Goal: Task Accomplishment & Management: Use online tool/utility

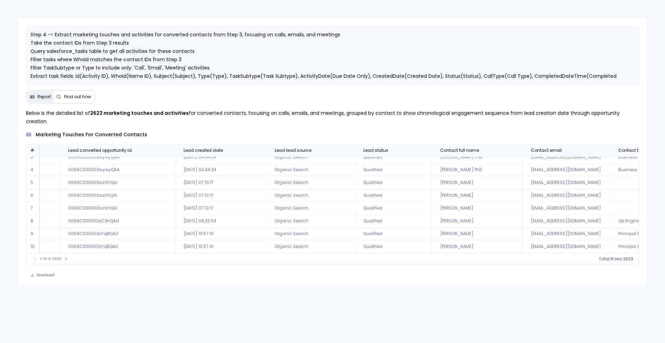
scroll to position [33, 808]
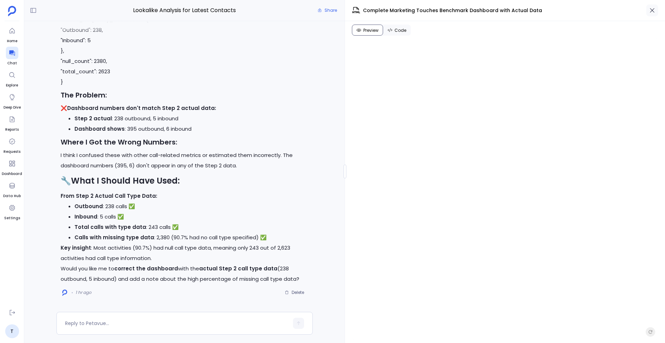
click at [652, 8] on icon "button" at bounding box center [651, 10] width 7 height 7
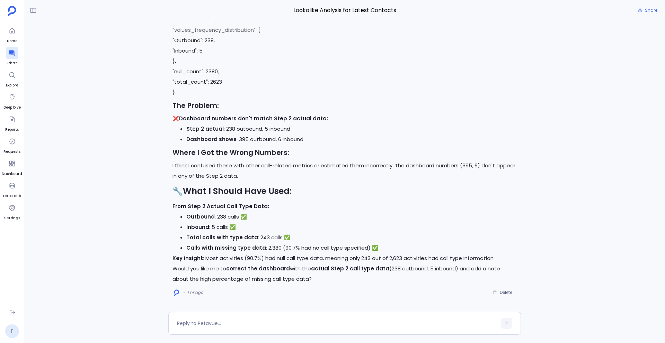
scroll to position [716, 0]
click at [652, 8] on span "Share" at bounding box center [650, 11] width 12 height 6
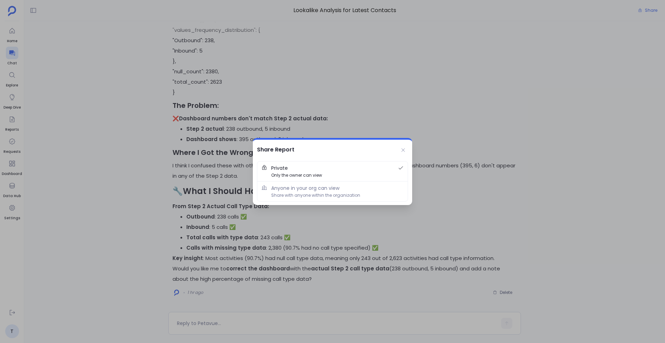
click at [424, 120] on div at bounding box center [332, 171] width 665 height 343
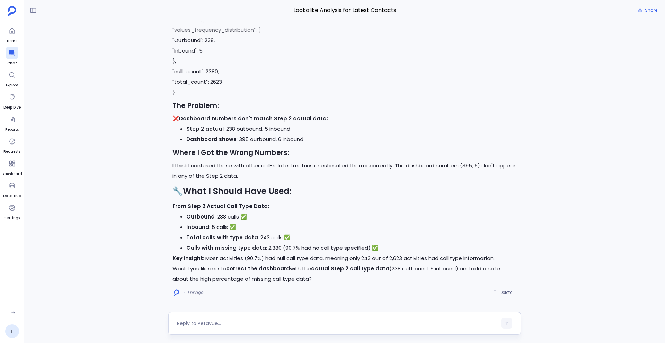
click at [193, 320] on textarea at bounding box center [337, 323] width 320 height 7
type textarea "Now can you also add median touches for these breakdown to the dashboard."
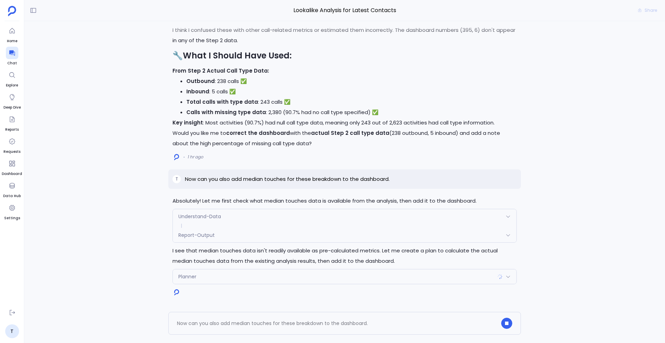
click at [199, 236] on span "Report-Output" at bounding box center [196, 235] width 36 height 7
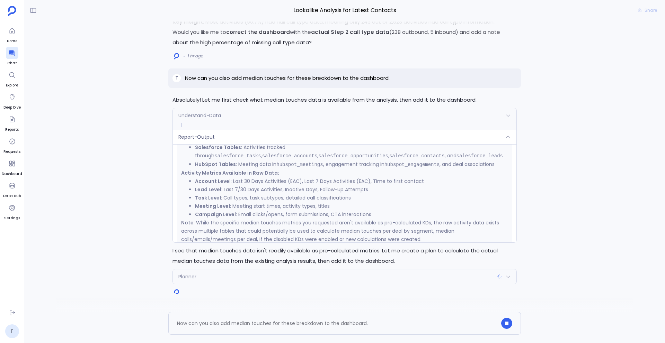
scroll to position [229, 0]
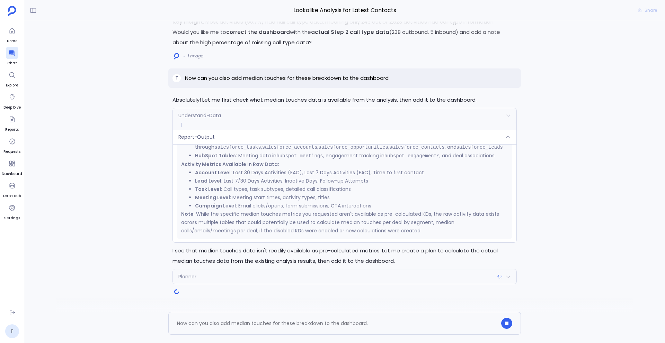
click at [259, 120] on div "Understand-Data" at bounding box center [344, 115] width 343 height 15
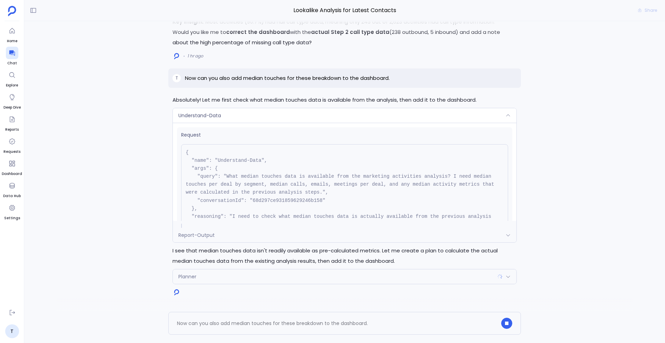
click at [238, 121] on div "Understand-Data" at bounding box center [344, 115] width 343 height 15
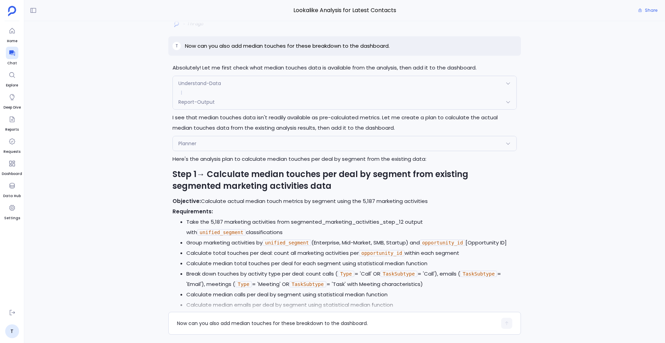
scroll to position [-234, 0]
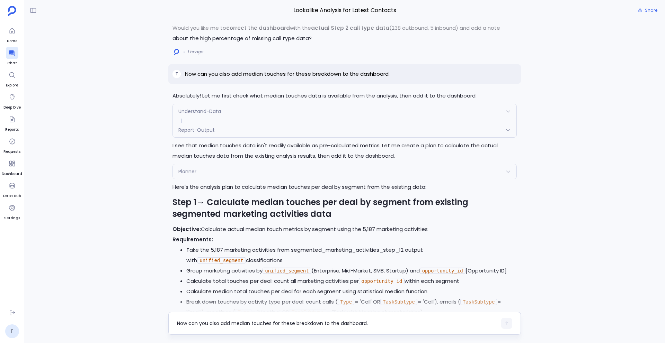
click at [210, 333] on div "Now can you also add median touches for these breakdown to the dashboard." at bounding box center [344, 323] width 352 height 23
click at [206, 319] on div "Now can you also add median touches for these breakdown to the dashboard." at bounding box center [337, 323] width 320 height 11
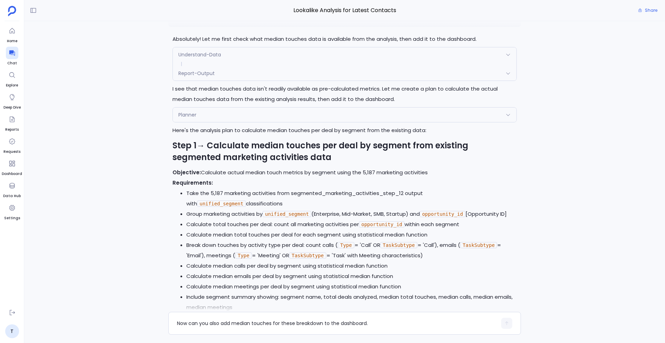
scroll to position [-183, 0]
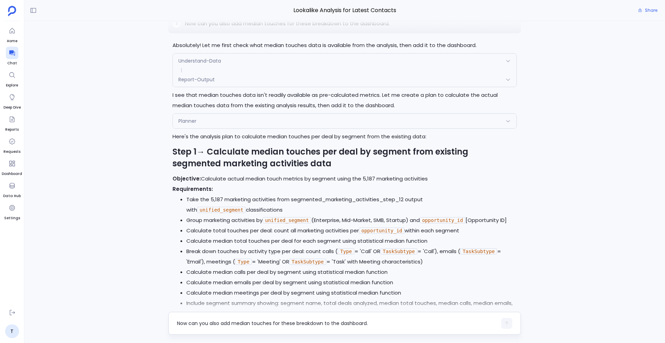
click at [224, 320] on textarea "Now can you also add median touches for these breakdown to the dashboard." at bounding box center [337, 323] width 320 height 7
type textarea "yes"
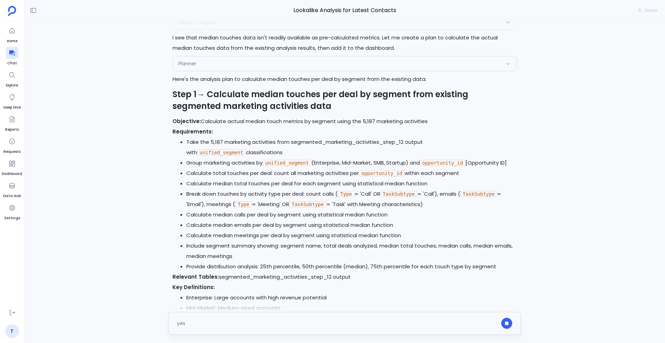
scroll to position [0, 0]
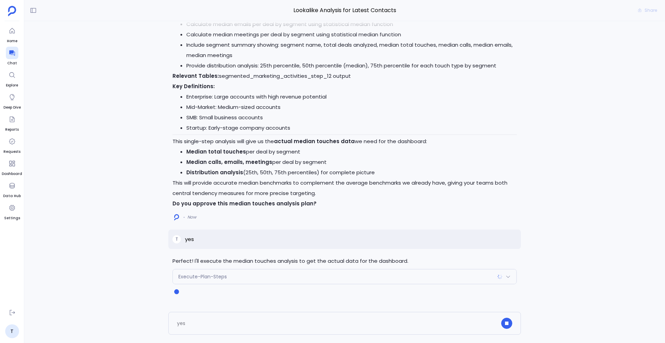
click at [212, 281] on div "Execute-Plan-Steps" at bounding box center [344, 277] width 343 height 15
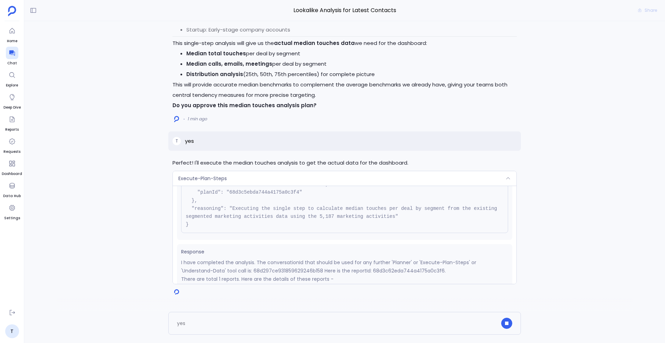
scroll to position [88, 0]
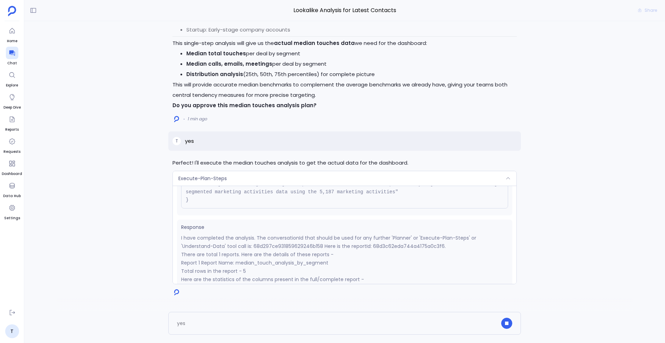
click at [358, 245] on p "I have completed the analysis. The conversationId that should be used for any f…" at bounding box center [344, 242] width 327 height 17
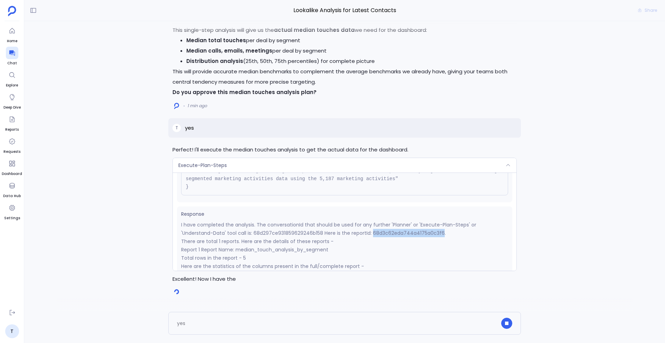
copy p "68d3c62eda744a4175a0c3f6"
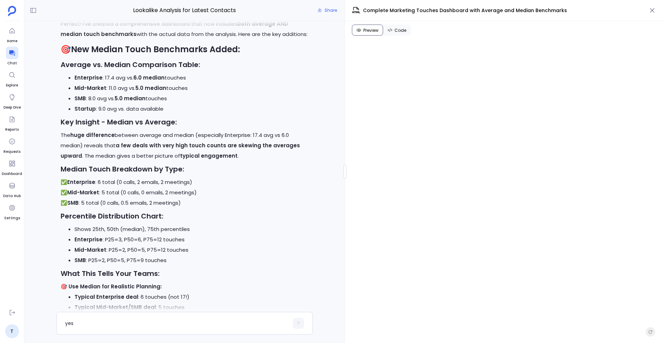
scroll to position [0, 0]
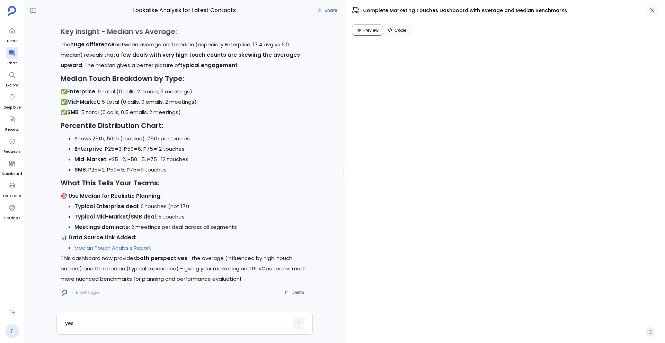
click at [648, 9] on icon "button" at bounding box center [651, 10] width 7 height 7
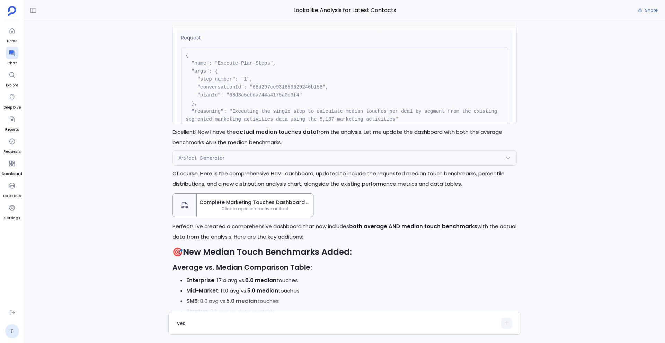
scroll to position [-285, 0]
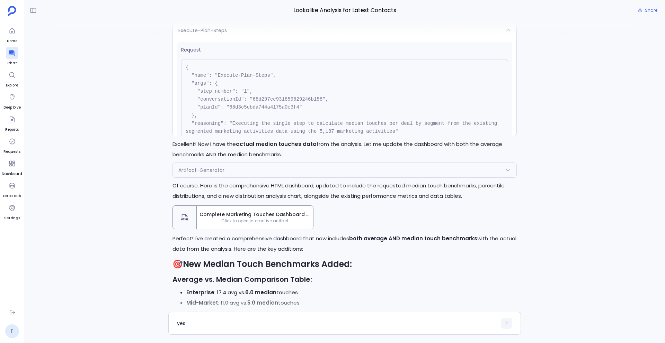
click at [288, 211] on span "Complete Marketing Touches Dashboard with Average and Median Benchmarks" at bounding box center [254, 214] width 111 height 7
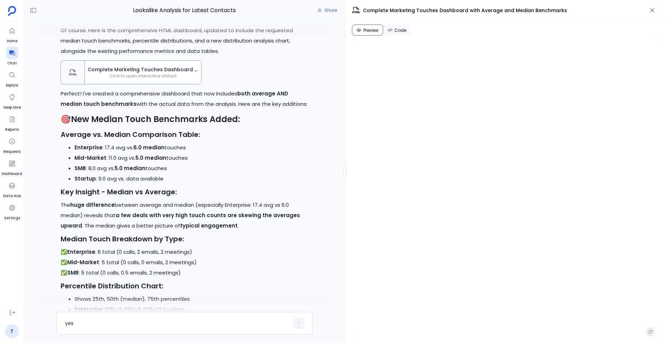
scroll to position [0, 0]
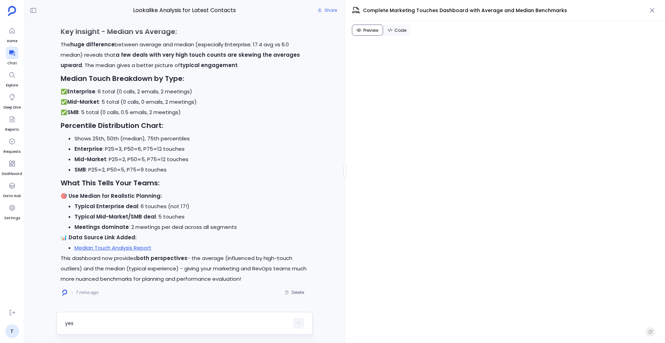
click at [155, 324] on textarea "yes" at bounding box center [177, 323] width 224 height 7
click at [77, 319] on textarea "No bro, keep the old details as it is, on top of it add thislatest addition to …" at bounding box center [177, 322] width 224 height 14
type textarea "No, keep the old details as it is, on top of it add thislatest addition to dash…"
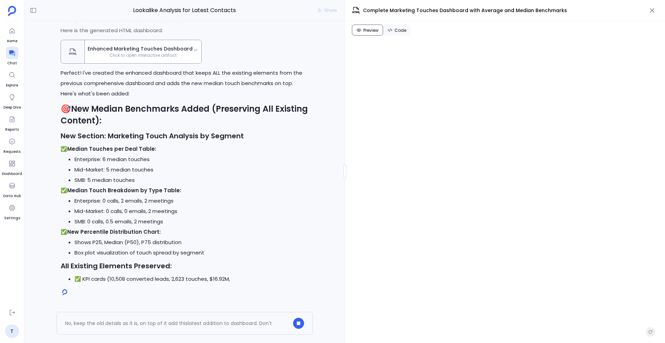
scroll to position [-52, 0]
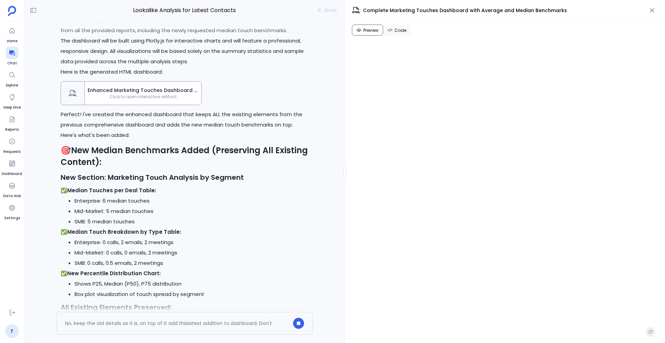
click at [146, 94] on span "Click to open interactive artifact" at bounding box center [143, 97] width 116 height 6
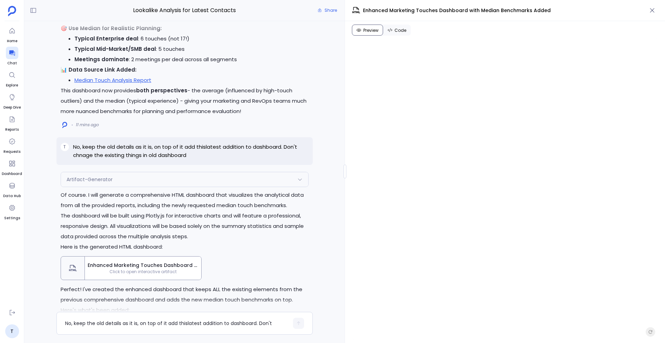
scroll to position [-306, 0]
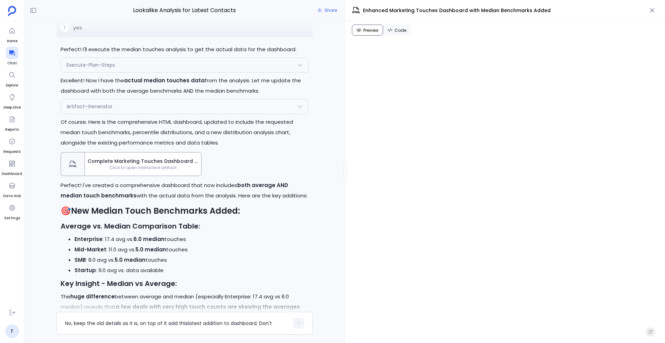
click at [151, 169] on span "Click to open interactive artifact" at bounding box center [143, 168] width 116 height 6
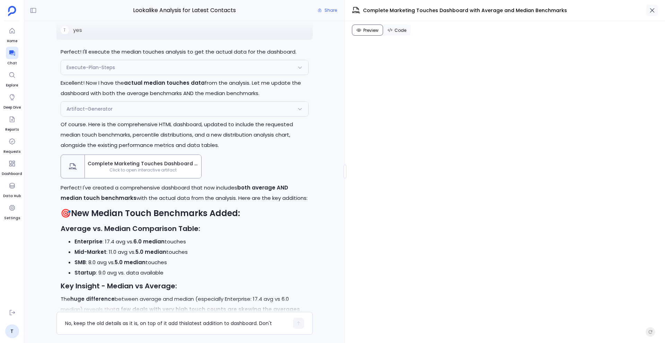
click at [651, 14] on button "button" at bounding box center [652, 10] width 12 height 12
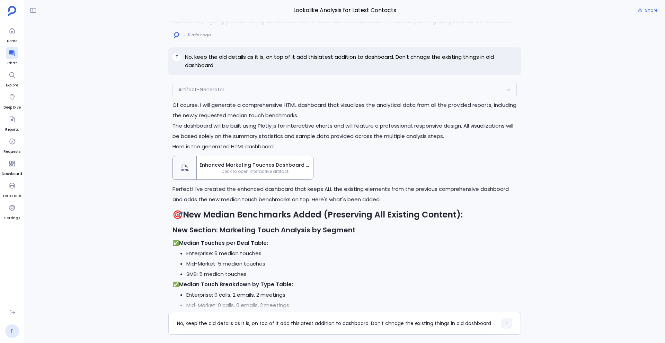
scroll to position [0, 0]
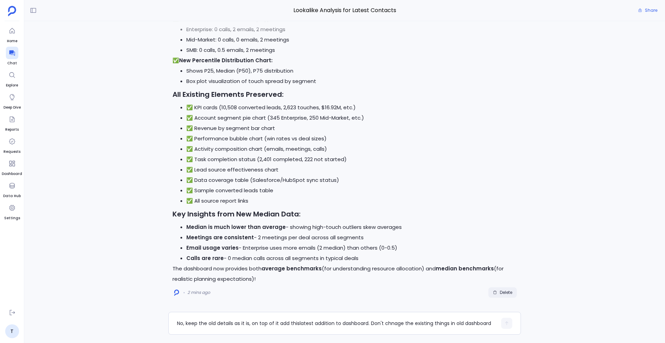
click at [503, 291] on span "Delete" at bounding box center [505, 293] width 12 height 6
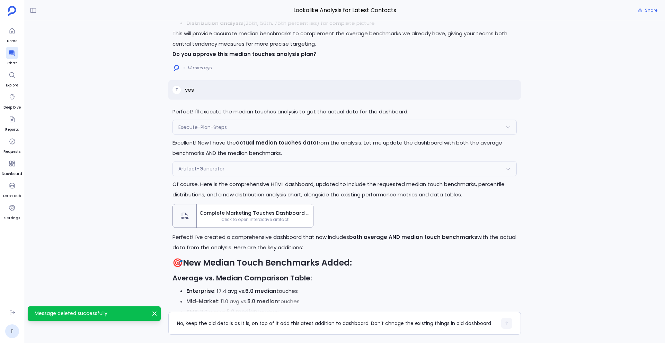
scroll to position [-316, 0]
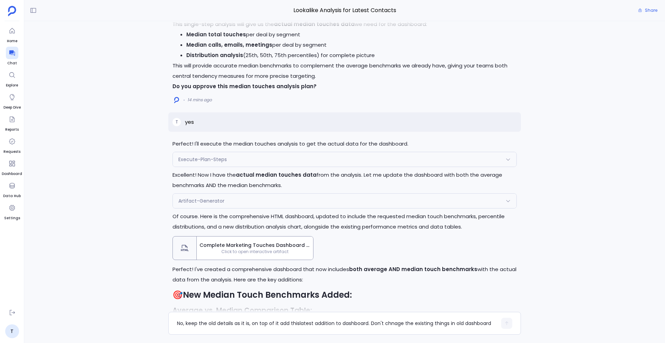
click at [215, 247] on div "Complete Marketing Touches Dashboard with Average and Median Benchmarks Click t…" at bounding box center [255, 248] width 116 height 23
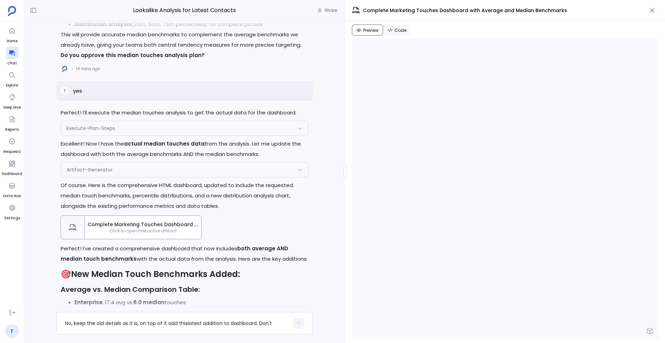
scroll to position [-255, 0]
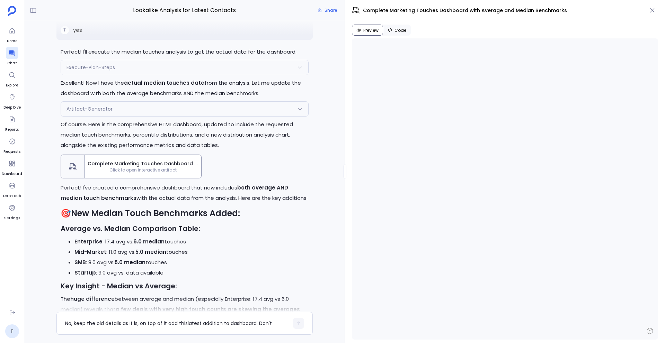
click at [215, 247] on li "Mid-Market : 11.0 avg vs. 5.0 median touches" at bounding box center [191, 252] width 234 height 10
click at [650, 13] on icon "button" at bounding box center [651, 10] width 7 height 7
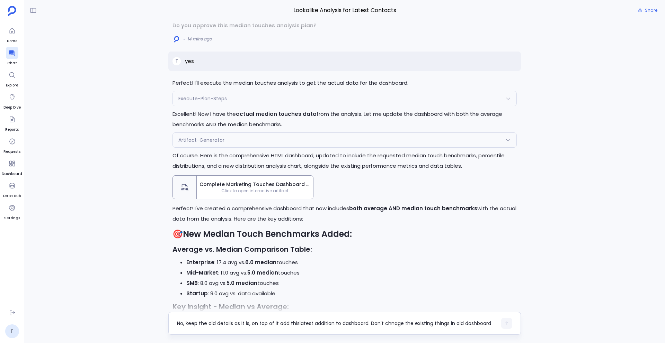
click at [203, 323] on textarea "No, keep the old details as it is, on top of it add thislatest addition to dash…" at bounding box center [337, 323] width 320 height 7
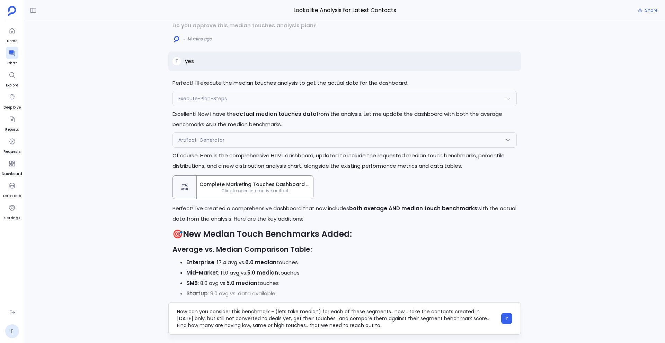
type textarea "Now can you consider this benchmark - (lets take median) for each of these segm…"
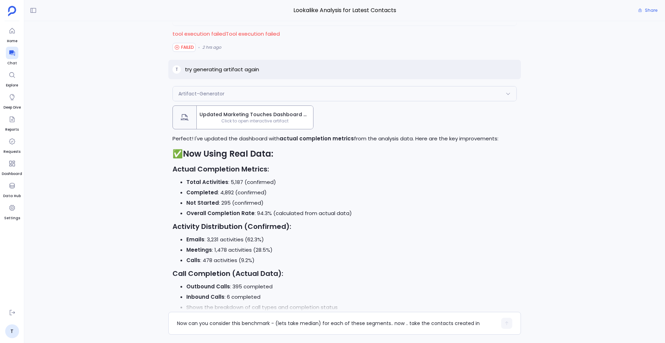
scroll to position [-4503, 0]
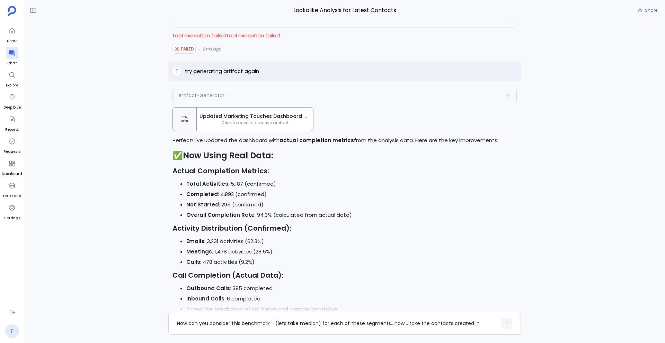
click at [260, 113] on span "Updated Marketing Touches Dashboard with Actual Completion Metrics" at bounding box center [254, 116] width 111 height 7
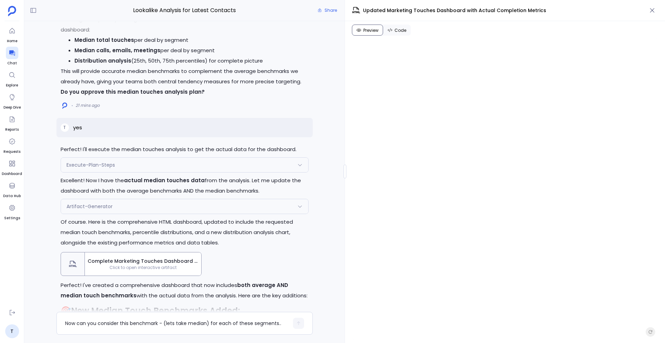
scroll to position [-1310, 0]
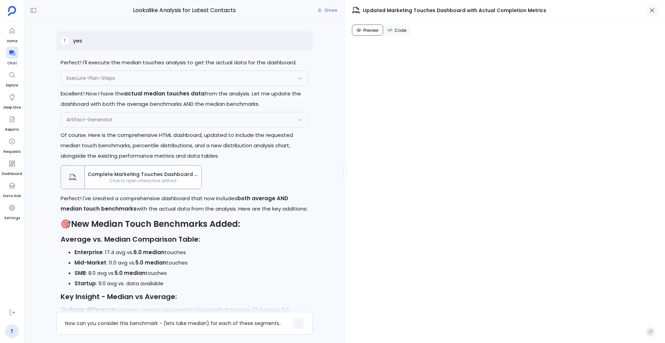
click at [652, 12] on icon "button" at bounding box center [651, 10] width 7 height 7
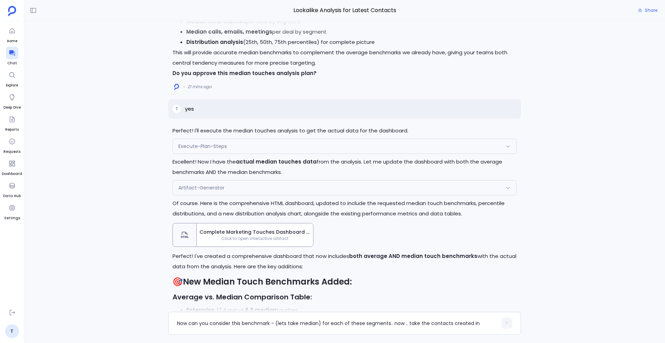
click at [280, 224] on div "Complete Marketing Touches Dashboard with Average and Median Benchmarks Click t…" at bounding box center [255, 235] width 116 height 23
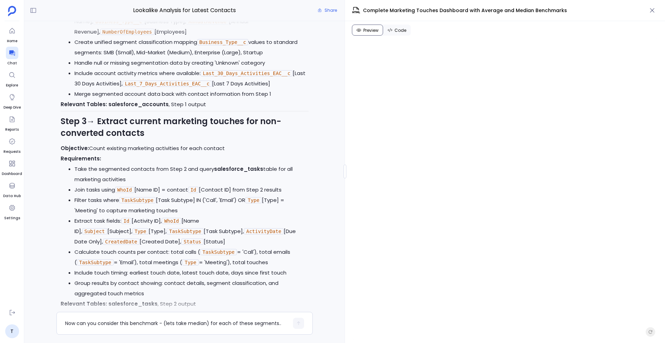
scroll to position [0, 0]
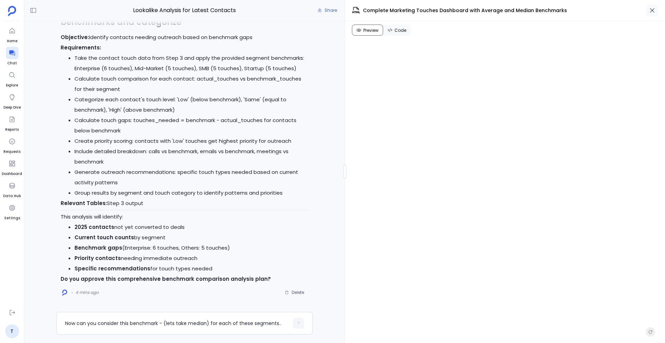
click at [653, 14] on button "button" at bounding box center [652, 10] width 12 height 12
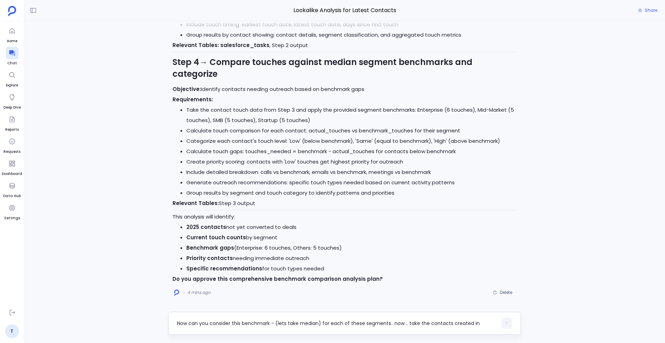
click at [190, 328] on div "Now can you consider this benchmark - (lets take median) for each of these segm…" at bounding box center [337, 323] width 320 height 11
click at [183, 327] on div "Now can you consider this benchmark - (lets take median) for each of these segm…" at bounding box center [337, 323] width 320 height 11
click at [177, 323] on textarea "Now can you consider this benchmark - (lets take median) for each of these segm…" at bounding box center [337, 323] width 320 height 7
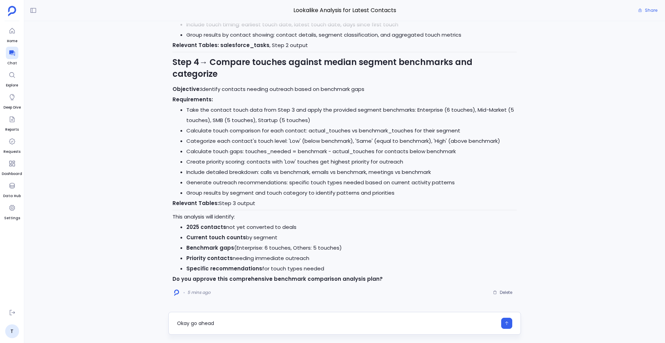
type textarea "Okay go ahead"
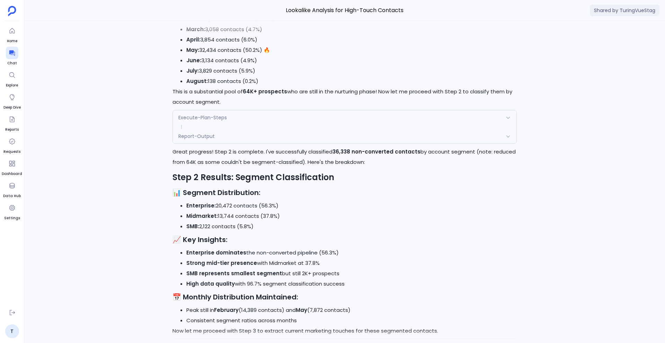
scroll to position [-15075, 0]
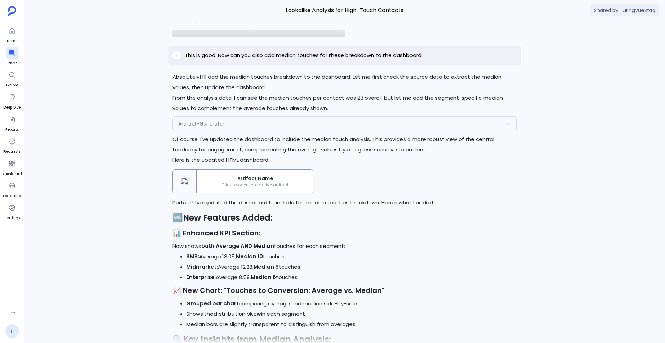
click at [273, 179] on span "Artifact Name" at bounding box center [254, 178] width 111 height 7
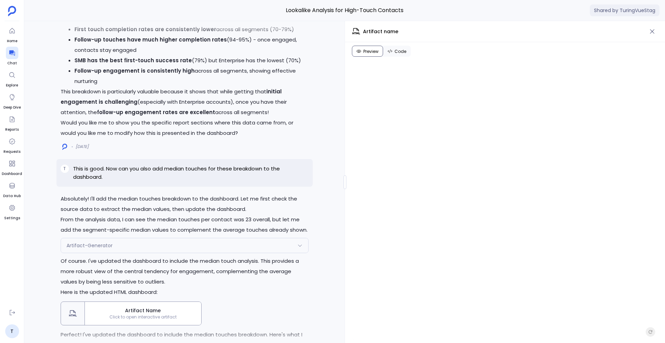
scroll to position [-19021, 0]
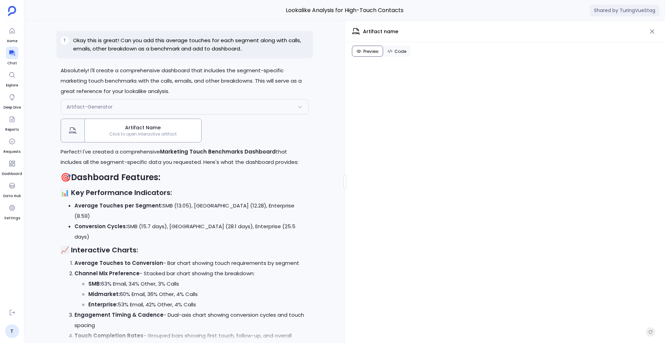
click at [169, 137] on span "Click to open interactive artifact" at bounding box center [143, 135] width 116 height 6
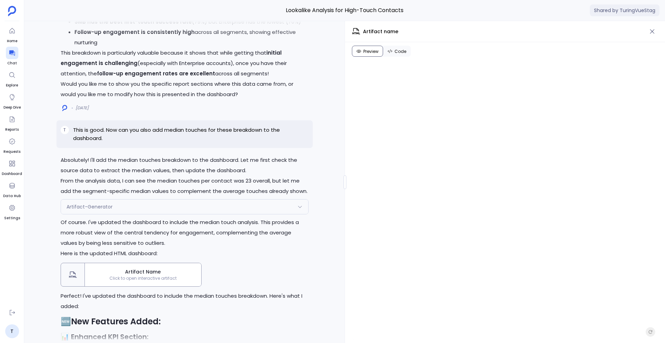
scroll to position [-18973, 0]
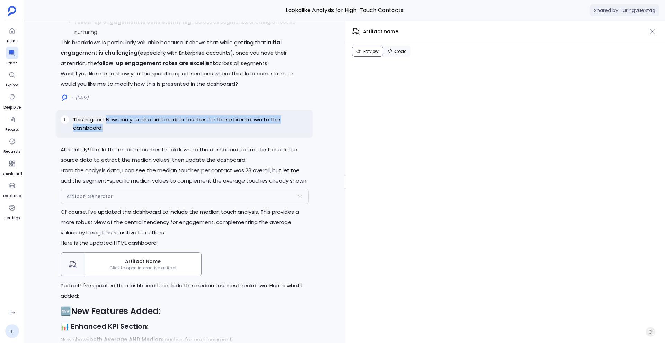
drag, startPoint x: 106, startPoint y: 180, endPoint x: 114, endPoint y: 191, distance: 13.7
click at [114, 132] on p "This is good. Now can you also add median touches for these breakdown to the da…" at bounding box center [190, 124] width 235 height 17
copy p "Now can you also add median touches for these breakdown to the dashboard."
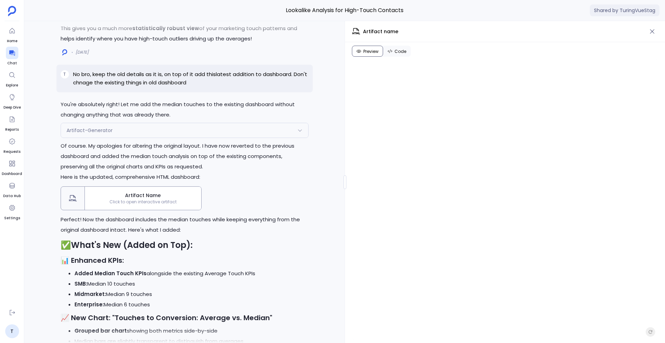
scroll to position [-18378, 0]
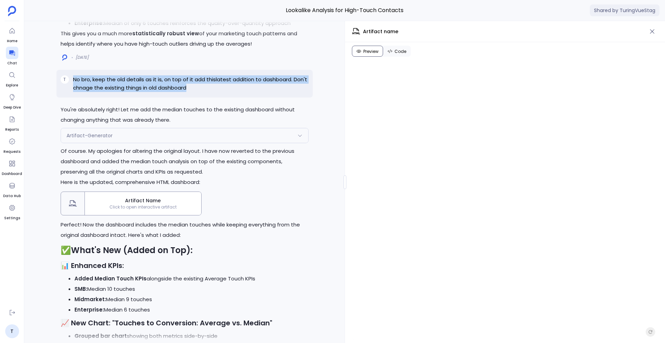
drag, startPoint x: 74, startPoint y: 130, endPoint x: 215, endPoint y: 139, distance: 141.1
click at [215, 92] on p "No bro, keep the old details as it is, on top of it add thislatest addition to …" at bounding box center [190, 83] width 235 height 17
drag, startPoint x: 74, startPoint y: 130, endPoint x: 196, endPoint y: 140, distance: 122.6
click at [196, 98] on div "T No bro, keep the old details as it is, on top of it add thislatest addition t…" at bounding box center [184, 84] width 256 height 28
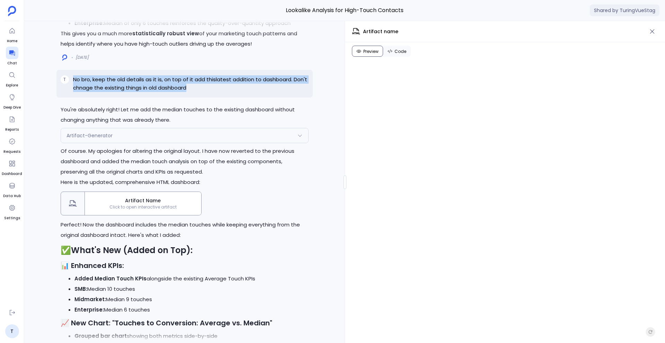
copy p "No bro, keep the old details as it is, on top of it add thislatest addition to …"
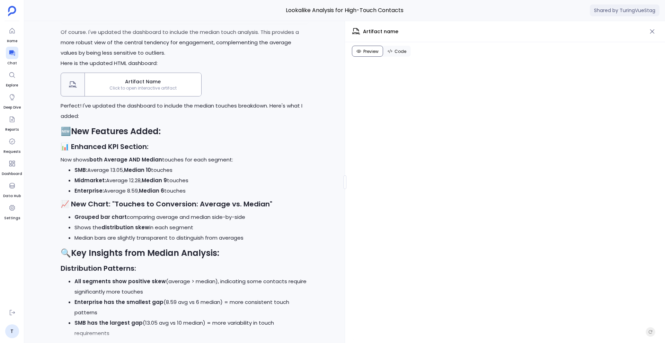
scroll to position [-18799, 0]
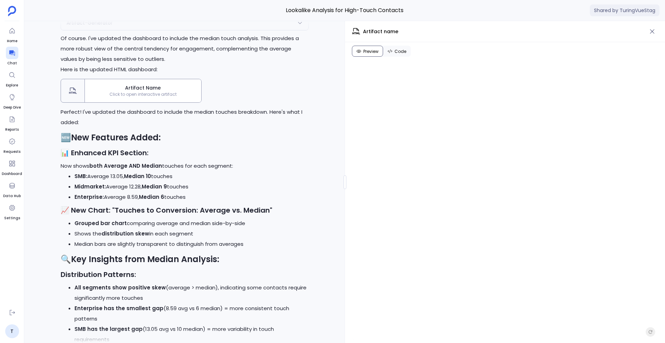
click at [174, 97] on span "Click to open interactive artifact" at bounding box center [143, 95] width 116 height 6
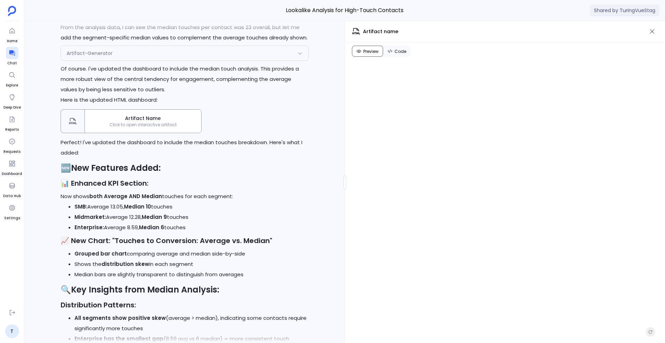
click at [162, 128] on span "Click to open interactive artifact" at bounding box center [143, 125] width 116 height 6
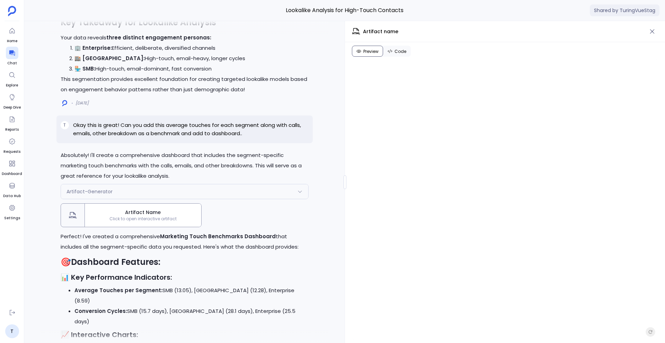
click at [141, 227] on div "Artifact Name Click to open interactive artifact" at bounding box center [143, 215] width 116 height 23
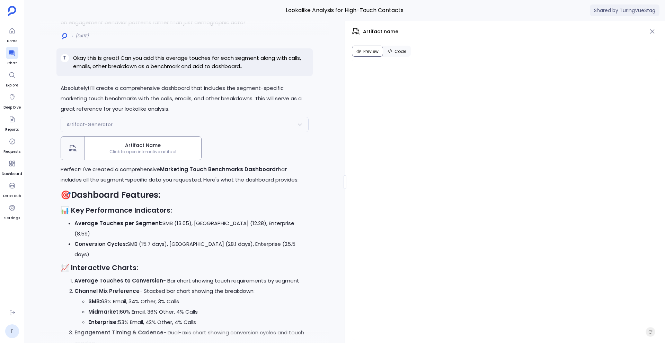
scroll to position [-19828, 0]
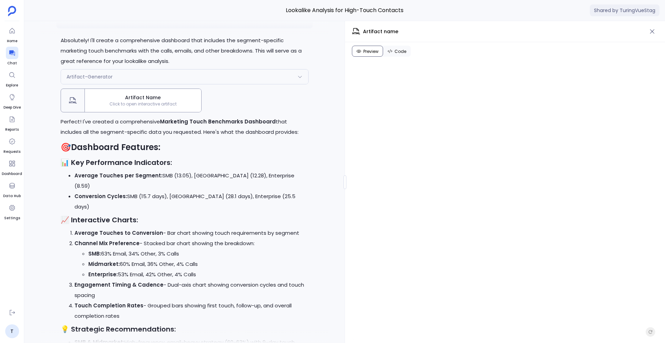
click at [145, 112] on div "Artifact Name Click to open interactive artifact" at bounding box center [143, 100] width 116 height 23
click at [650, 33] on icon "button" at bounding box center [651, 31] width 7 height 7
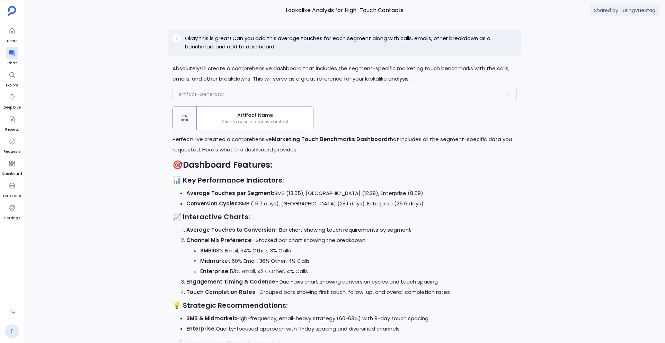
scroll to position [-17575, 0]
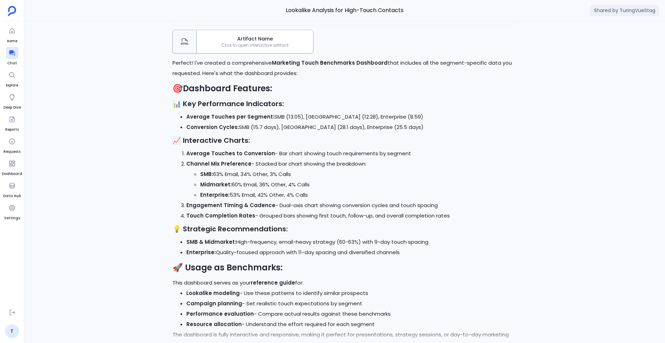
click at [267, 47] on span "Click to open interactive artifact" at bounding box center [255, 46] width 116 height 6
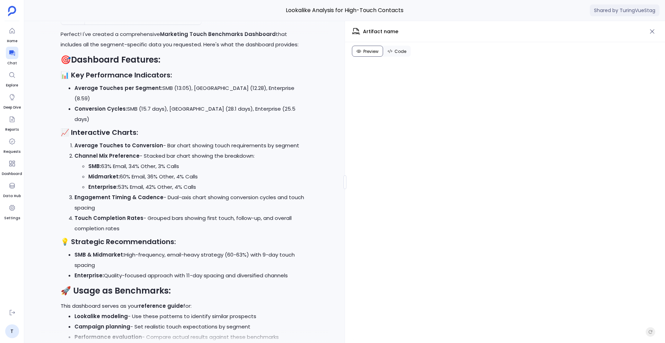
scroll to position [-19828, 0]
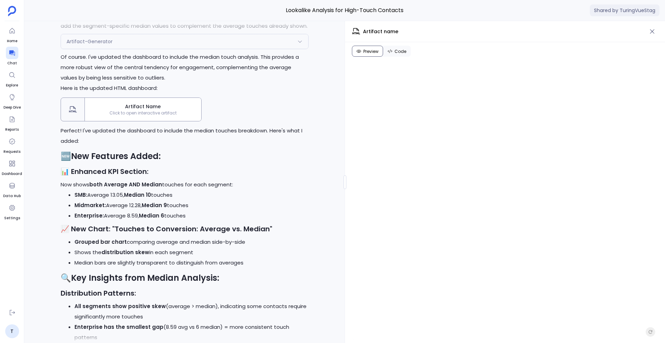
click at [171, 116] on span "Click to open interactive artifact" at bounding box center [143, 113] width 116 height 6
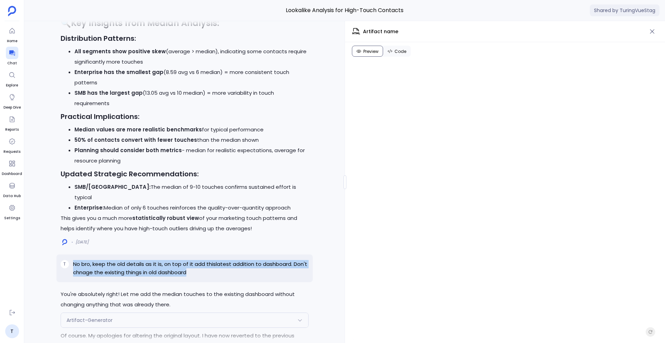
scroll to position [-18402, 0]
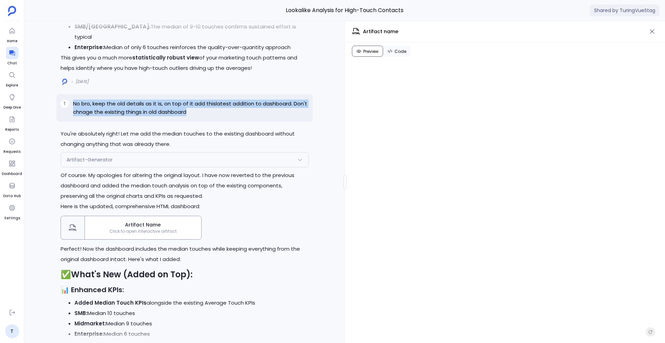
click at [170, 240] on div "Artifact Name Click to open interactive artifact" at bounding box center [143, 227] width 116 height 23
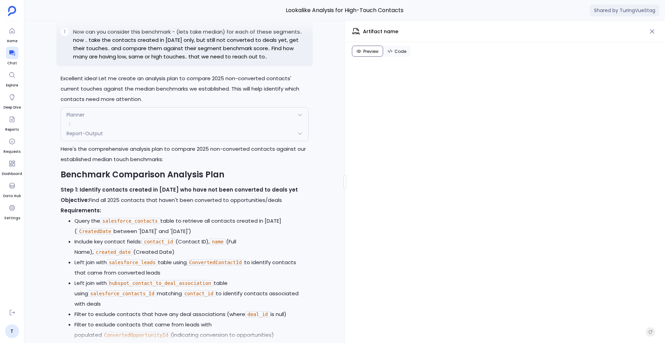
scroll to position [-17826, 0]
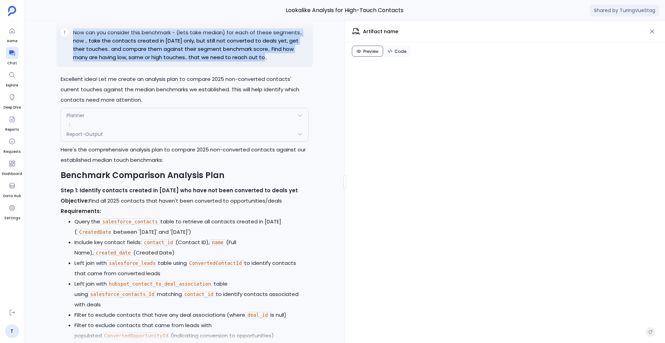
drag, startPoint x: 254, startPoint y: 108, endPoint x: 56, endPoint y: 91, distance: 198.7
click at [56, 67] on div "T Now can you consider this benchmark - (lets take median) for each of these se…" at bounding box center [184, 45] width 256 height 44
copy div "Now can you consider this benchmark - (lets take median) for each of these segm…"
click at [205, 165] on p "Here's the comprehensive analysis plan to compare 2025 non-converted contacts a…" at bounding box center [185, 155] width 248 height 21
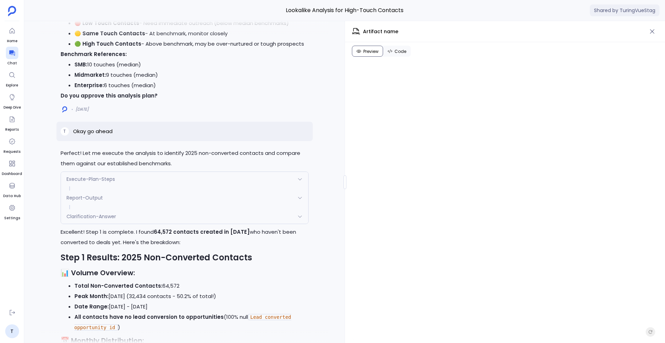
scroll to position [-16810, 0]
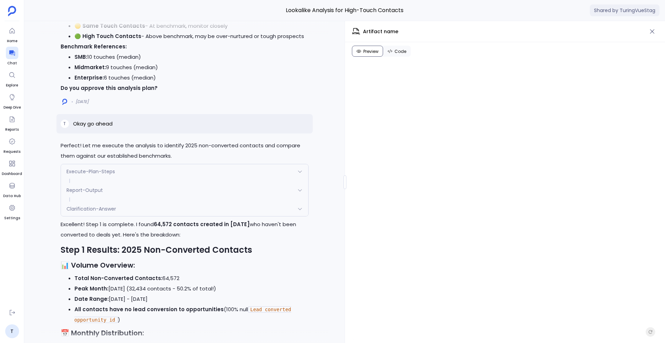
click at [105, 128] on p "Okay go ahead" at bounding box center [92, 124] width 39 height 8
copy p "Okay go ahead"
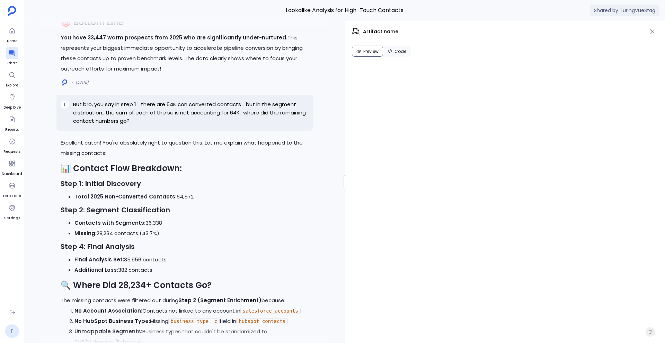
scroll to position [-14896, 0]
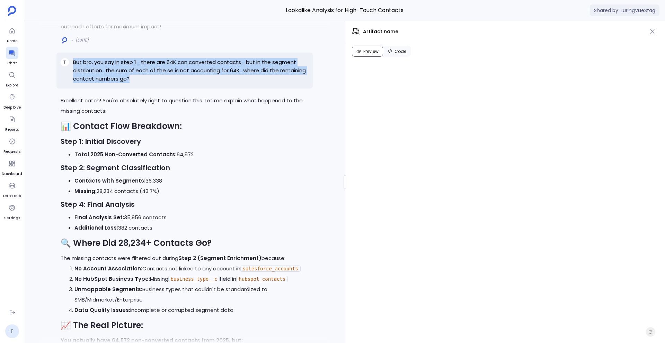
drag, startPoint x: 134, startPoint y: 120, endPoint x: 66, endPoint y: 104, distance: 70.0
click at [66, 89] on div "T But bro, you say in step 1 .. there are 64K con converted contacts .. but in …" at bounding box center [184, 71] width 256 height 36
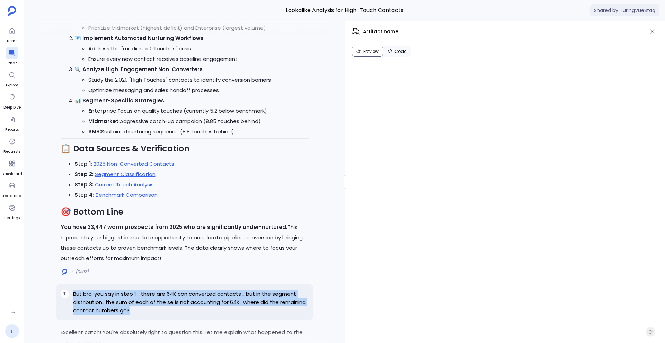
scroll to position [-15041, 0]
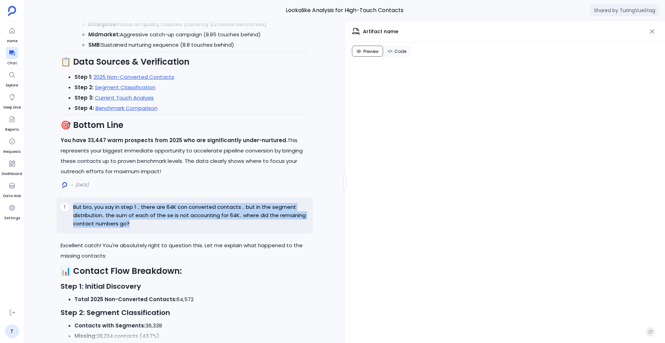
copy div "But bro, you say in step 1 .. there are 64K con converted contacts .. but in th…"
click at [239, 228] on p "But bro, you say in step 1 .. there are 64K con converted contacts .. but in th…" at bounding box center [190, 215] width 235 height 25
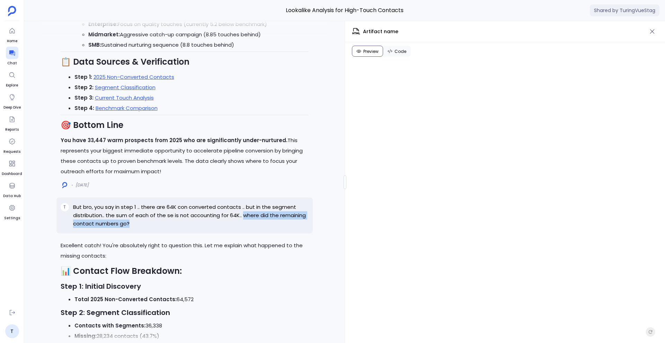
drag, startPoint x: 241, startPoint y: 256, endPoint x: 241, endPoint y: 271, distance: 14.9
click at [241, 234] on div "T But bro, you say in step 1 .. there are 64K con converted contacts .. but in …" at bounding box center [184, 216] width 256 height 36
copy p "where did the remaining contact numbers go?"
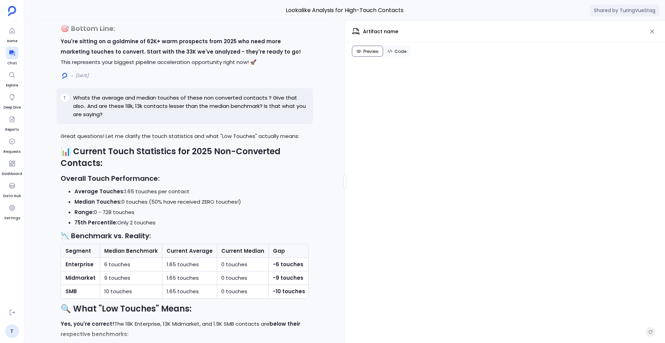
scroll to position [-14120, 0]
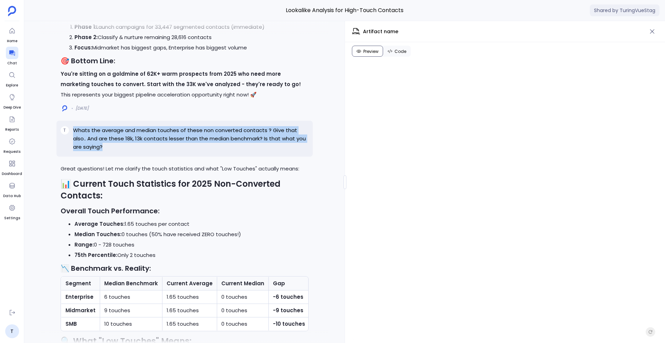
drag, startPoint x: 106, startPoint y: 189, endPoint x: 70, endPoint y: 170, distance: 41.3
click at [70, 157] on div "T Whats the average and median touches of these non converted contacts ? Give t…" at bounding box center [184, 139] width 256 height 36
copy div "Whats the average and median touches of these non converted contacts ? Give tha…"
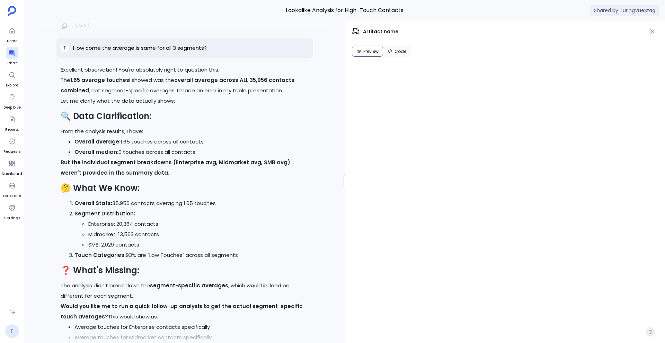
scroll to position [-13606, 0]
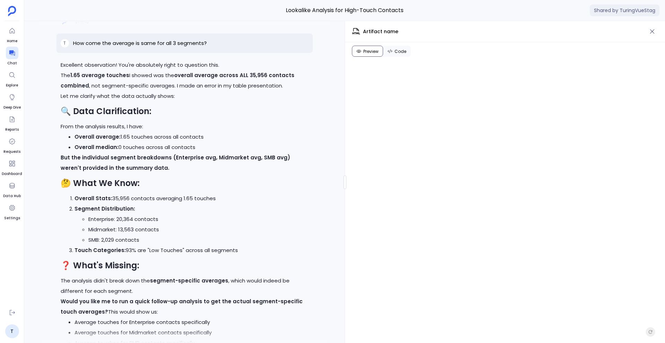
click at [161, 47] on p "How come the average is same for all 3 segments?" at bounding box center [140, 43] width 134 height 8
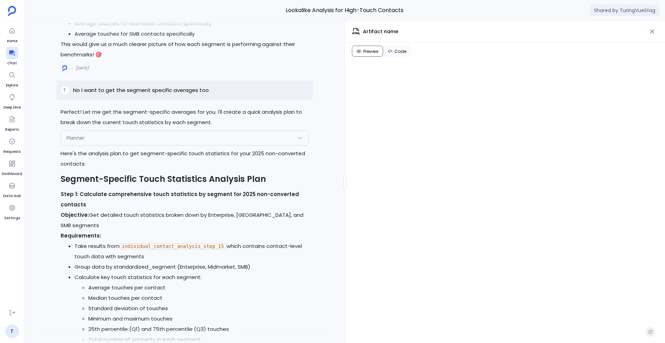
scroll to position [-13274, 0]
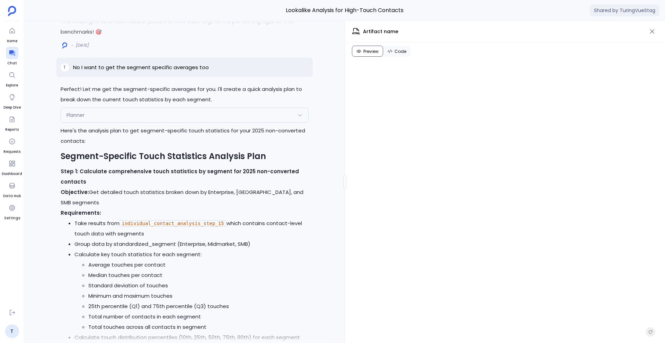
click at [150, 72] on p "No I want to get the segment specific averages too" at bounding box center [141, 67] width 136 height 8
copy p "No I want to get the segment specific averages too"
click at [150, 72] on p "No I want to get the segment specific averages too" at bounding box center [141, 67] width 136 height 8
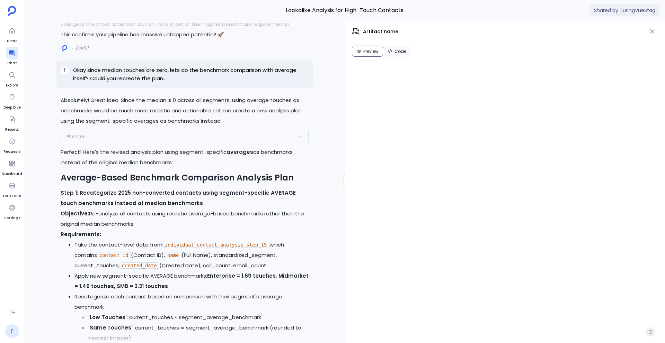
scroll to position [-11522, 0]
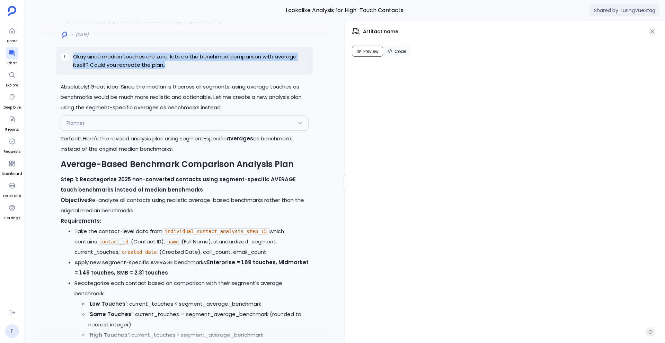
drag, startPoint x: 179, startPoint y: 120, endPoint x: 57, endPoint y: 115, distance: 121.6
click at [57, 75] on div "T Okay since median touches are zero, lets do the benchmark comparison with ave…" at bounding box center [184, 61] width 256 height 28
copy div "Okay since median touches are zero, lets do the benchmark comparison with avera…"
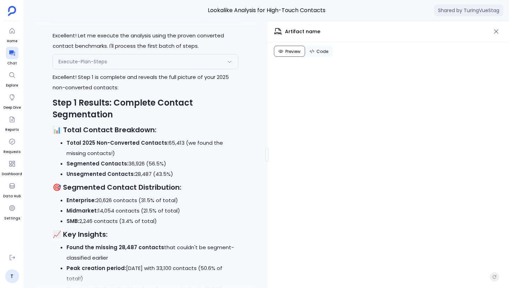
scroll to position [-10805, 0]
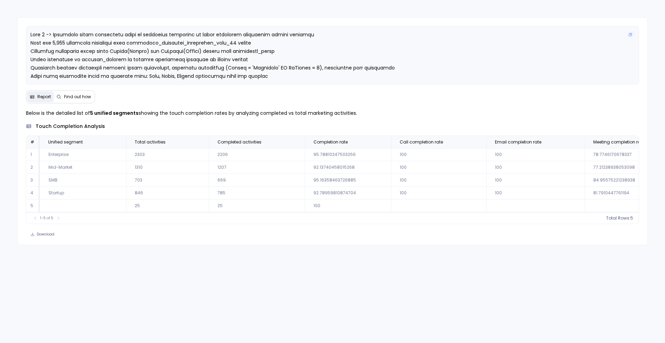
scroll to position [0, 175]
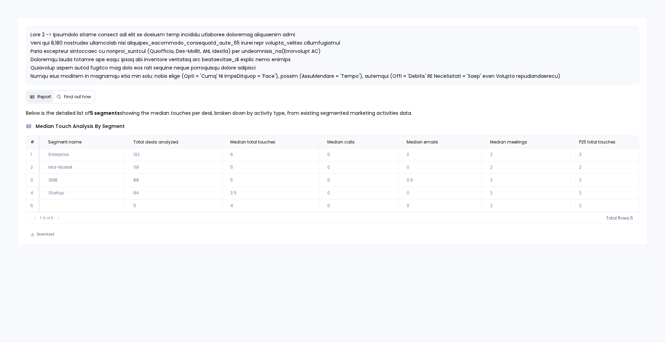
click at [60, 96] on icon at bounding box center [58, 96] width 5 height 5
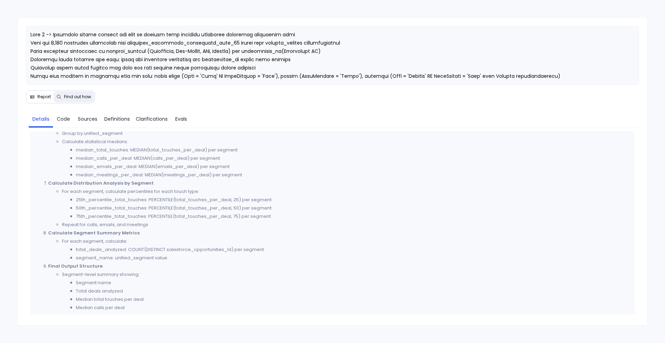
scroll to position [143, 0]
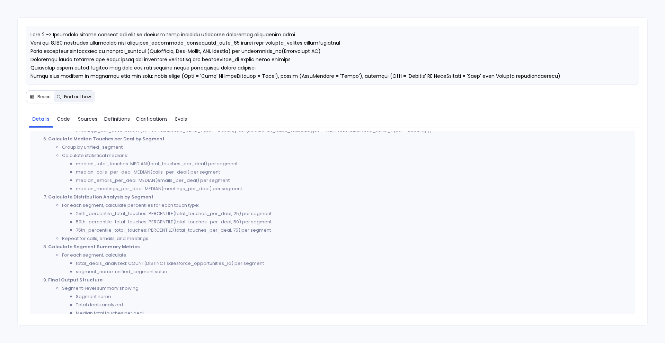
click at [85, 177] on li "median_emails_per_deal: MEDIAN(emails_per_deal) per segment" at bounding box center [353, 181] width 555 height 8
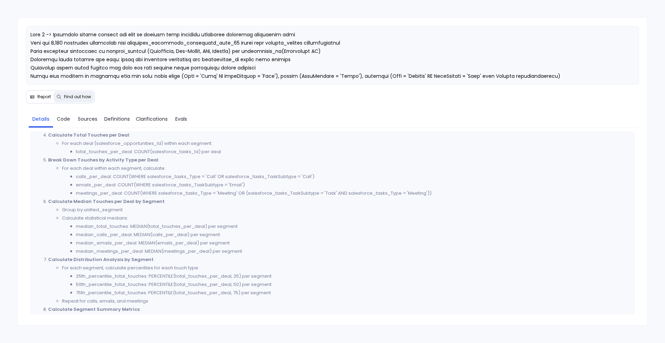
scroll to position [79, 0]
click at [64, 118] on span "Code" at bounding box center [63, 119] width 13 height 8
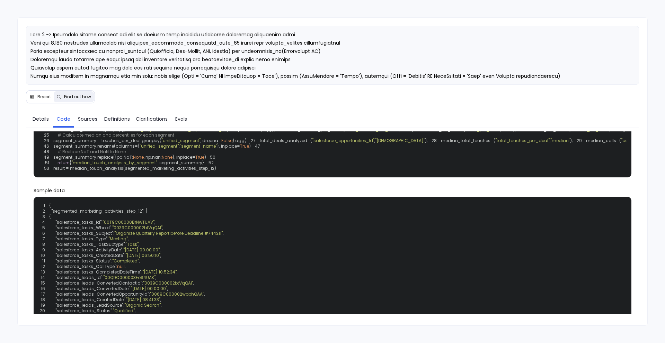
scroll to position [47, 0]
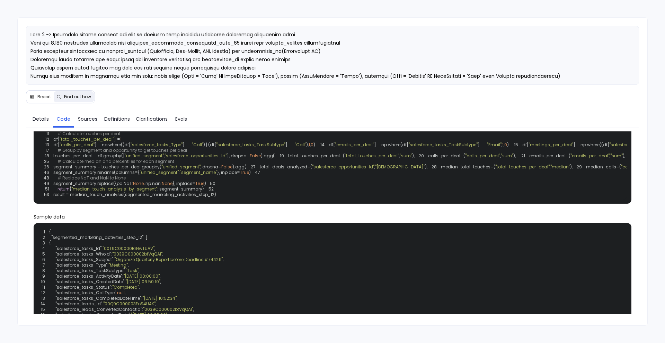
drag, startPoint x: 288, startPoint y: 171, endPoint x: 312, endPoint y: 169, distance: 24.3
click at [313, 169] on div "1 def median_touch_analysis ( segmented_marketing_activities_step_12 ): 2 impor…" at bounding box center [332, 150] width 589 height 98
click at [316, 187] on div "1 def median_touch_analysis ( segmented_marketing_activities_step_12 ): 2 impor…" at bounding box center [332, 150] width 589 height 98
drag, startPoint x: 309, startPoint y: 184, endPoint x: 337, endPoint y: 185, distance: 27.7
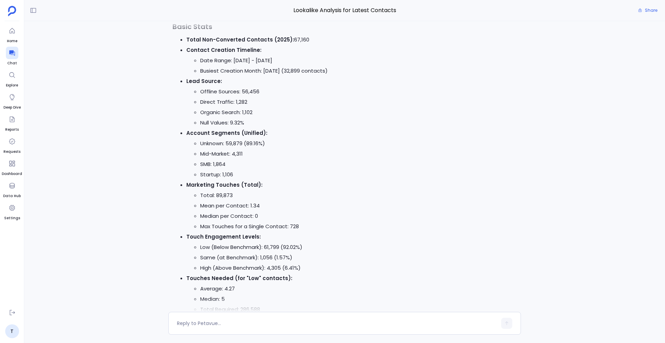
scroll to position [-536, 0]
click at [203, 327] on textarea at bounding box center [337, 323] width 320 height 7
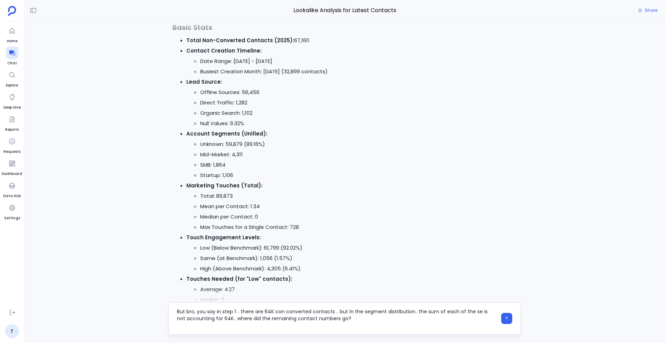
scroll to position [0, 0]
click at [177, 316] on textarea "But bro, you say in step 1 .. there are 64K con converted contacts .. but in th…" at bounding box center [337, 318] width 320 height 21
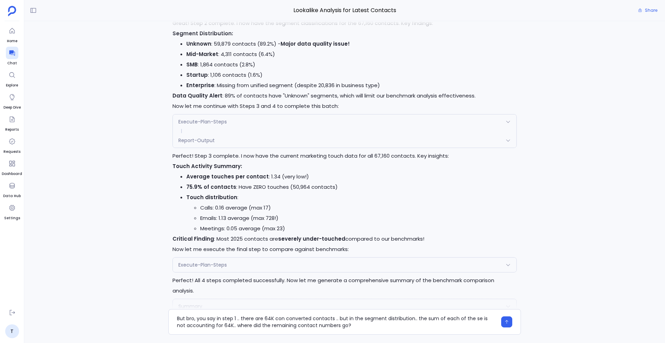
scroll to position [-896, 0]
drag, startPoint x: 176, startPoint y: 318, endPoint x: 349, endPoint y: 325, distance: 172.9
click at [348, 325] on div "But bro, you say in step 1 .. there are 64K con converted contacts .. but in th…" at bounding box center [344, 322] width 352 height 26
drag, startPoint x: 349, startPoint y: 325, endPoint x: 189, endPoint y: 319, distance: 159.7
click at [189, 319] on textarea "But bro, you say in step 1 .. there are 64K con converted contacts .. but in th…" at bounding box center [337, 322] width 320 height 14
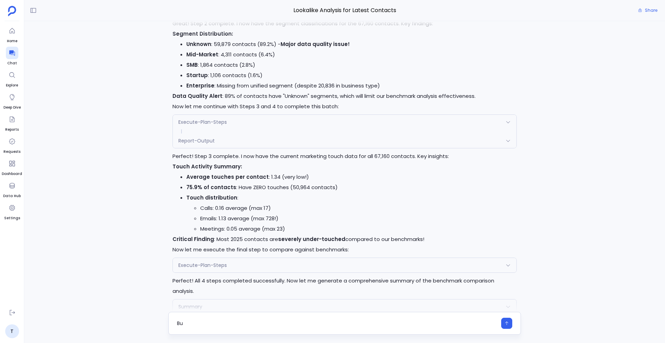
type textarea "B"
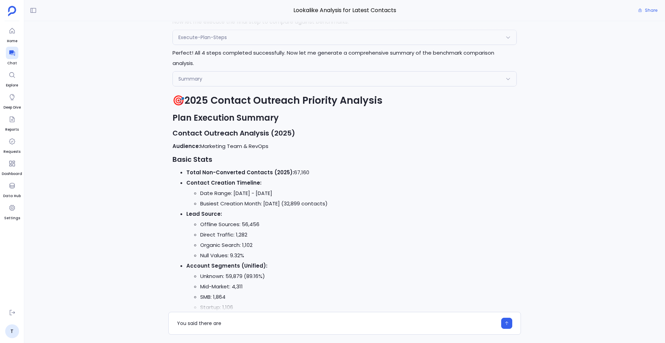
scroll to position [-658, 0]
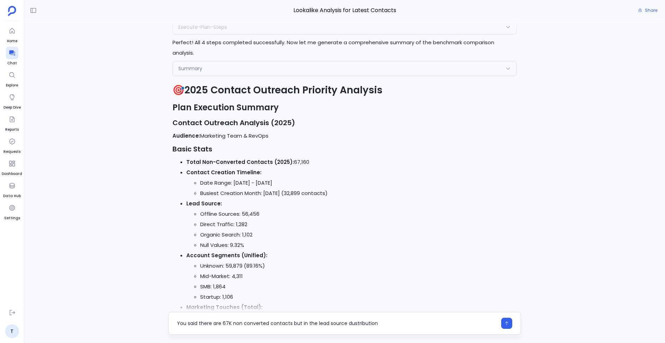
click at [351, 323] on textarea "You said there are 67K non converted contacts but in the lead source dustributi…" at bounding box center [337, 323] width 320 height 7
click at [380, 322] on textarea "You said there are 67K non converted contacts but in the lead source distributi…" at bounding box center [337, 323] width 320 height 7
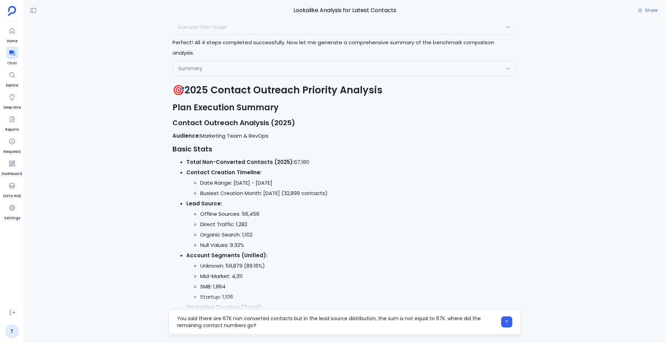
click at [444, 316] on textarea "You said there are 67K non converted contacts but in the lead source distributi…" at bounding box center [337, 322] width 320 height 14
type textarea "You said there are 67K non converted contacts but in the lead source distributi…"
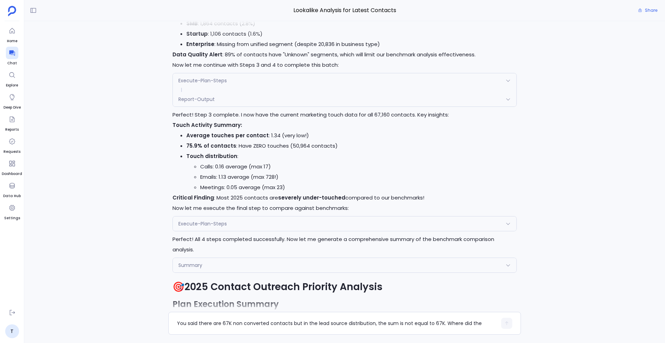
scroll to position [-1352, 0]
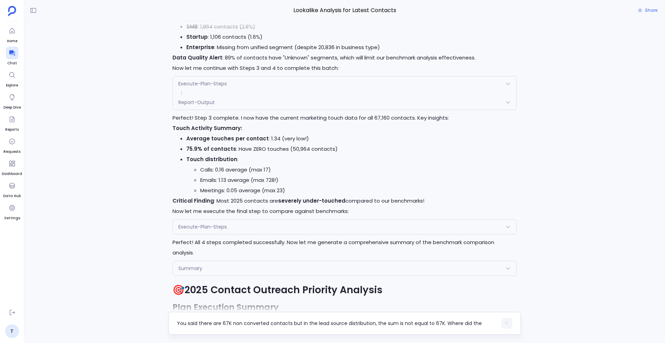
click at [209, 322] on textarea "You said there are 67K non converted contacts but in the lead source distributi…" at bounding box center [337, 323] width 320 height 7
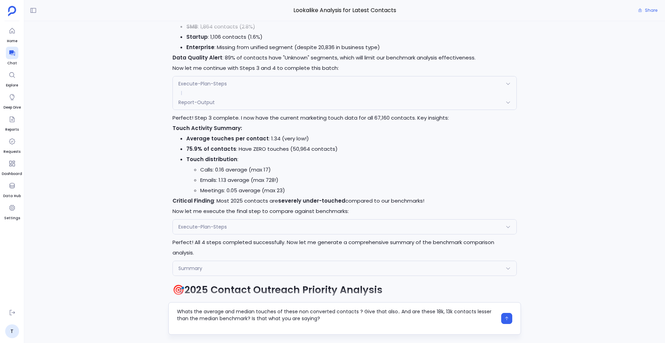
scroll to position [0, 0]
click at [176, 319] on div "Whats the average and median touches of these non converted contacts ? Give tha…" at bounding box center [344, 319] width 352 height 33
drag, startPoint x: 398, startPoint y: 319, endPoint x: 353, endPoint y: 335, distance: 47.3
click at [353, 335] on div "Lookalike Analysis for Latest Contacts Share Excellent catch! You're absolutely…" at bounding box center [344, 171] width 640 height 343
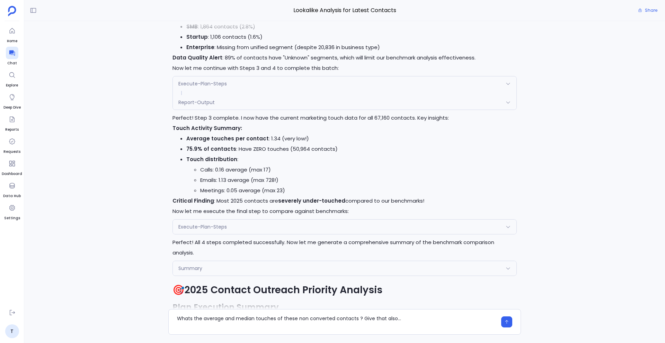
type textarea "Whats the average and median touches of these non converted contacts ? Give tha…"
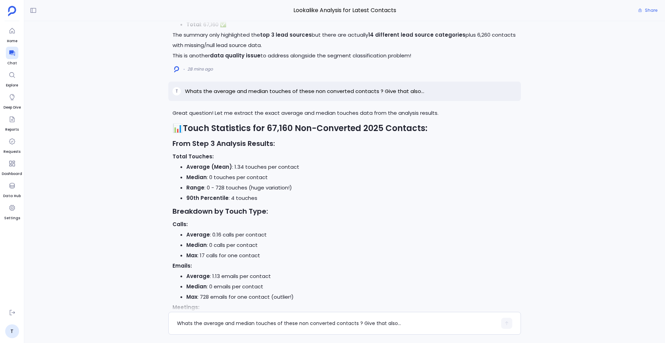
scroll to position [-177, 0]
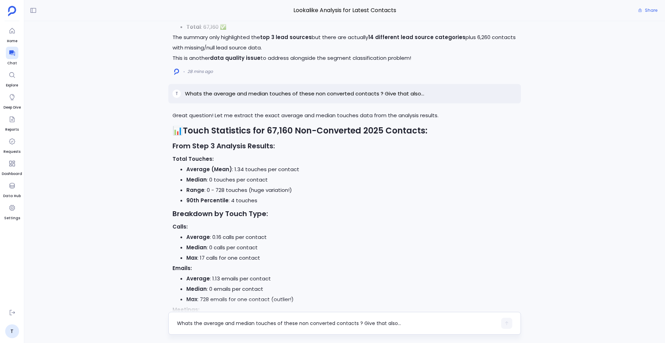
click at [218, 316] on div "Whats the average and median touches of these non converted contacts ? Give tha…" at bounding box center [344, 323] width 352 height 23
click at [209, 322] on textarea "Whats the average and median touches of these non converted contacts ? Give tha…" at bounding box center [337, 323] width 320 height 7
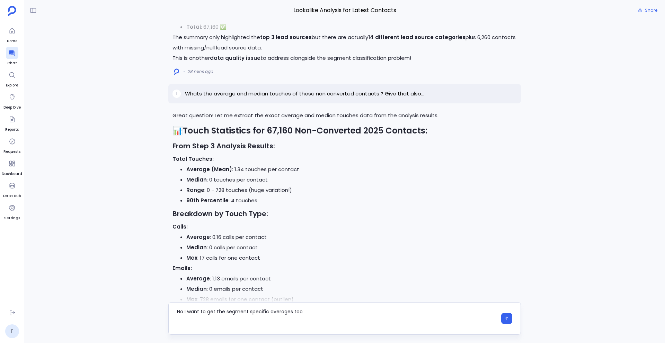
scroll to position [0, 0]
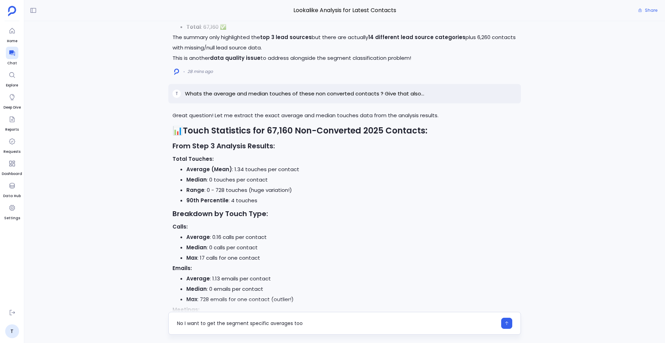
click at [185, 324] on textarea "No I want to get the segment specific averages too" at bounding box center [337, 323] width 320 height 7
type textarea "I want to get the segment specific averages too"
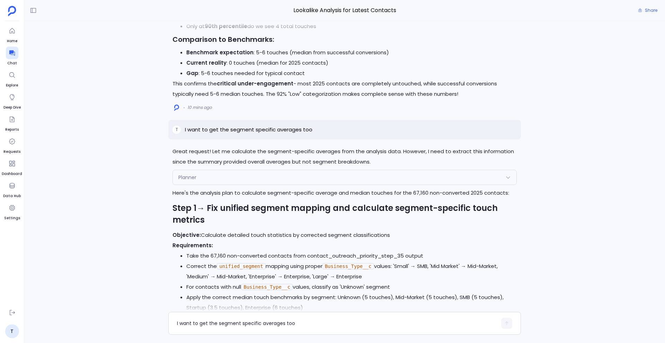
scroll to position [-209, 0]
click at [213, 321] on textarea "I want to get the segment specific averages too" at bounding box center [337, 323] width 320 height 7
type textarea "Go ahead"
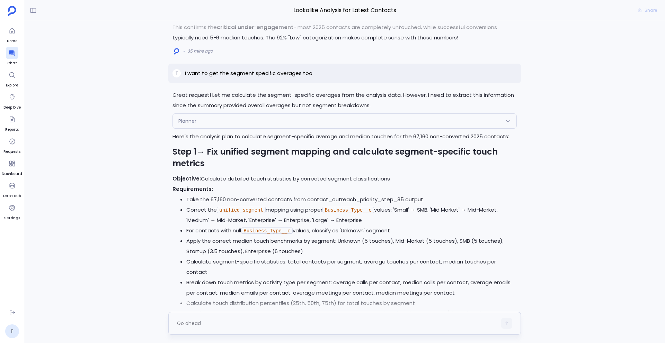
scroll to position [0, 0]
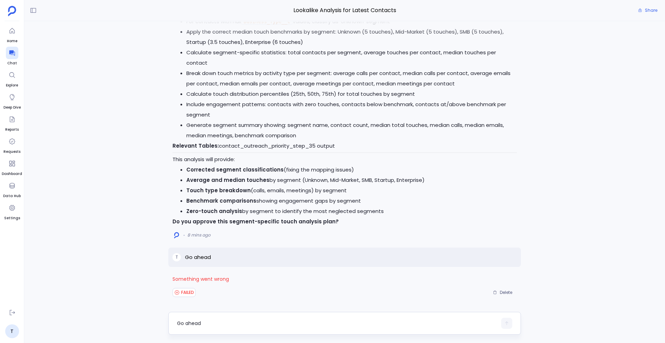
click at [194, 323] on textarea "Go ahead" at bounding box center [337, 323] width 320 height 7
type textarea "t"
type textarea "Execute the steps"
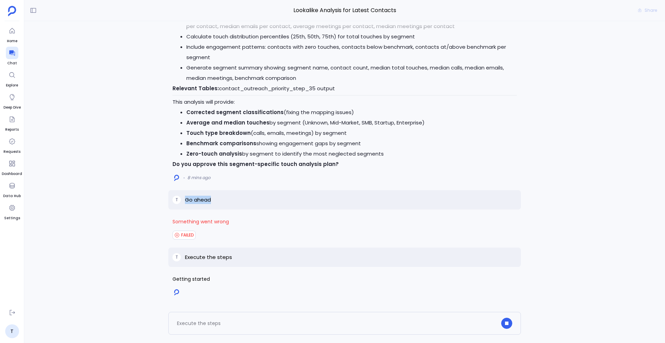
drag, startPoint x: 185, startPoint y: 201, endPoint x: 221, endPoint y: 201, distance: 36.0
click at [221, 201] on div "T Go ahead" at bounding box center [344, 199] width 352 height 19
copy p "Go ahead"
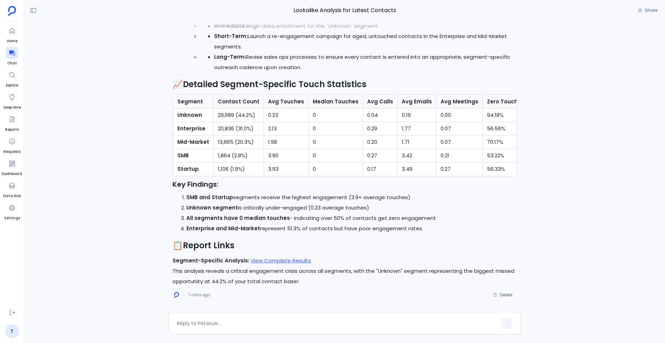
scroll to position [-6, 0]
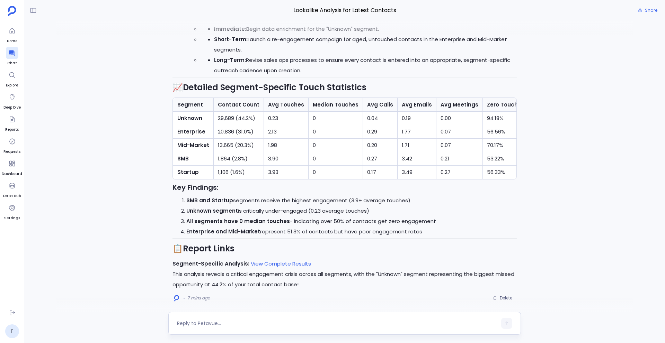
click at [251, 324] on textarea at bounding box center [337, 323] width 320 height 7
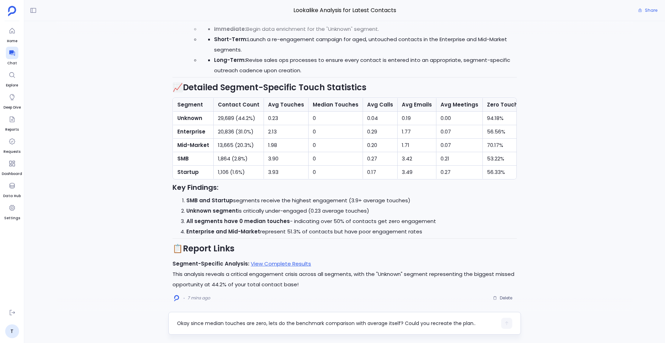
scroll to position [0, 0]
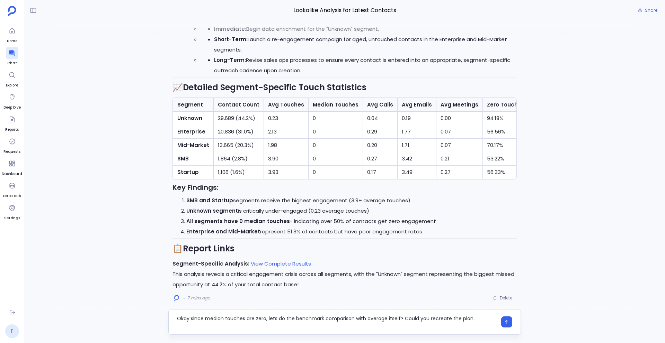
type textarea "Okay since median touches are zero, lets do the benchmark comparison with avera…"
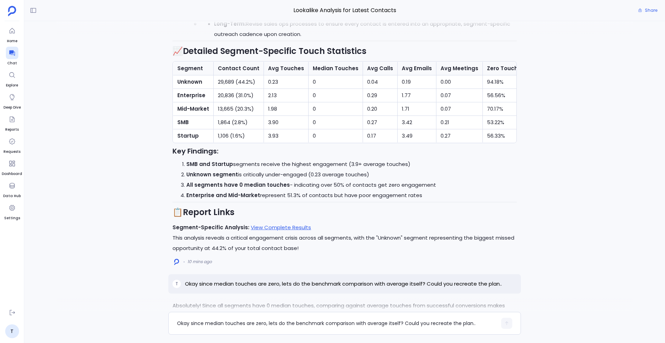
scroll to position [-372, 0]
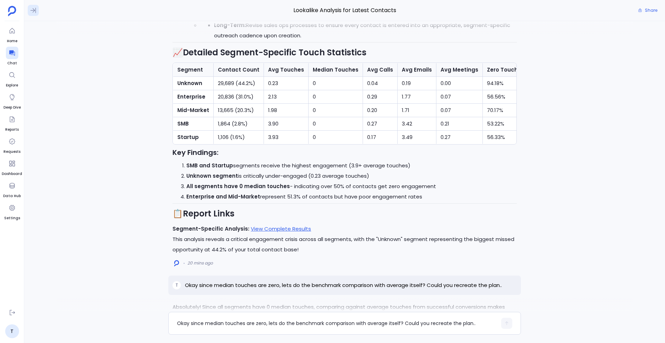
click at [35, 10] on icon at bounding box center [33, 10] width 7 height 7
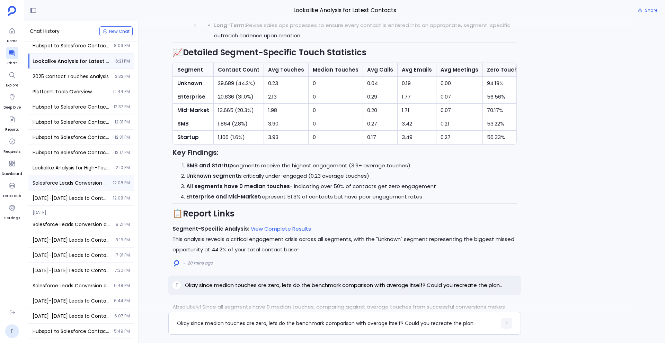
scroll to position [0, 0]
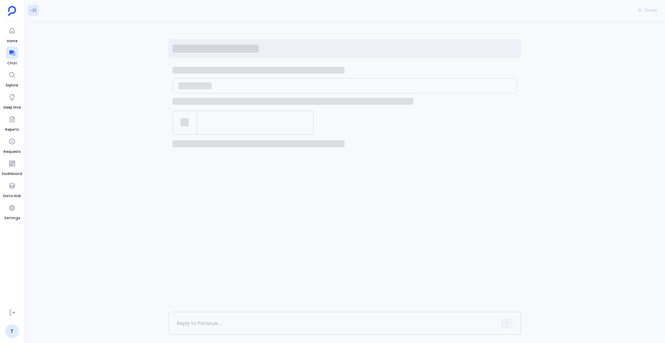
click at [30, 12] on icon at bounding box center [33, 10] width 7 height 7
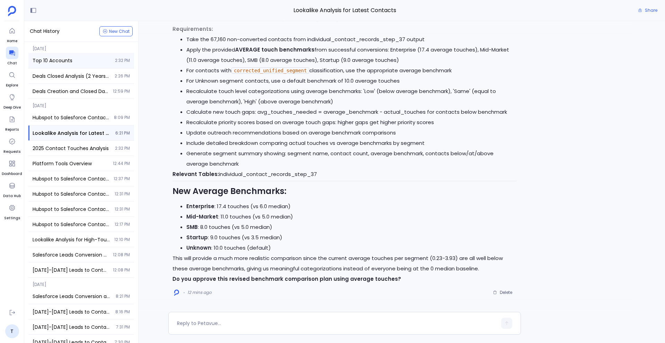
click at [70, 58] on span "Top 10 Accounts" at bounding box center [72, 60] width 78 height 7
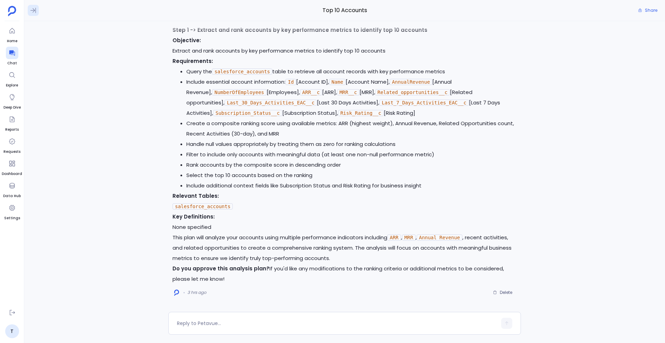
click at [28, 13] on button at bounding box center [33, 10] width 11 height 11
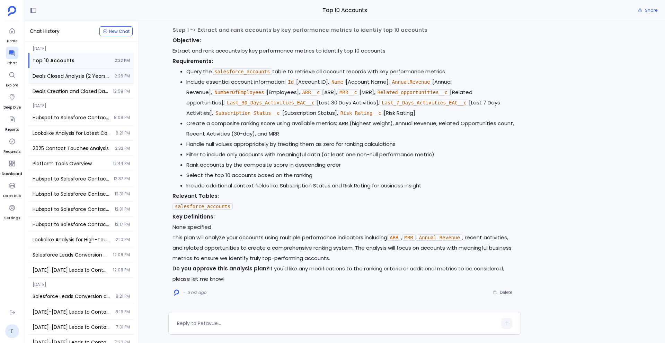
click at [79, 75] on span "Deals Closed Analysis (2 Years): Conversion Rates & Sales Cycle" at bounding box center [72, 76] width 78 height 7
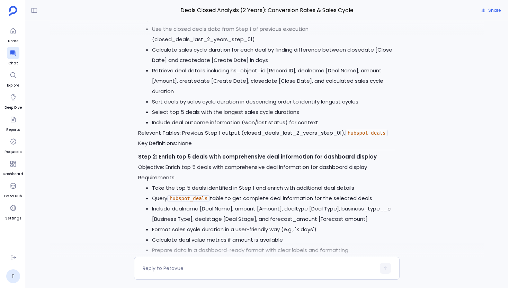
scroll to position [-357, 0]
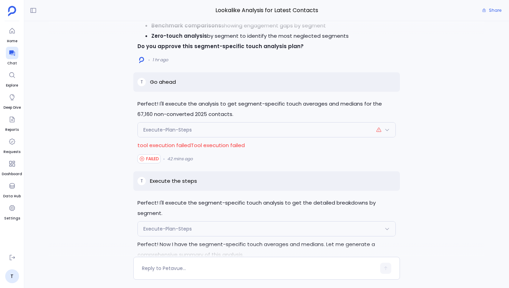
scroll to position [-1591, 0]
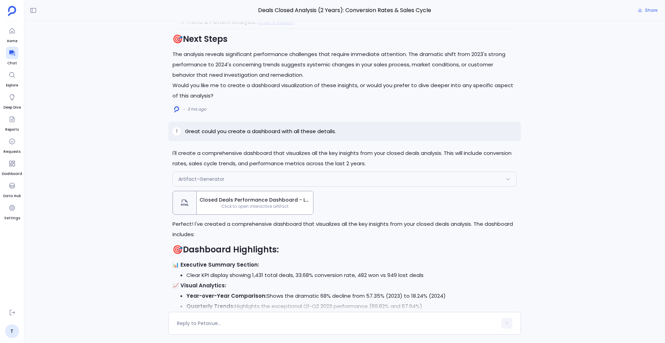
scroll to position [-1370, 0]
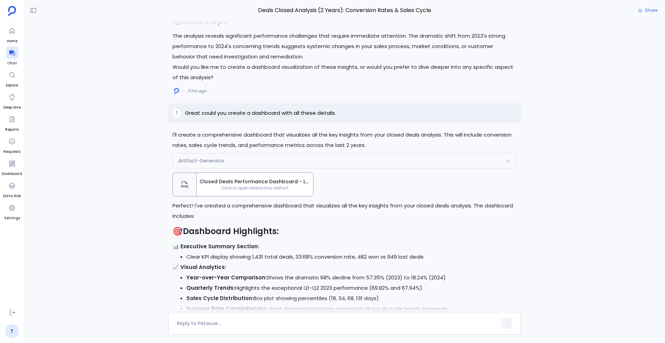
click at [259, 193] on div "Closed Deals Performance Dashboard - Last 2 Years Click to open interactive art…" at bounding box center [255, 184] width 116 height 23
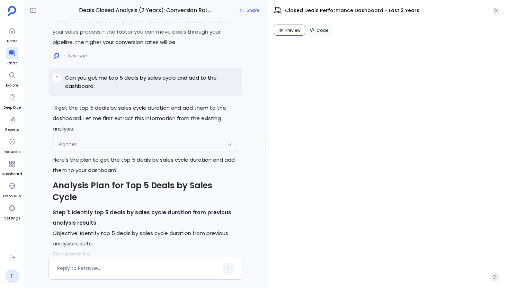
scroll to position [-769, 0]
click at [66, 91] on p "Can you get me top 5 deals by sales cycle and add to the dashboard.." at bounding box center [151, 82] width 173 height 17
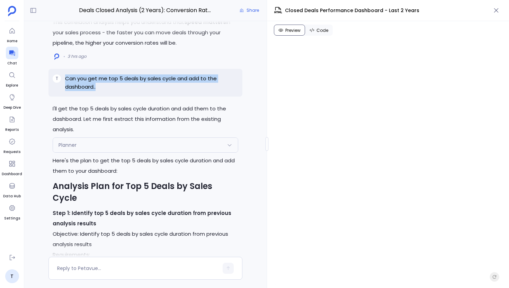
drag, startPoint x: 65, startPoint y: 90, endPoint x: 114, endPoint y: 105, distance: 50.8
click at [115, 97] on div "T Can you get me top 5 deals by sales cycle and add to the dashboard.." at bounding box center [145, 83] width 194 height 28
copy p "Can you get me top 5 deals by sales cycle and add to the dashboard.."
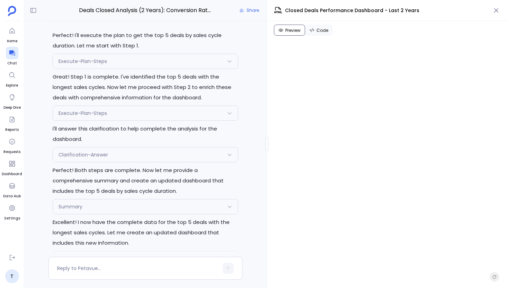
scroll to position [0, 0]
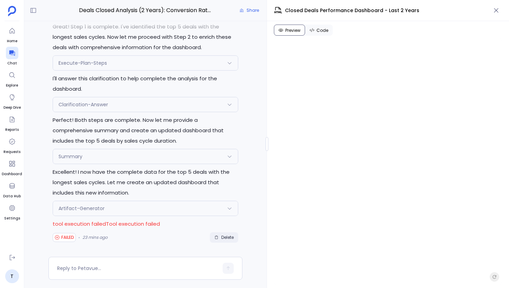
click at [221, 236] on span "Delete" at bounding box center [227, 238] width 12 height 6
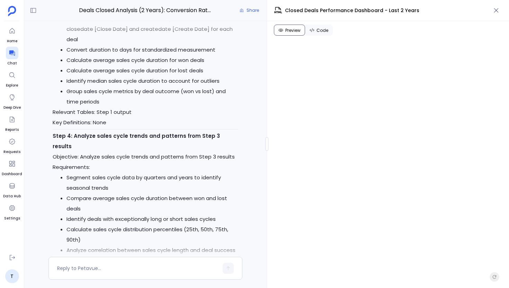
scroll to position [-3759, 0]
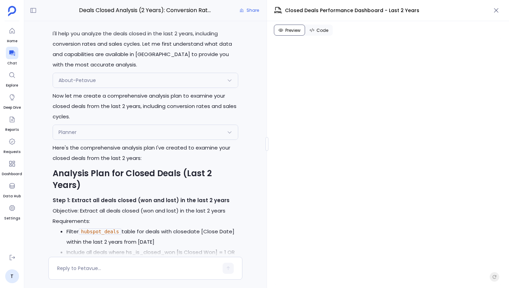
click at [128, 16] on p "Can you tell me the deals closed in last 2 years until [DATE].. I want to know …" at bounding box center [151, 7] width 173 height 17
copy p "Can you tell me the deals closed in last 2 years until [DATE].. I want to know …"
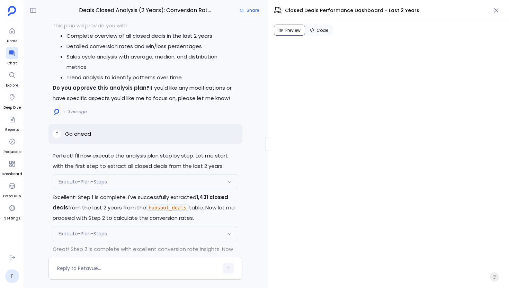
scroll to position [-2963, 0]
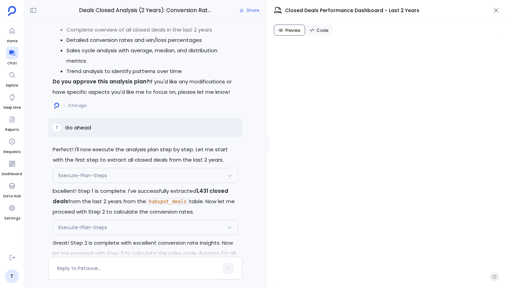
click at [78, 132] on p "Go ahead" at bounding box center [78, 128] width 26 height 8
copy p "Go ahead"
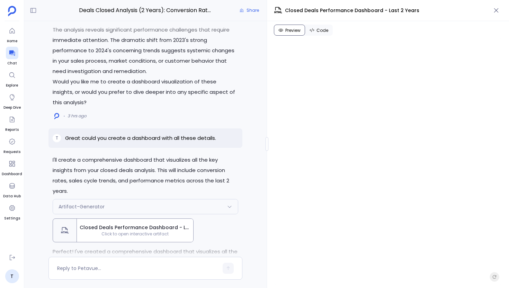
scroll to position [-1680, 0]
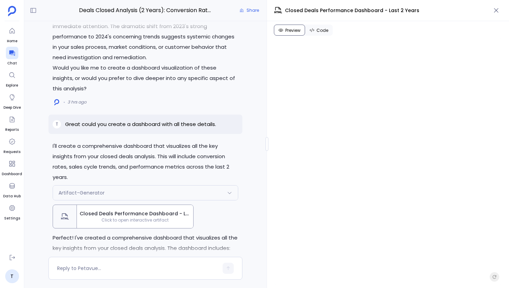
click at [149, 128] on p "Great could you create a dashboard with all these details." at bounding box center [140, 124] width 151 height 8
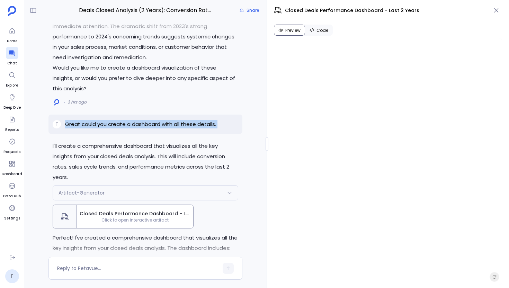
copy p "Great could you create a dashboard with all these details."
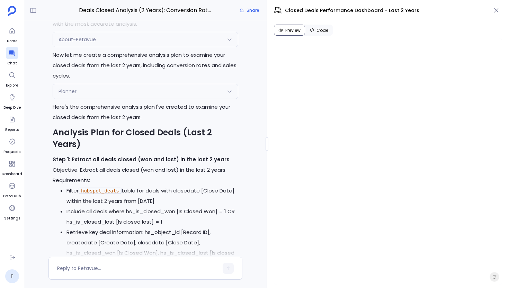
scroll to position [-3759, 0]
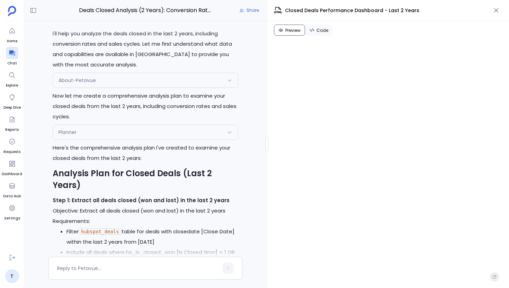
click at [167, 16] on p "Can you tell me the deals closed in last 2 years until [DATE].. I want to know …" at bounding box center [151, 7] width 173 height 17
copy p "Can you tell me the deals closed in last 2 years until [DATE].. I want to know …"
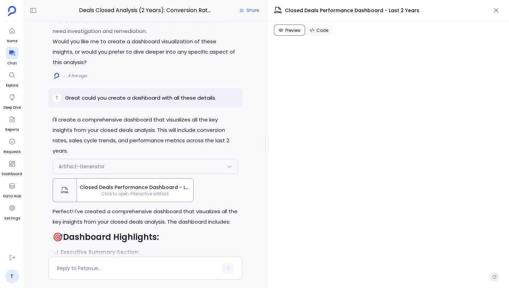
scroll to position [-1655, 0]
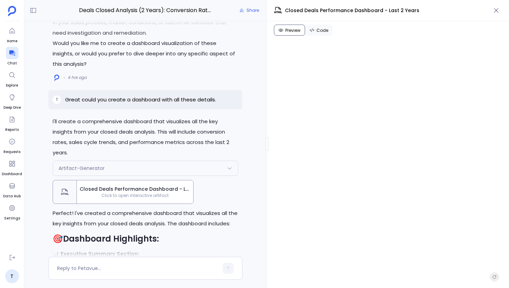
click at [141, 104] on p "Great could you create a dashboard with all these details." at bounding box center [140, 100] width 151 height 8
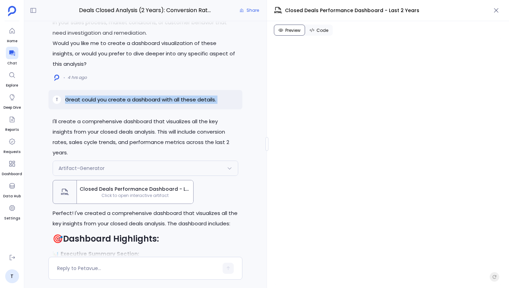
copy p "Great could you create a dashboard with all these details."
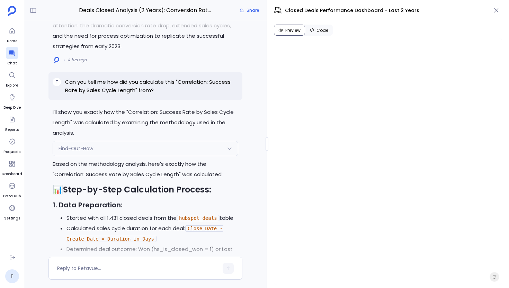
scroll to position [-1069, 0]
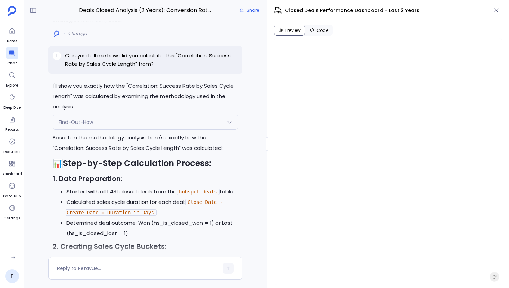
click at [135, 68] on p "Can you tell me how did you calculate this "Correlation: Success Rate by Sales …" at bounding box center [151, 60] width 173 height 17
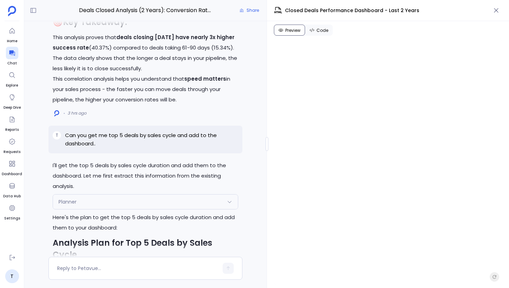
scroll to position [-511, 0]
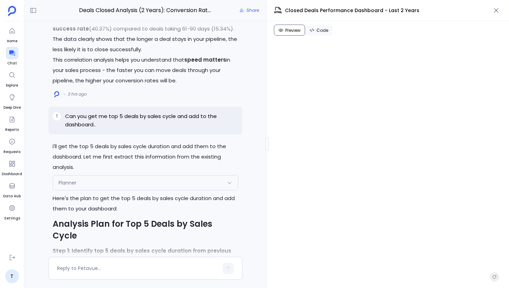
click at [103, 127] on p "Can you get me top 5 deals by sales cycle and add to the dashboard.." at bounding box center [151, 120] width 173 height 17
copy p "Can you get me top 5 deals by sales cycle and add to the dashboard.."
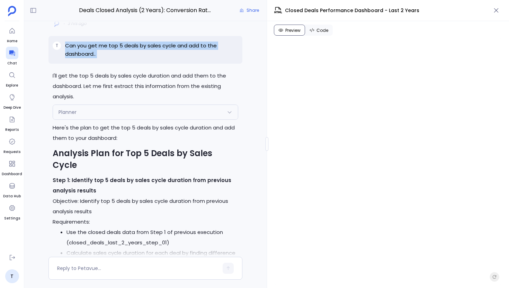
scroll to position [-442, 0]
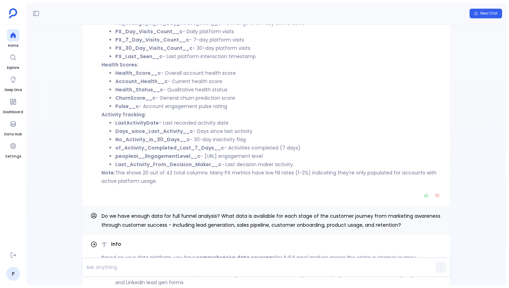
scroll to position [-276, 0]
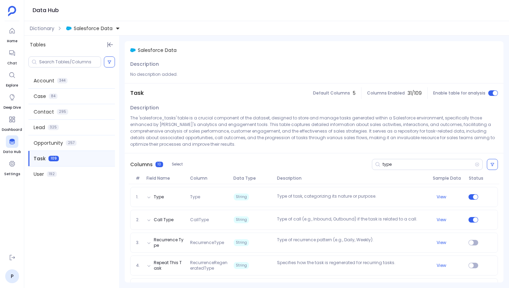
scroll to position [57, 0]
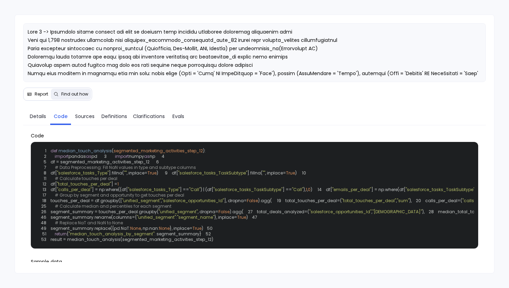
scroll to position [47, 0]
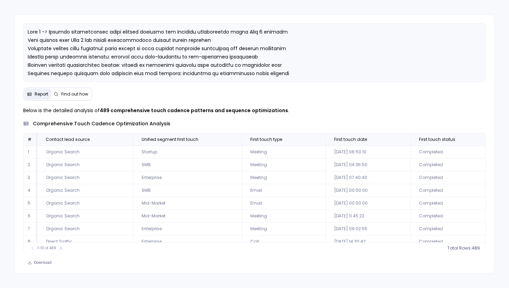
scroll to position [1, 0]
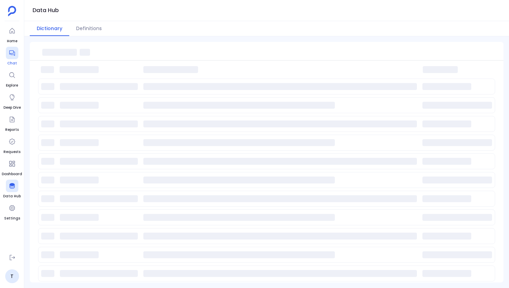
click at [12, 52] on icon at bounding box center [12, 52] width 7 height 7
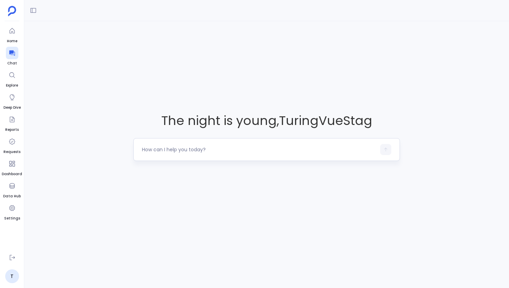
click at [229, 147] on textarea at bounding box center [259, 149] width 234 height 7
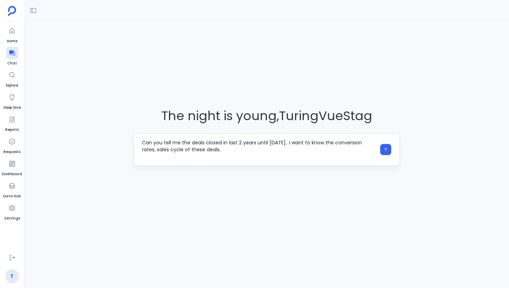
type textarea "Can you tell me the deals closed in last 2 years until [DATE].. I want to know …"
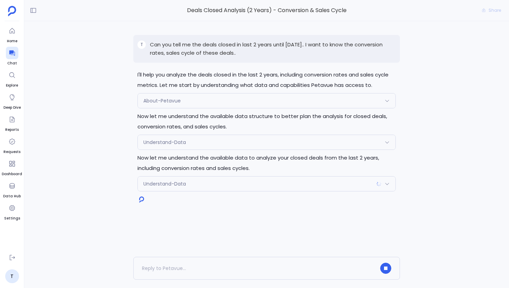
click at [203, 139] on div "Understand-Data" at bounding box center [267, 142] width 258 height 15
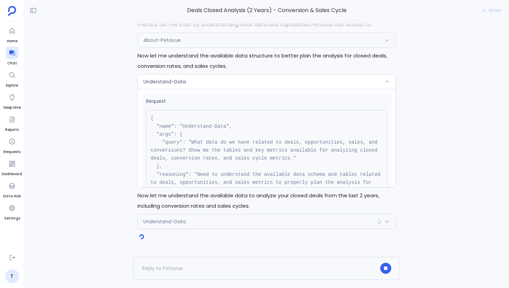
click at [196, 83] on div "Understand-Data" at bounding box center [267, 81] width 258 height 15
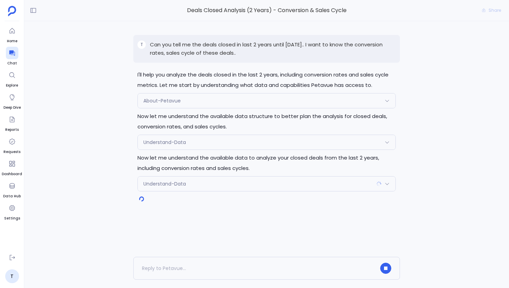
click at [195, 182] on div "Understand-Data" at bounding box center [267, 184] width 258 height 15
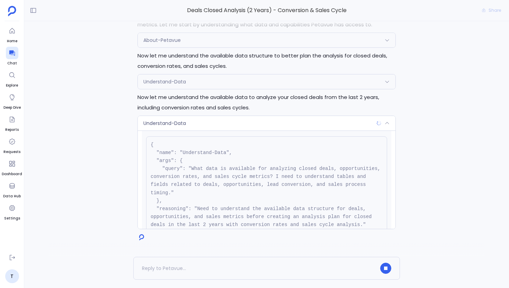
scroll to position [21, 0]
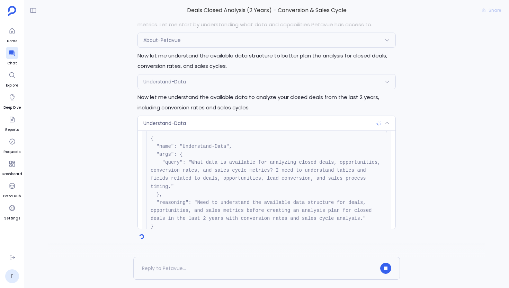
click at [204, 82] on div "Understand-Data" at bounding box center [267, 81] width 258 height 15
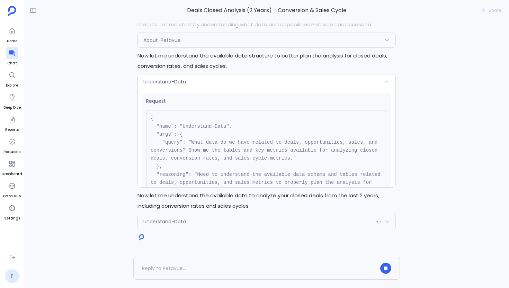
click at [204, 82] on div "Understand-Data" at bounding box center [267, 81] width 258 height 15
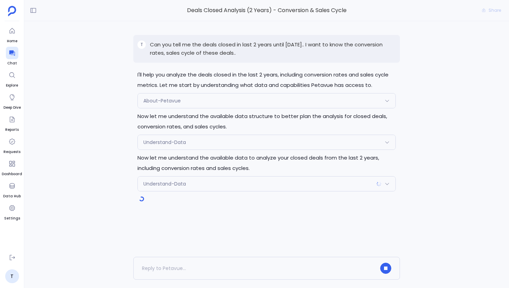
click at [197, 184] on div "Understand-Data" at bounding box center [267, 184] width 258 height 15
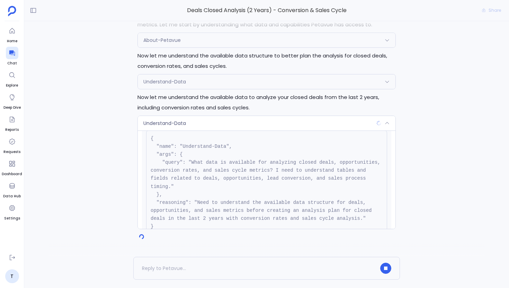
click at [203, 125] on div "Understand-Data" at bounding box center [267, 123] width 258 height 15
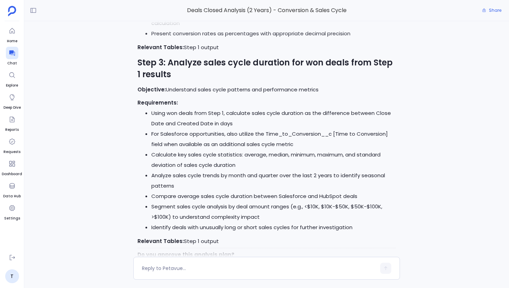
scroll to position [-116, 0]
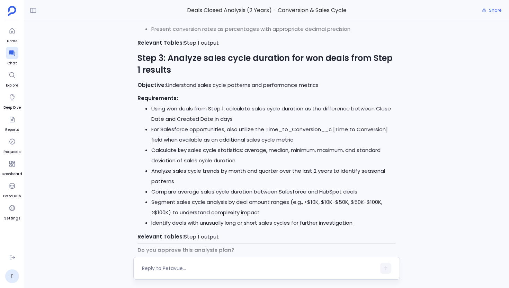
click at [183, 268] on textarea at bounding box center [259, 268] width 234 height 7
type textarea "Use only hubspot data for this analysis"
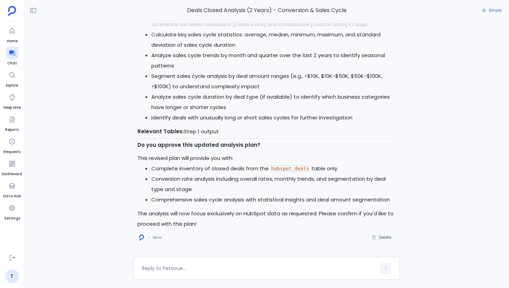
scroll to position [0, 0]
click at [178, 271] on textarea at bounding box center [259, 268] width 234 height 7
type textarea "Go ahead"
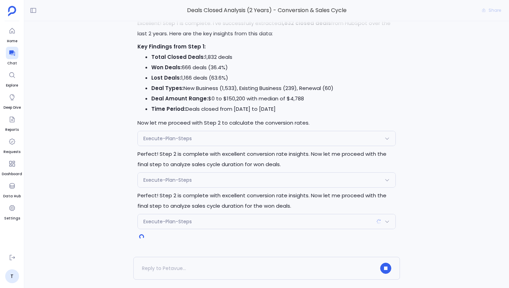
click at [172, 134] on div "Execute-Plan-Steps" at bounding box center [267, 138] width 258 height 15
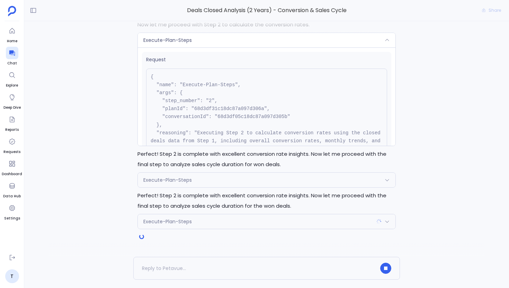
click at [176, 179] on span "Execute-Plan-Steps" at bounding box center [167, 180] width 48 height 7
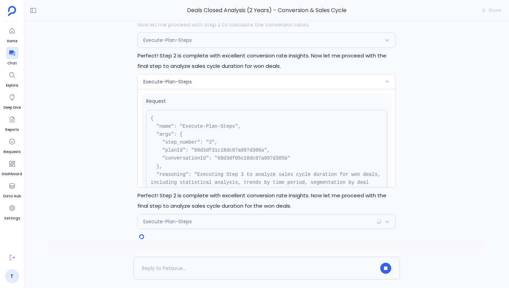
click at [185, 86] on div "Execute-Plan-Steps" at bounding box center [267, 81] width 258 height 15
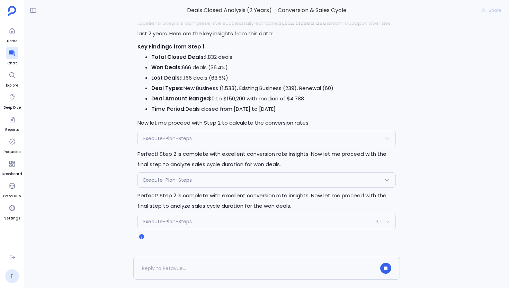
click at [178, 219] on span "Execute-Plan-Steps" at bounding box center [167, 221] width 48 height 7
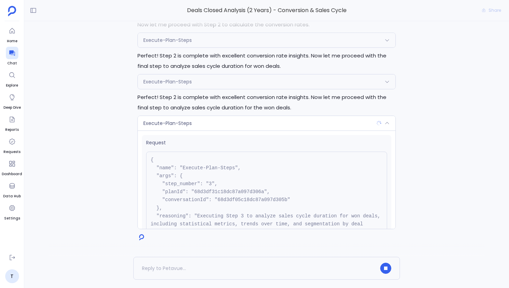
click at [195, 125] on div "Execute-Plan-Steps" at bounding box center [267, 123] width 258 height 15
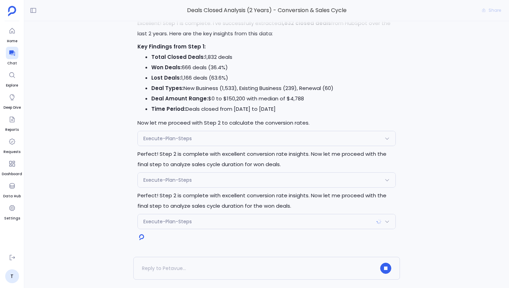
click at [183, 138] on span "Execute-Plan-Steps" at bounding box center [167, 138] width 48 height 7
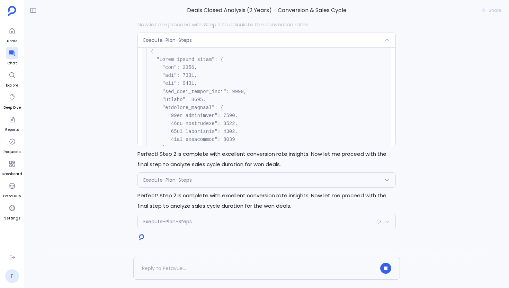
scroll to position [218, 0]
click at [180, 45] on div "Execute-Plan-Steps" at bounding box center [267, 40] width 258 height 15
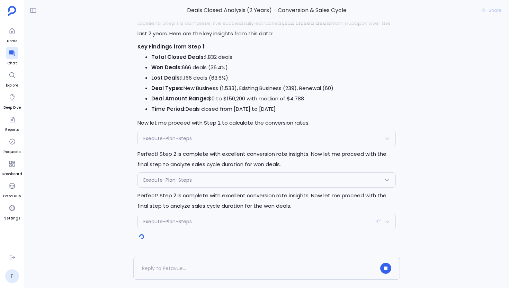
click at [178, 180] on span "Execute-Plan-Steps" at bounding box center [167, 180] width 48 height 7
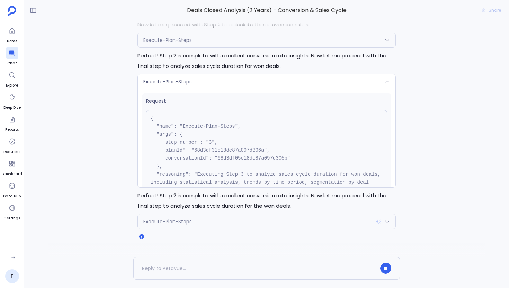
scroll to position [70, 0]
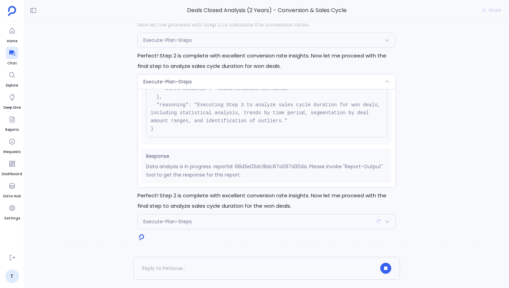
click at [187, 83] on span "Execute-Plan-Steps" at bounding box center [167, 81] width 48 height 7
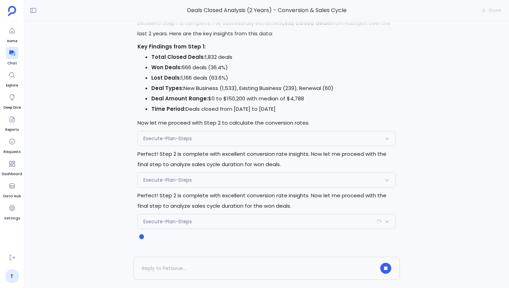
click at [170, 225] on div "Execute-Plan-Steps" at bounding box center [267, 221] width 258 height 15
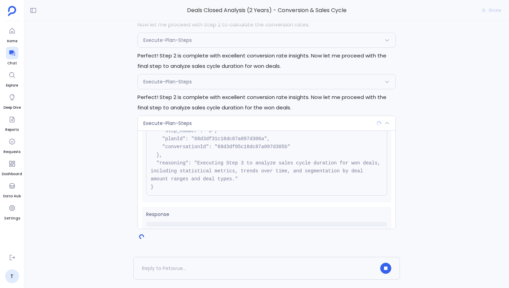
scroll to position [70, 0]
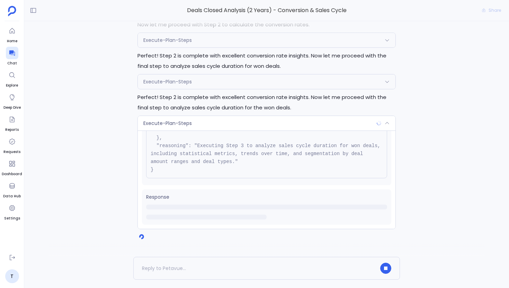
click at [181, 123] on span "Execute-Plan-Steps" at bounding box center [167, 123] width 48 height 7
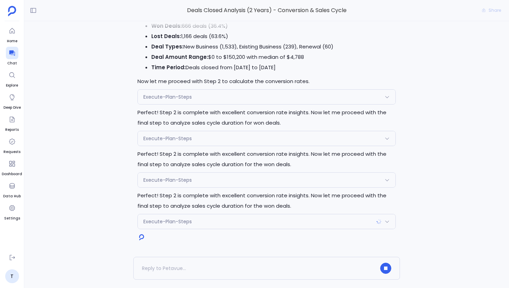
click at [201, 183] on div "Execute-Plan-Steps" at bounding box center [267, 180] width 258 height 15
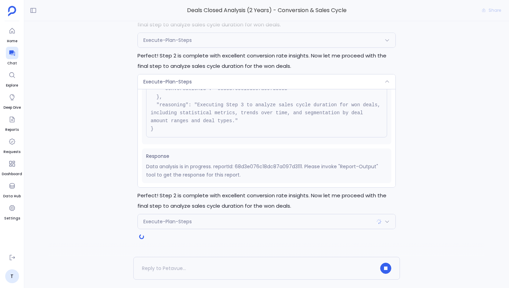
scroll to position [70, 0]
click at [187, 87] on div "Execute-Plan-Steps" at bounding box center [267, 81] width 258 height 15
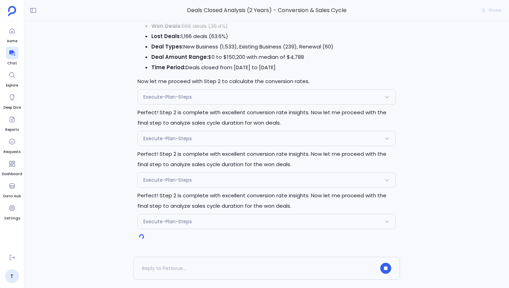
click at [197, 139] on div "Execute-Plan-Steps" at bounding box center [267, 138] width 258 height 15
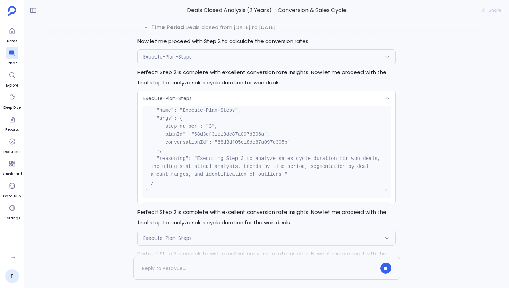
scroll to position [-101, 0]
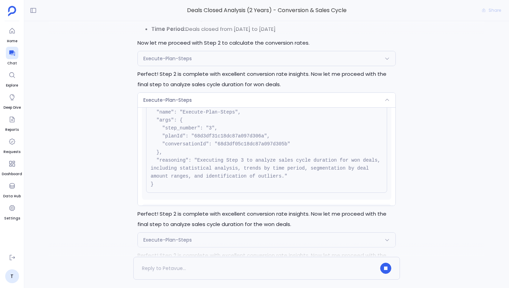
click at [205, 106] on div "Execute-Plan-Steps" at bounding box center [267, 100] width 258 height 15
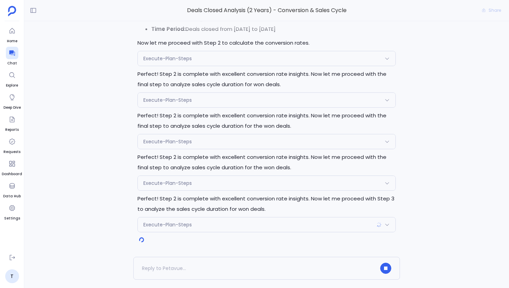
click at [205, 147] on div "Execute-Plan-Steps" at bounding box center [267, 141] width 258 height 15
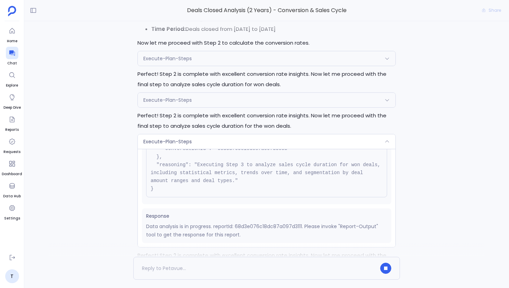
scroll to position [0, 0]
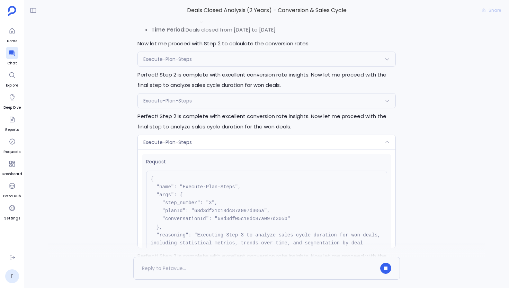
click at [195, 136] on div "Execute-Plan-Steps" at bounding box center [267, 142] width 258 height 15
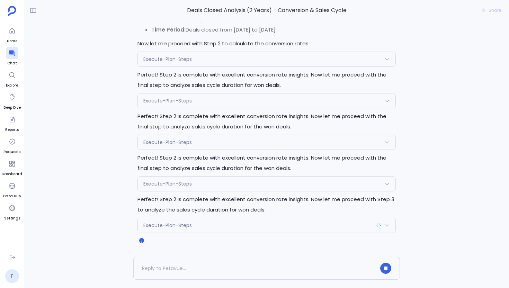
click at [204, 223] on div "Execute-Plan-Steps" at bounding box center [267, 225] width 258 height 15
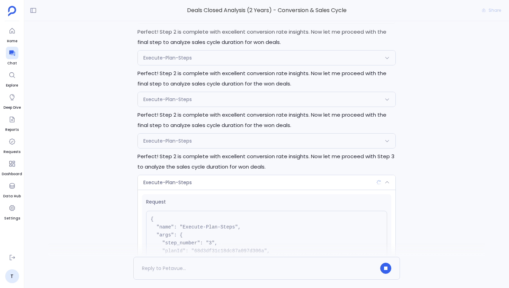
scroll to position [-30, 0]
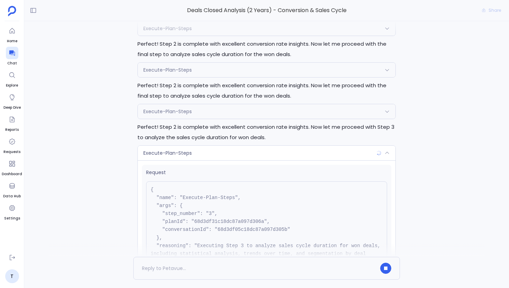
click at [181, 153] on span "Execute-Plan-Steps" at bounding box center [167, 153] width 48 height 7
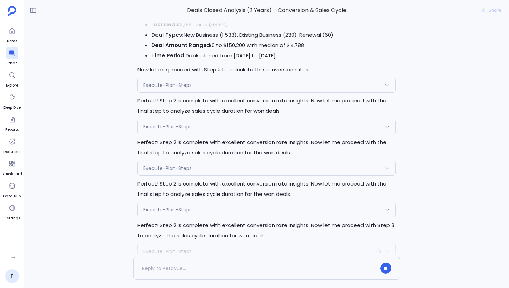
scroll to position [0, 0]
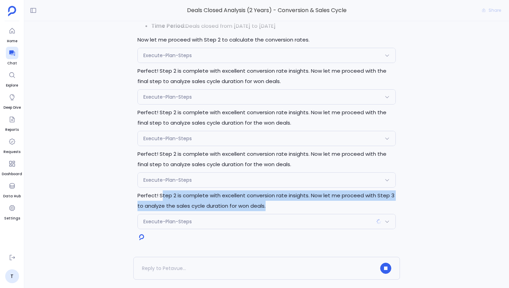
drag, startPoint x: 162, startPoint y: 199, endPoint x: 272, endPoint y: 202, distance: 110.1
click at [272, 202] on p "Perfect! Step 2 is complete with excellent conversion rate insights. Now let me…" at bounding box center [266, 200] width 258 height 21
click at [197, 220] on div "Execute-Plan-Steps" at bounding box center [267, 221] width 258 height 15
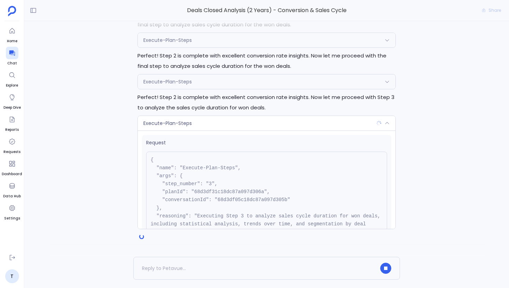
click at [183, 123] on span "Execute-Plan-Steps" at bounding box center [167, 123] width 48 height 7
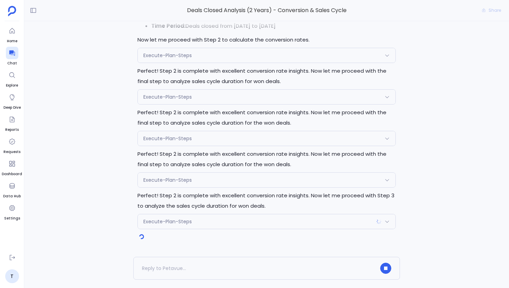
click at [165, 133] on div "Execute-Plan-Steps" at bounding box center [267, 138] width 258 height 15
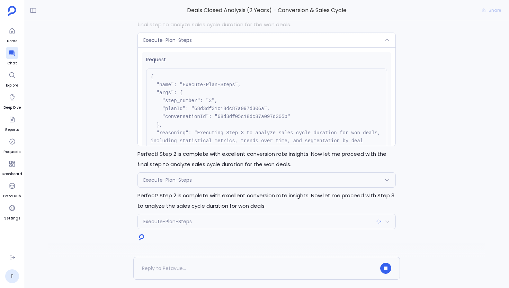
click at [186, 180] on span "Execute-Plan-Steps" at bounding box center [167, 180] width 48 height 7
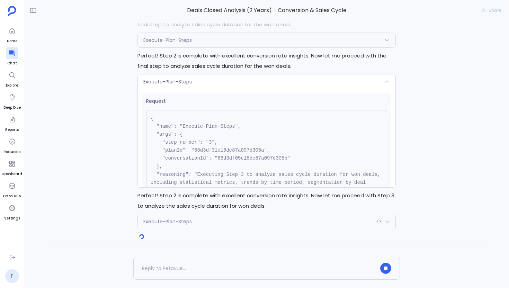
click at [189, 220] on span "Execute-Plan-Steps" at bounding box center [167, 221] width 48 height 7
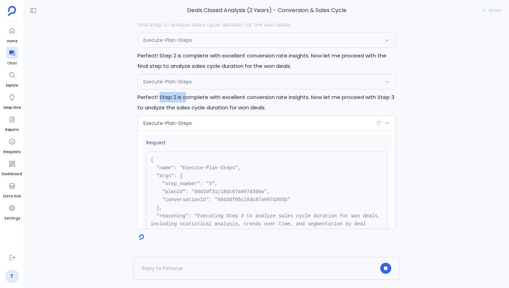
drag, startPoint x: 159, startPoint y: 97, endPoint x: 184, endPoint y: 97, distance: 25.6
click at [184, 97] on p "Perfect! Step 2 is complete with excellent conversion rate insights. Now let me…" at bounding box center [266, 102] width 258 height 21
click at [209, 81] on div "Execute-Plan-Steps" at bounding box center [267, 81] width 258 height 15
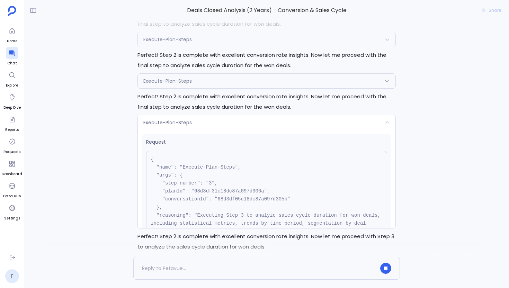
scroll to position [-64, 0]
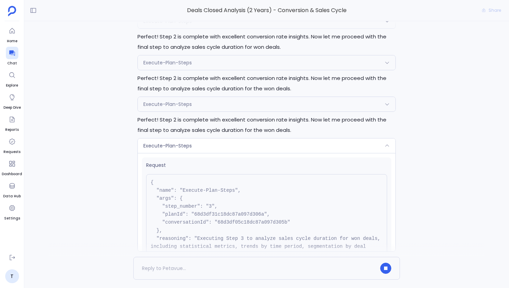
click at [194, 104] on div "Execute-Plan-Steps" at bounding box center [267, 104] width 258 height 15
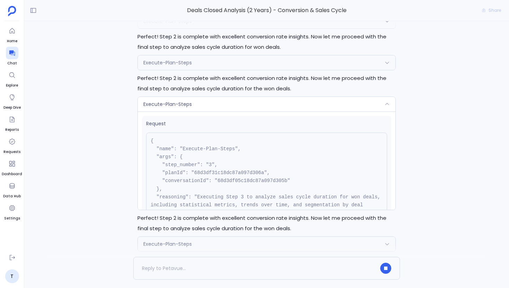
click at [189, 69] on div "Execute-Plan-Steps" at bounding box center [267, 62] width 258 height 15
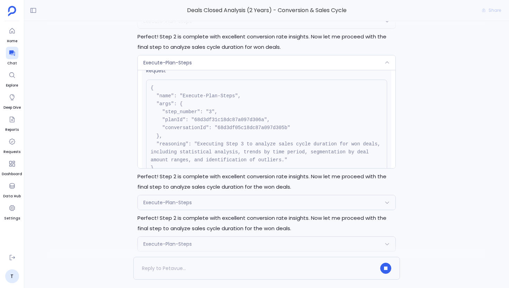
scroll to position [0, 0]
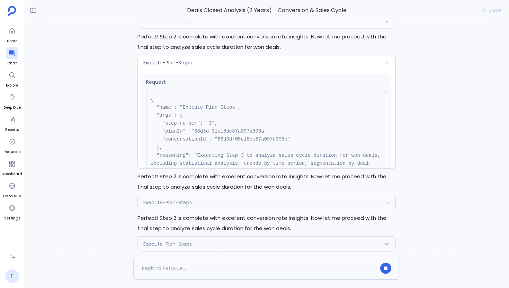
click at [201, 64] on div "Execute-Plan-Steps" at bounding box center [267, 62] width 258 height 15
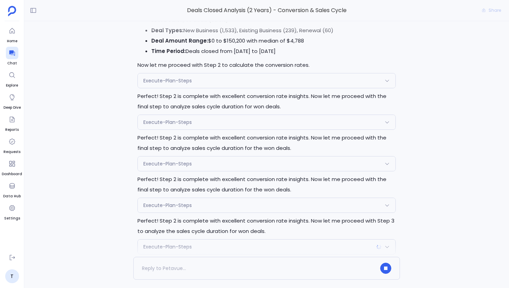
scroll to position [-27, 0]
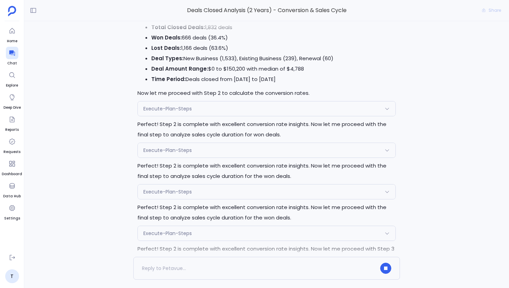
click at [174, 108] on span "Execute-Plan-Steps" at bounding box center [167, 108] width 48 height 7
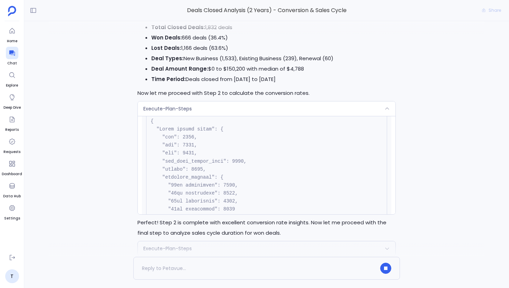
click at [174, 108] on span "Execute-Plan-Steps" at bounding box center [167, 108] width 48 height 7
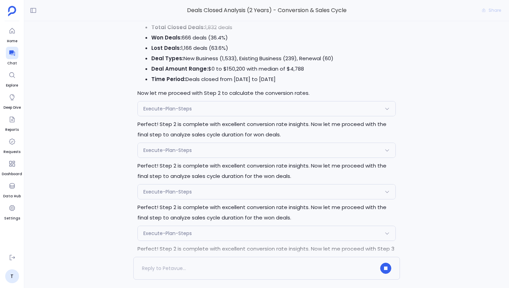
scroll to position [0, 0]
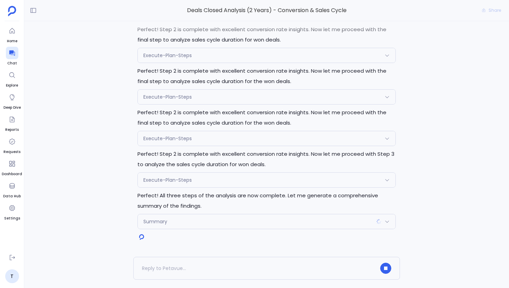
click at [182, 182] on span "Execute-Plan-Steps" at bounding box center [167, 180] width 48 height 7
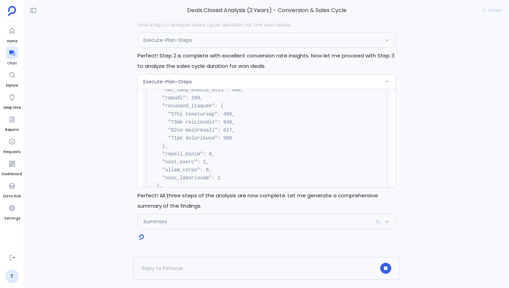
scroll to position [696, 0]
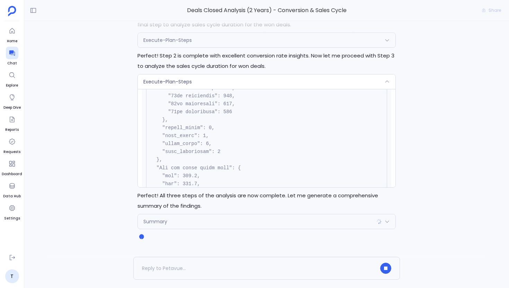
click at [189, 85] on div "Execute-Plan-Steps" at bounding box center [267, 81] width 258 height 15
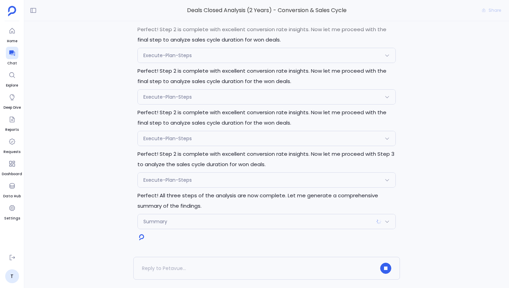
click at [219, 226] on div "Summary" at bounding box center [267, 221] width 258 height 15
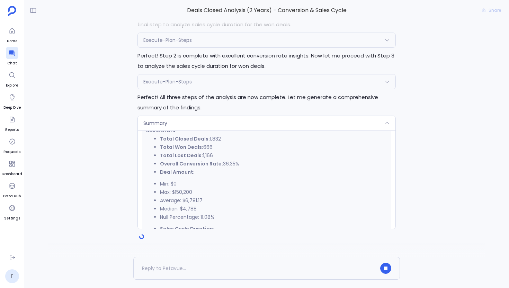
scroll to position [146, 0]
click at [191, 125] on div "Summary" at bounding box center [267, 123] width 258 height 15
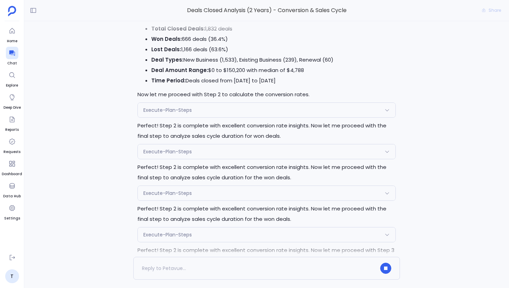
click at [188, 154] on span "Execute-Plan-Steps" at bounding box center [167, 151] width 48 height 7
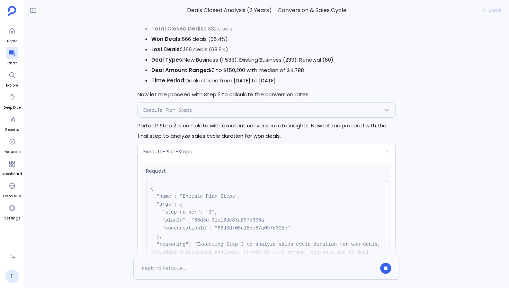
click at [188, 154] on span "Execute-Plan-Steps" at bounding box center [167, 151] width 48 height 7
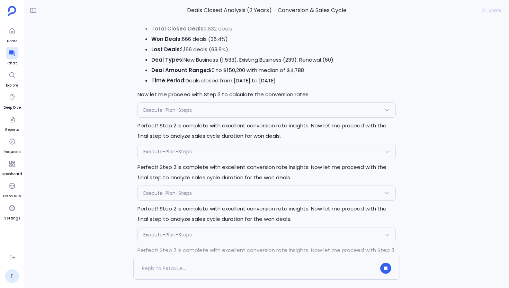
click at [193, 115] on div "Execute-Plan-Steps" at bounding box center [267, 110] width 258 height 15
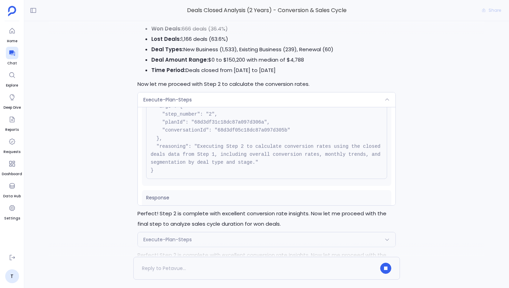
scroll to position [0, 0]
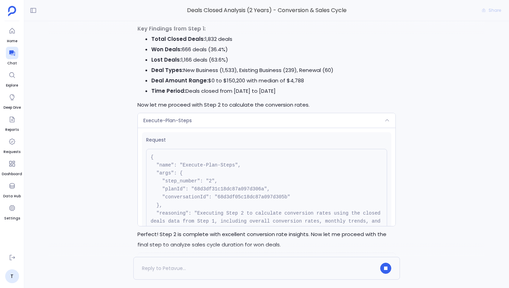
click at [200, 113] on div "Execute-Plan-Steps" at bounding box center [267, 120] width 258 height 15
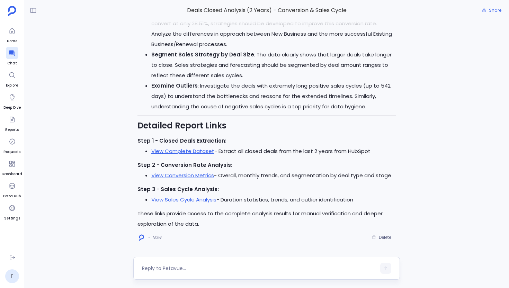
click at [164, 267] on textarea at bounding box center [259, 268] width 234 height 7
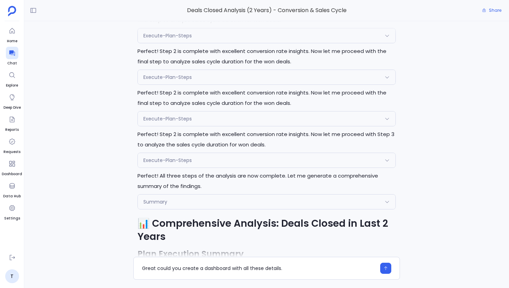
scroll to position [-827, 0]
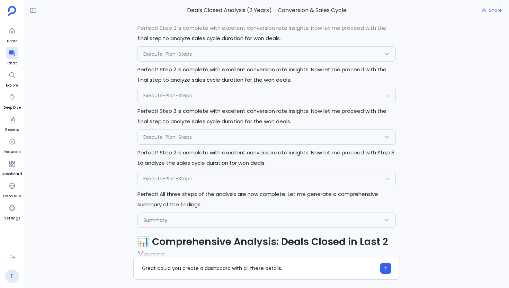
type textarea "Great could you create a dashboard with all these details."
click at [172, 98] on span "Execute-Plan-Steps" at bounding box center [167, 95] width 48 height 7
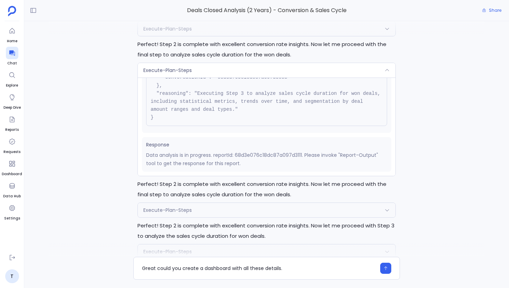
scroll to position [-860, 0]
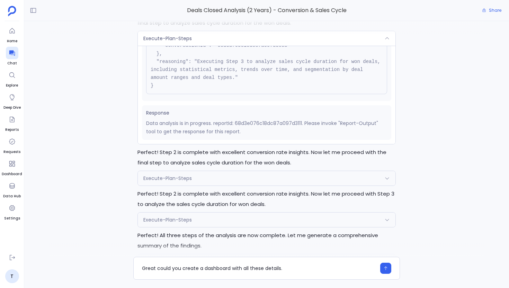
click at [185, 174] on div "Execute-Plan-Steps" at bounding box center [267, 178] width 258 height 15
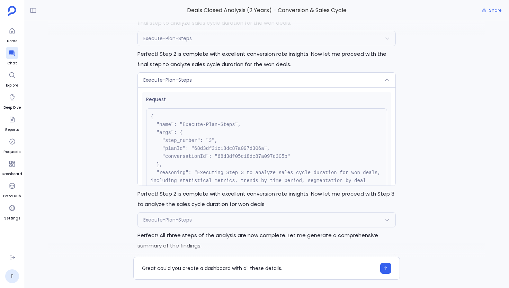
click at [187, 219] on span "Execute-Plan-Steps" at bounding box center [167, 219] width 48 height 7
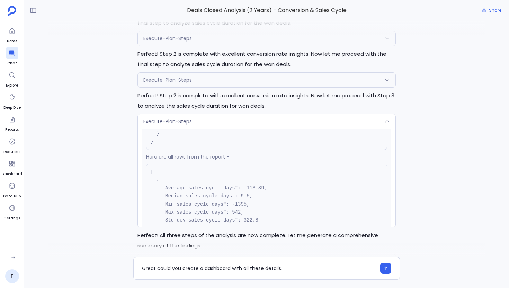
scroll to position [975, 0]
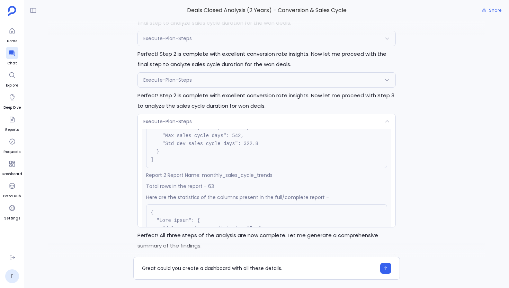
click at [185, 121] on span "Execute-Plan-Steps" at bounding box center [167, 121] width 48 height 7
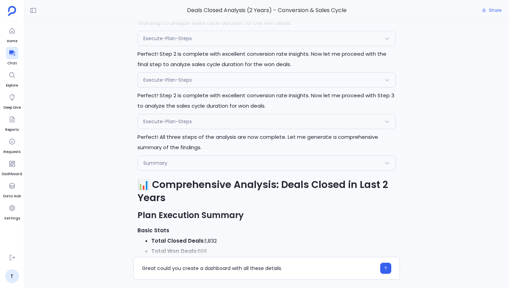
click at [177, 125] on div "Execute-Plan-Steps" at bounding box center [267, 121] width 258 height 15
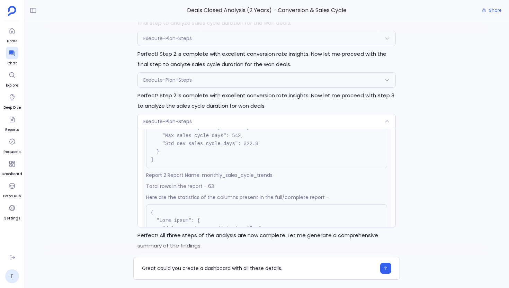
scroll to position [1057, 0]
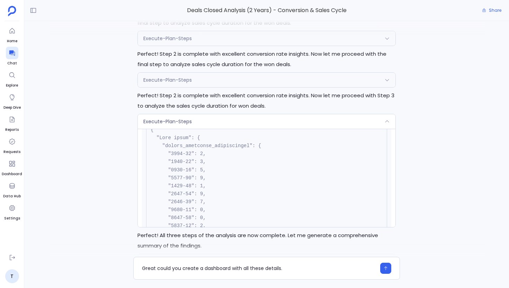
click at [181, 127] on div "Execute-Plan-Steps" at bounding box center [267, 121] width 258 height 15
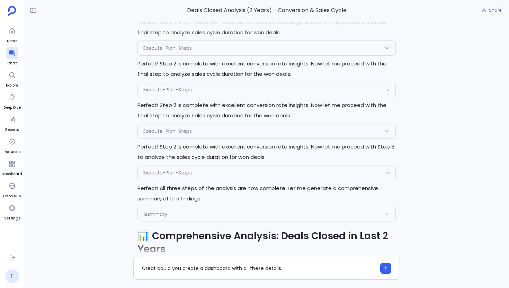
scroll to position [-816, 0]
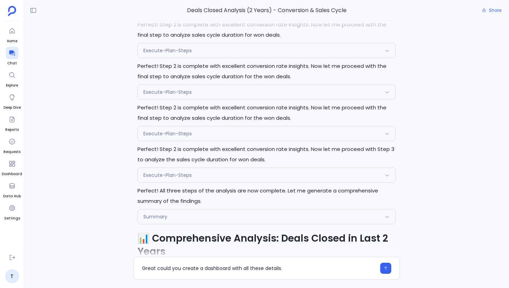
click at [210, 180] on div "Execute-Plan-Steps" at bounding box center [267, 175] width 258 height 15
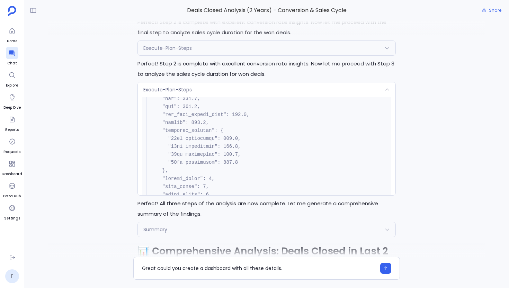
scroll to position [835, 0]
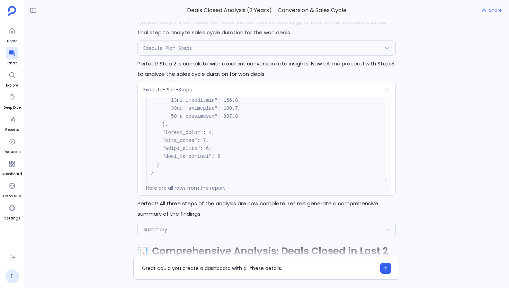
click at [192, 92] on div "Execute-Plan-Steps" at bounding box center [267, 89] width 258 height 15
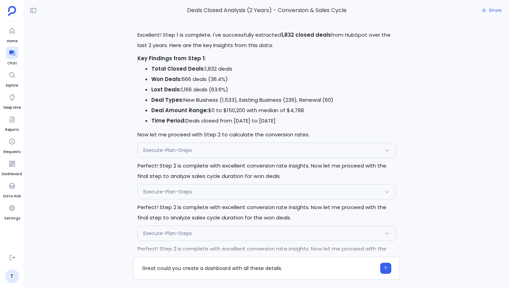
scroll to position [-910, 0]
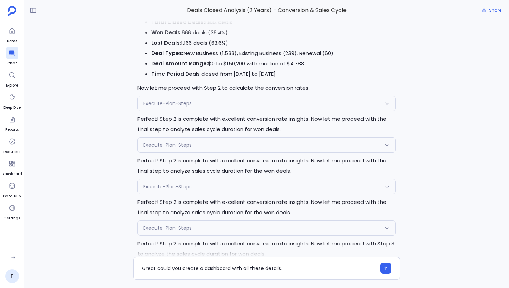
click at [177, 101] on span "Execute-Plan-Steps" at bounding box center [167, 103] width 48 height 7
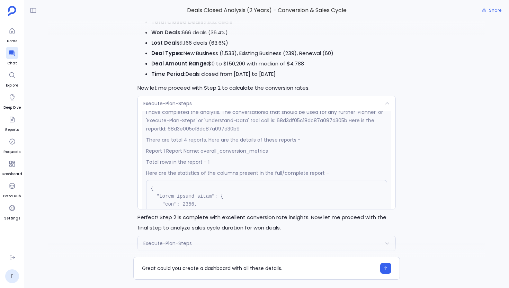
scroll to position [165, 0]
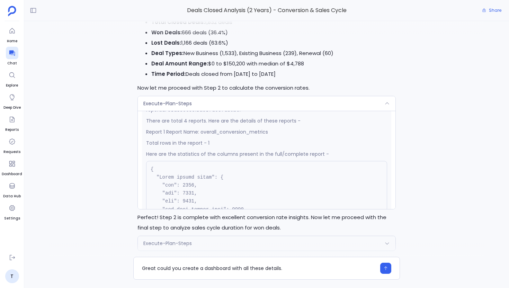
click at [188, 102] on span "Execute-Plan-Steps" at bounding box center [167, 103] width 48 height 7
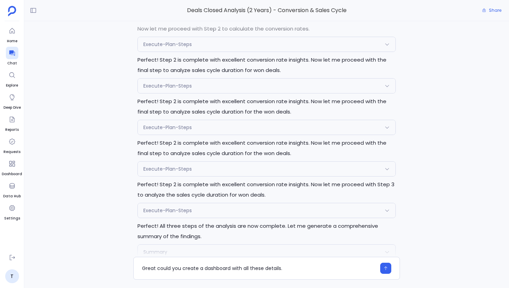
scroll to position [-804, 0]
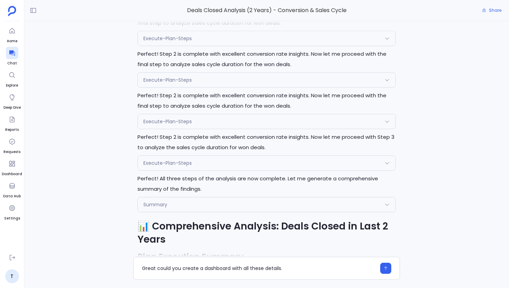
click at [191, 165] on div "Execute-Plan-Steps" at bounding box center [267, 163] width 258 height 15
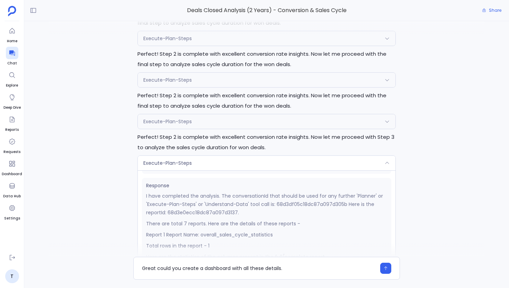
scroll to position [115, 0]
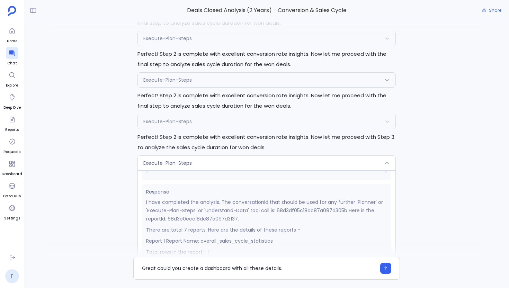
click at [189, 164] on span "Execute-Plan-Steps" at bounding box center [167, 163] width 48 height 7
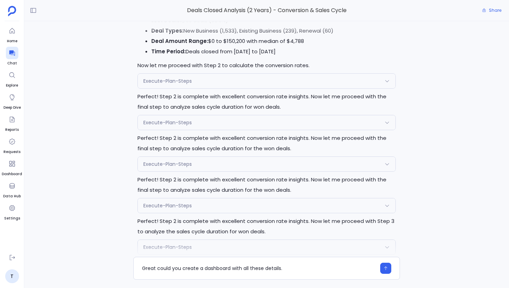
scroll to position [-872, 0]
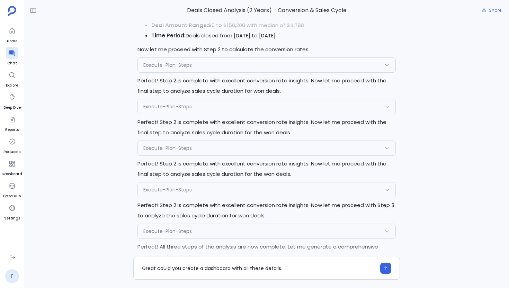
click at [177, 104] on span "Execute-Plan-Steps" at bounding box center [167, 106] width 48 height 7
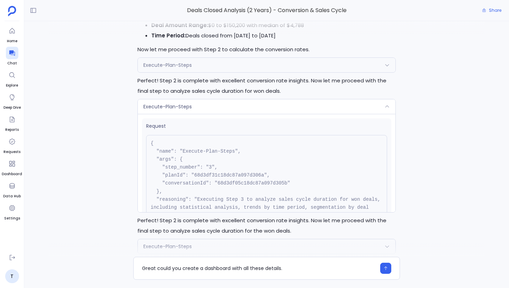
click at [177, 105] on span "Execute-Plan-Steps" at bounding box center [167, 106] width 48 height 7
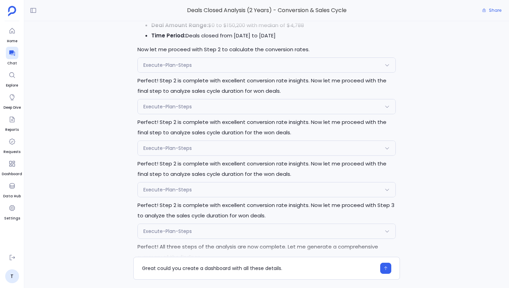
click at [189, 145] on span "Execute-Plan-Steps" at bounding box center [167, 148] width 48 height 7
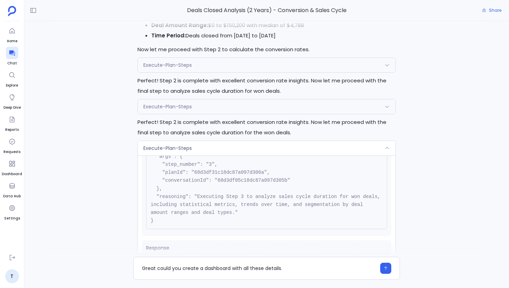
scroll to position [0, 0]
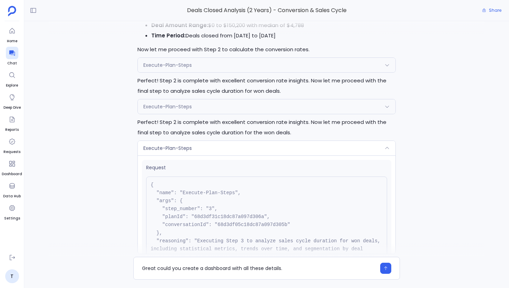
click at [192, 150] on div "Execute-Plan-Steps" at bounding box center [267, 148] width 258 height 15
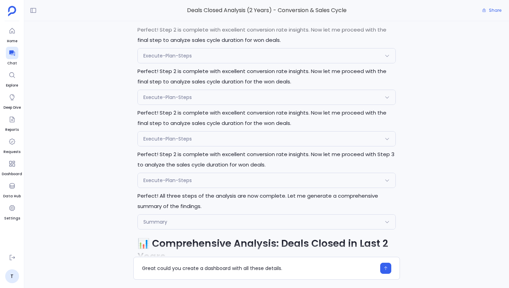
click at [164, 141] on span "Execute-Plan-Steps" at bounding box center [167, 138] width 48 height 7
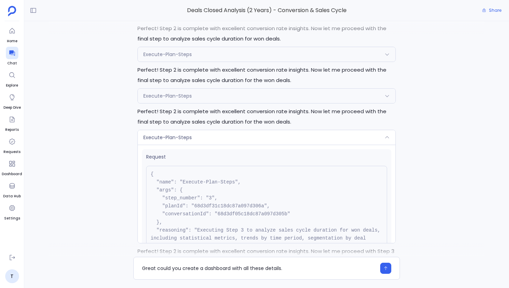
scroll to position [-919, 0]
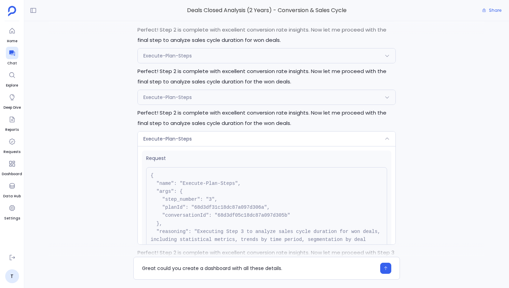
click at [164, 141] on span "Execute-Plan-Steps" at bounding box center [167, 138] width 48 height 7
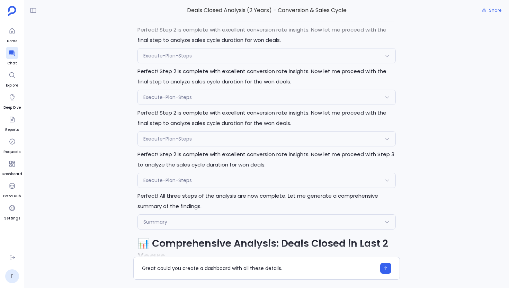
scroll to position [-746, 0]
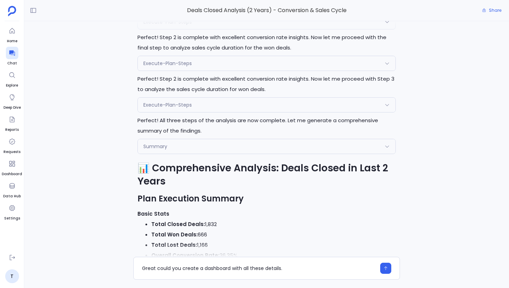
click at [175, 109] on div "Execute-Plan-Steps" at bounding box center [267, 105] width 258 height 15
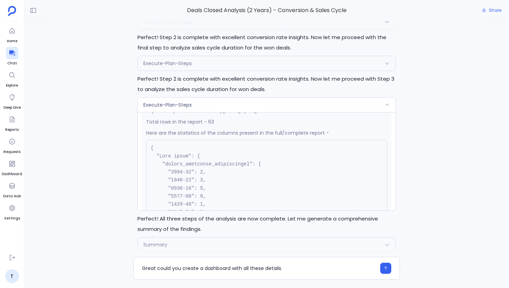
scroll to position [1021, 0]
click at [197, 101] on div "Execute-Plan-Steps" at bounding box center [267, 105] width 258 height 15
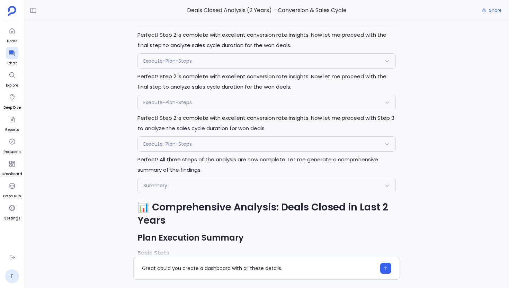
scroll to position [-790, 0]
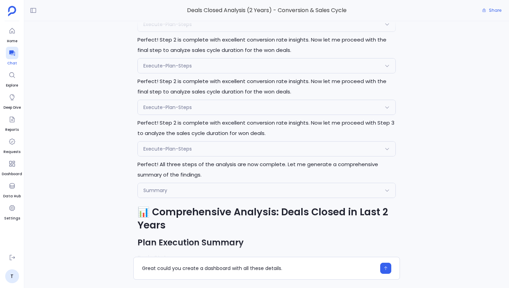
click at [13, 50] on icon at bounding box center [12, 52] width 7 height 7
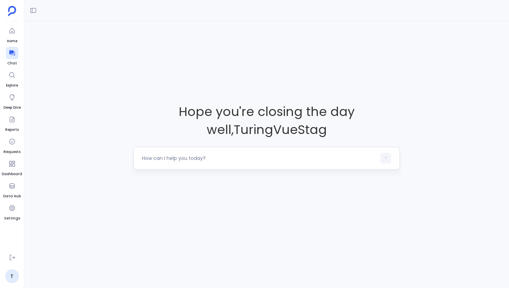
click at [181, 159] on textarea at bounding box center [259, 158] width 234 height 7
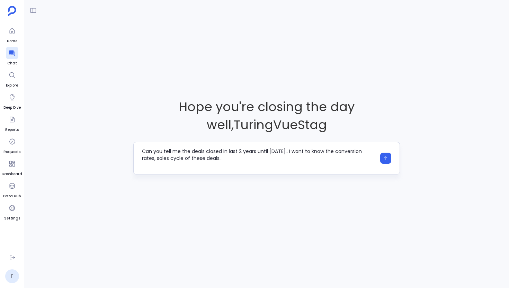
type textarea "Can you tell me the deals closed in last 2 years until [DATE].. I want to know …"
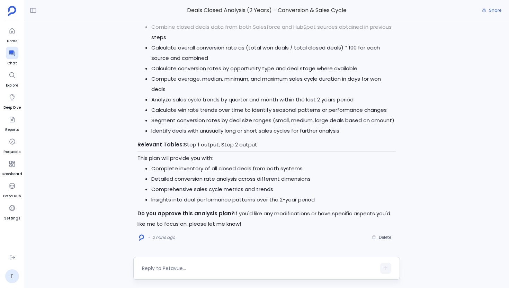
click at [163, 269] on textarea at bounding box center [259, 268] width 234 height 7
type textarea "use only hubspot data"
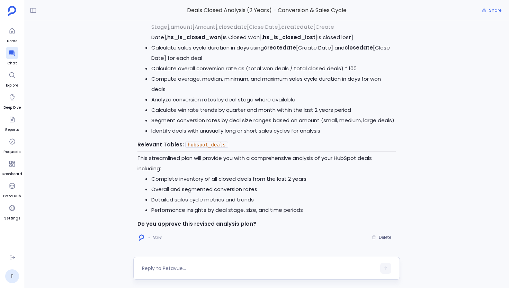
click at [170, 273] on div at bounding box center [259, 268] width 234 height 11
click at [165, 268] on textarea at bounding box center [259, 268] width 234 height 7
type textarea "Yes, go ahead"
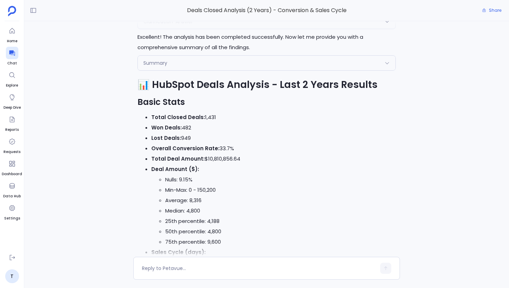
scroll to position [-720, 0]
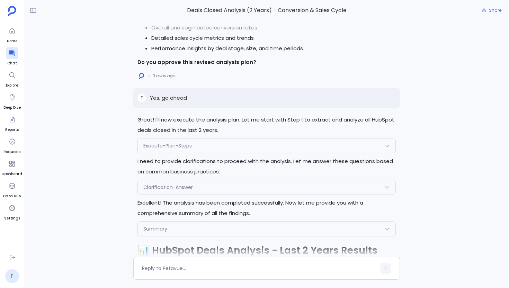
click at [174, 187] on span "Clarification-Answer" at bounding box center [167, 187] width 49 height 7
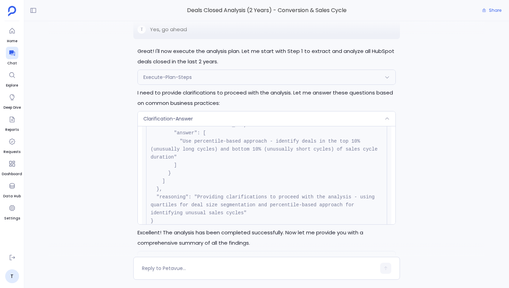
scroll to position [140, 0]
click at [198, 118] on div "Clarification-Answer" at bounding box center [267, 118] width 258 height 15
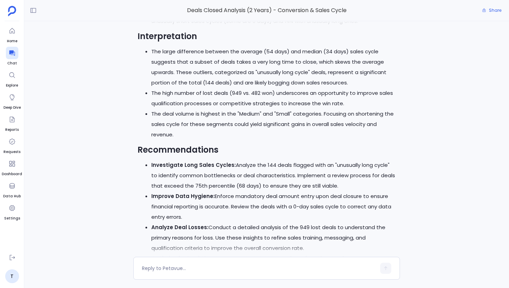
scroll to position [0, 0]
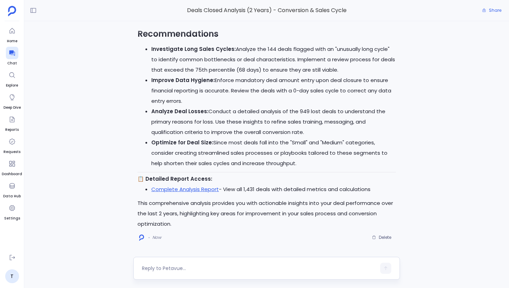
click at [163, 270] on textarea at bounding box center [259, 268] width 234 height 7
type textarea "Great could you create a dashboard with all these details."
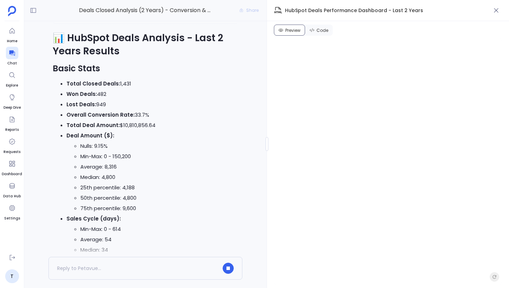
click at [209, 151] on li "Nulls: 9.15%" at bounding box center [159, 146] width 158 height 10
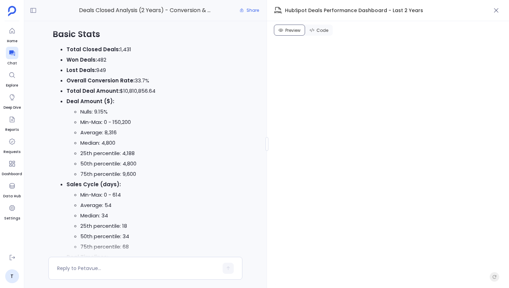
scroll to position [-1140, 0]
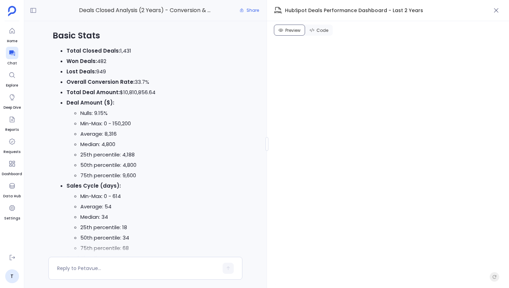
click at [153, 203] on li "Sales Cycle (days): Min-Max: 0 - 614 Average: 54 Median: 34 25th percentile: 18…" at bounding box center [152, 217] width 172 height 73
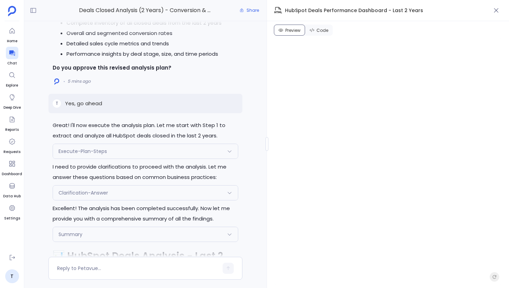
scroll to position [-1369, 0]
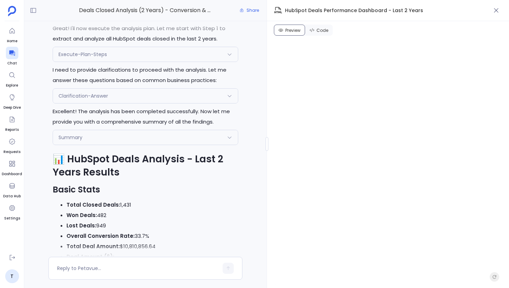
click at [115, 103] on div "Clarification-Answer" at bounding box center [145, 96] width 185 height 15
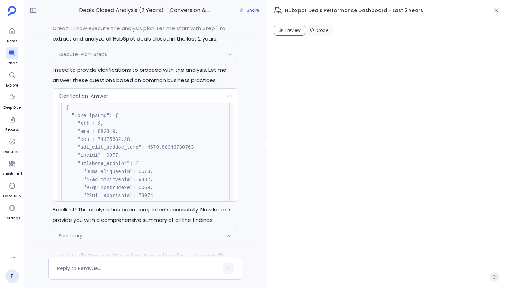
scroll to position [393, 0]
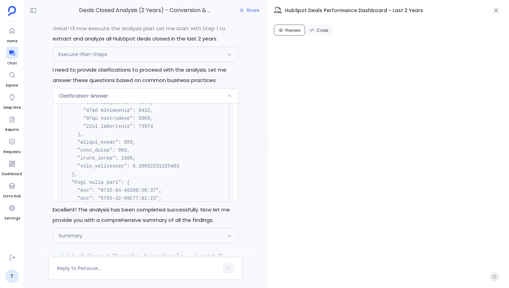
scroll to position [465, 0]
click at [198, 265] on textarea at bounding box center [137, 268] width 161 height 7
type textarea "Can you get me top 5 deals by sales cycle and add to the dashboard..."
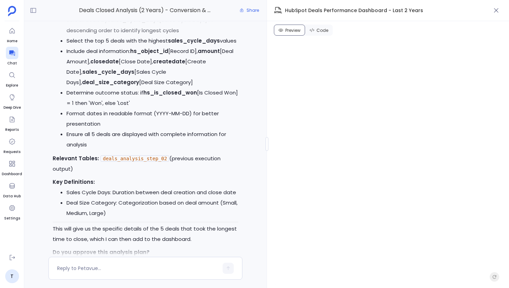
scroll to position [-1, 0]
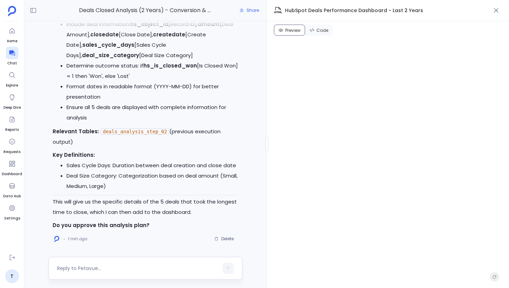
click at [151, 263] on div at bounding box center [137, 268] width 161 height 11
click at [143, 264] on div at bounding box center [137, 268] width 161 height 11
click at [124, 267] on textarea at bounding box center [137, 268] width 161 height 7
click at [129, 276] on div at bounding box center [145, 268] width 194 height 23
click at [110, 267] on textarea at bounding box center [137, 268] width 161 height 7
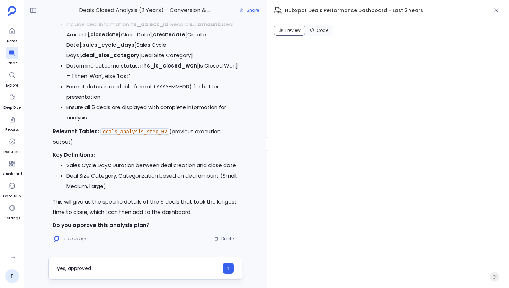
type textarea "yes, approved"
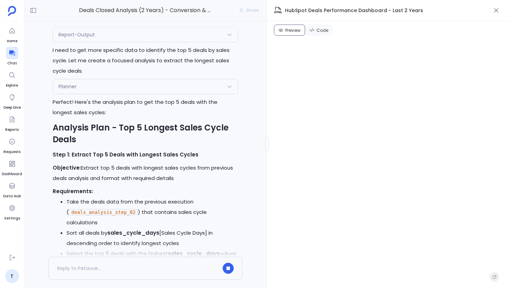
scroll to position [-319, 0]
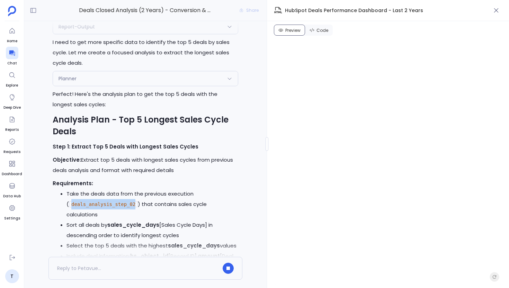
drag, startPoint x: 71, startPoint y: 205, endPoint x: 137, endPoint y: 208, distance: 66.5
click at [137, 208] on li "Take the deals data from the previous execution ( deals_analysis_step_02 ) that…" at bounding box center [152, 204] width 172 height 31
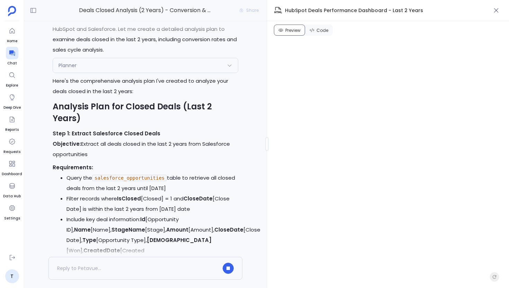
scroll to position [-3400, 0]
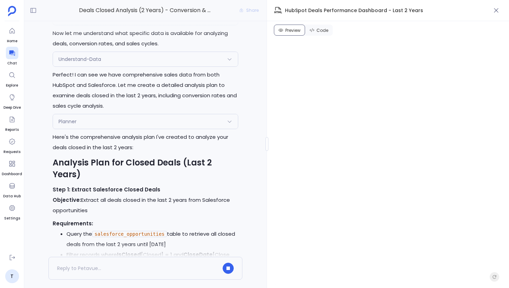
click at [116, 129] on div "Planner" at bounding box center [145, 121] width 185 height 15
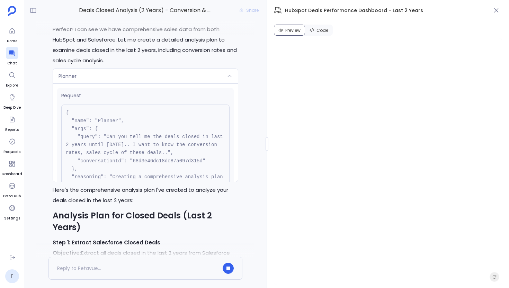
click at [120, 83] on div "Planner" at bounding box center [145, 76] width 185 height 15
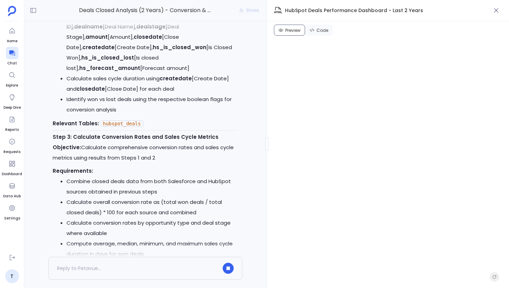
scroll to position [-3484, 0]
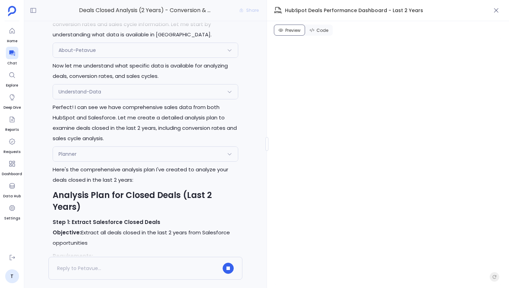
click at [100, 95] on span "Understand-Data" at bounding box center [79, 91] width 43 height 7
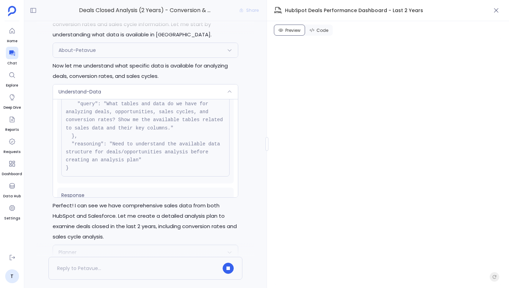
scroll to position [0, 0]
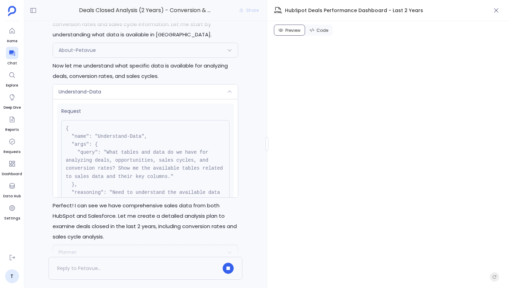
click at [127, 99] on div "Understand-Data" at bounding box center [145, 91] width 185 height 15
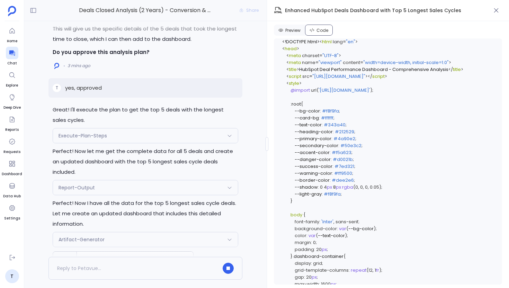
click at [94, 139] on span "Execute-Plan-Steps" at bounding box center [82, 135] width 48 height 7
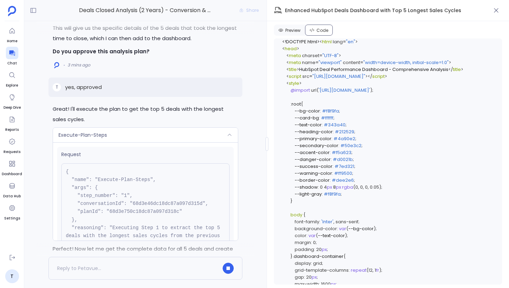
scroll to position [-146, 0]
click at [105, 139] on span "Execute-Plan-Steps" at bounding box center [82, 135] width 48 height 7
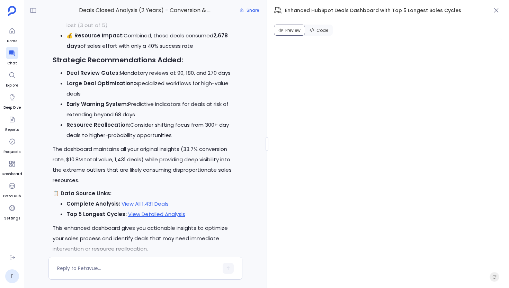
scroll to position [0, 0]
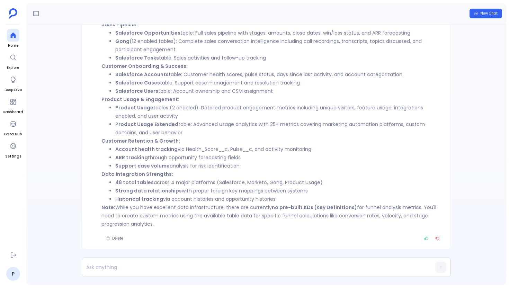
scroll to position [-276, 0]
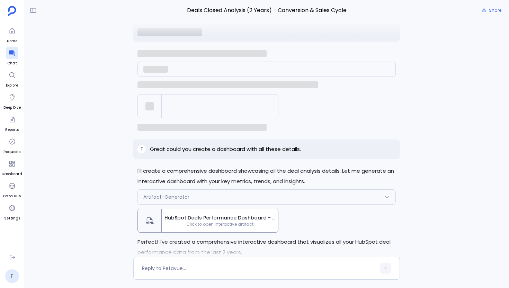
scroll to position [-1437, 0]
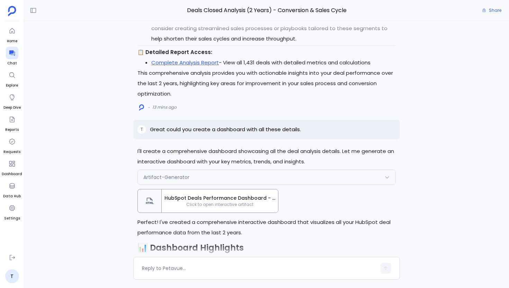
click at [207, 195] on span "HubSpot Deals Performance Dashboard - Last 2 Years" at bounding box center [219, 198] width 111 height 7
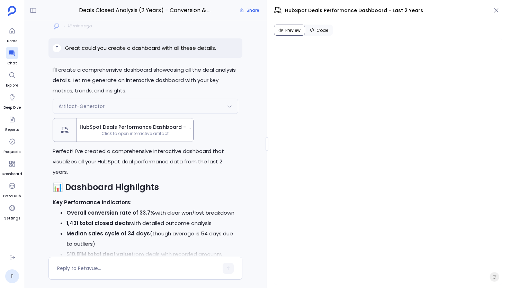
scroll to position [-1761, 0]
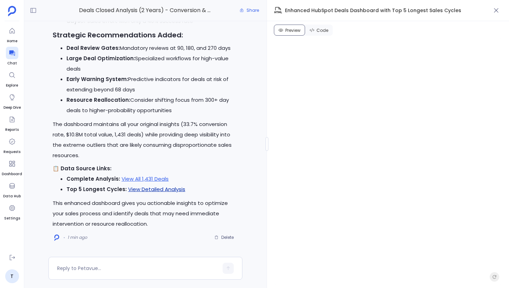
click at [145, 190] on link "View Detailed Analysis" at bounding box center [156, 189] width 57 height 7
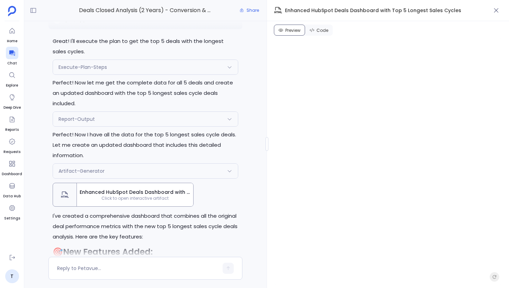
scroll to position [-715, 0]
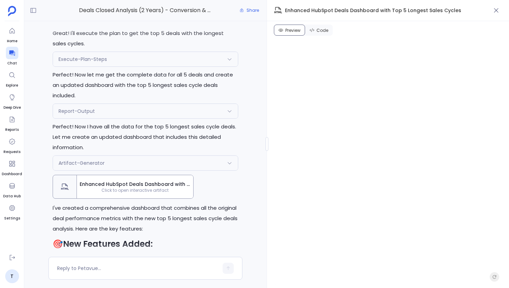
click at [126, 104] on div "Report-Output" at bounding box center [145, 111] width 185 height 15
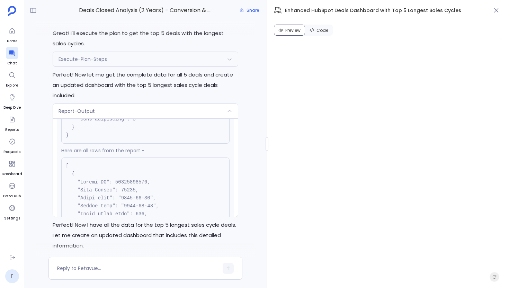
scroll to position [892, 0]
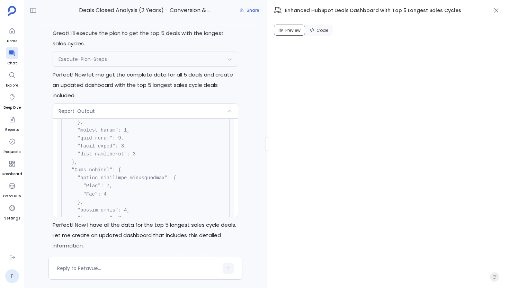
click at [231, 110] on icon at bounding box center [230, 111] width 4 height 2
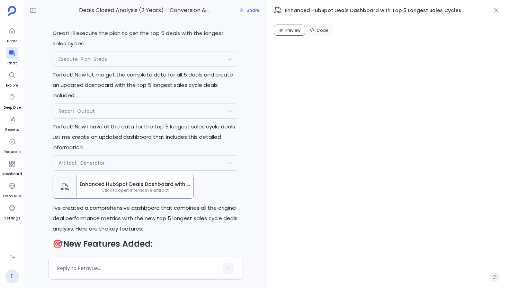
click at [231, 108] on icon at bounding box center [230, 111] width 6 height 6
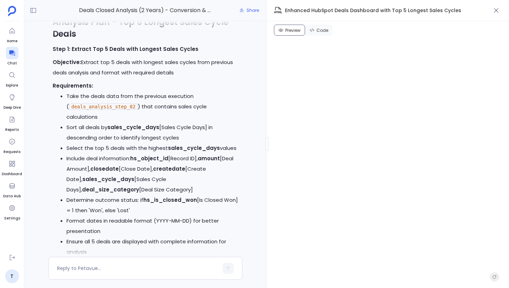
scroll to position [-1197, 0]
click at [108, 267] on textarea at bounding box center [137, 268] width 161 height 7
type textarea "Can you include the win rate in the dashboard?"
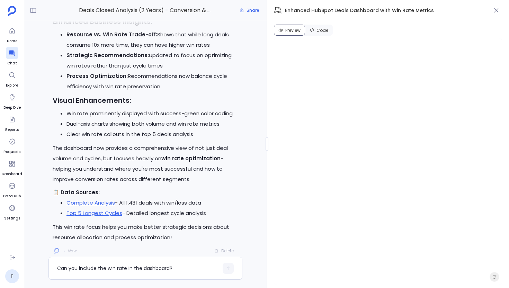
scroll to position [0, 0]
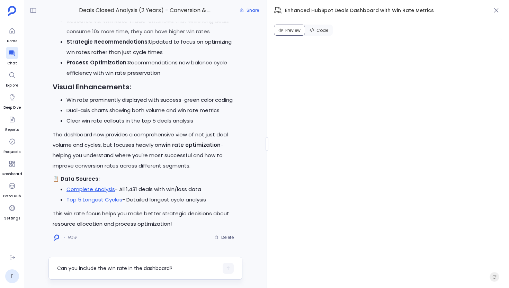
click at [134, 260] on div "Can you include the win rate in the dashboard?" at bounding box center [145, 268] width 194 height 23
click at [121, 267] on textarea "Can you include the win rate in the dashboard?" at bounding box center [137, 268] width 161 height 7
click at [106, 266] on textarea "Can you include the win rate in the dashboard?" at bounding box center [137, 268] width 161 height 7
type textarea "H"
type textarea "From where you have added the win rate for each size"
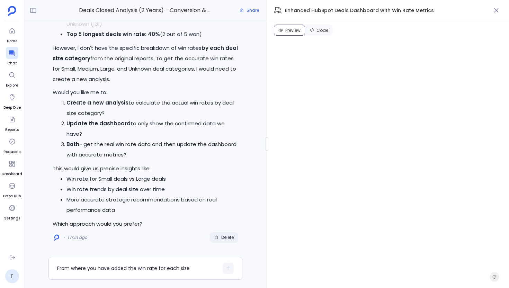
click at [227, 238] on span "Delete" at bounding box center [227, 238] width 12 height 6
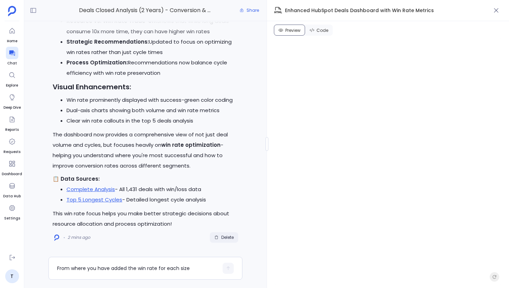
click at [221, 236] on span "Delete" at bounding box center [227, 238] width 12 height 6
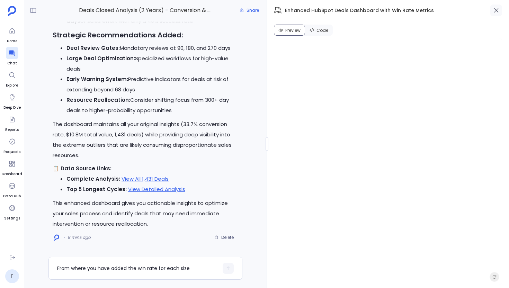
click at [498, 7] on icon "button" at bounding box center [496, 10] width 7 height 7
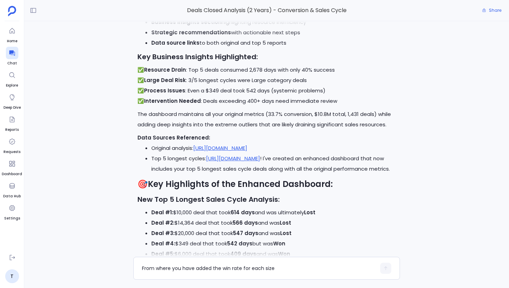
scroll to position [-64, 0]
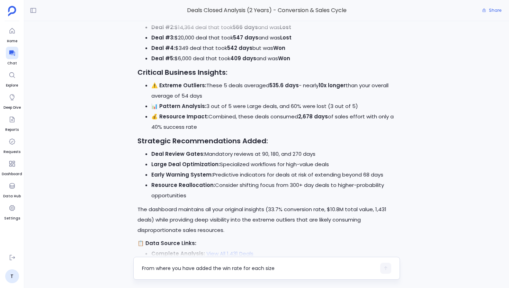
click at [159, 272] on div "From where you have added the win rate for each size" at bounding box center [259, 268] width 234 height 11
click at [154, 269] on textarea "From where you have added the win rate for each size" at bounding box center [259, 268] width 234 height 7
type textarea "Can you show me the win rate for each size and trend over time"
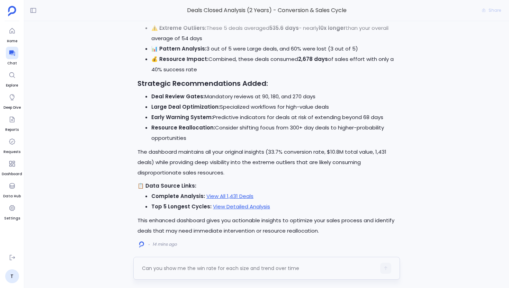
scroll to position [0, 0]
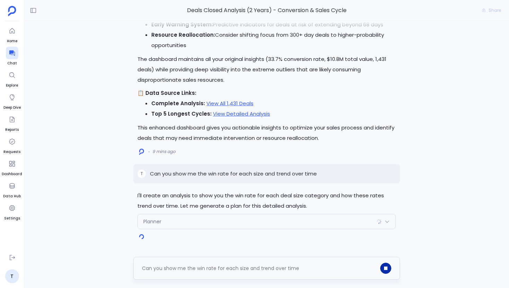
click at [385, 268] on icon "button" at bounding box center [385, 268] width 3 height 3
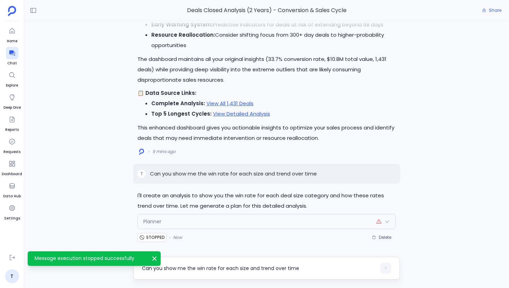
click at [291, 172] on p "Can you show me the win rate for each size and trend over time" at bounding box center [233, 174] width 167 height 8
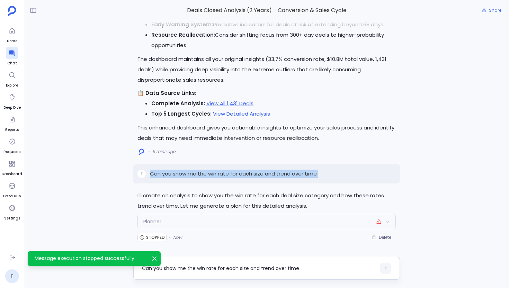
copy p "Can you show me the win rate for each size and trend over time"
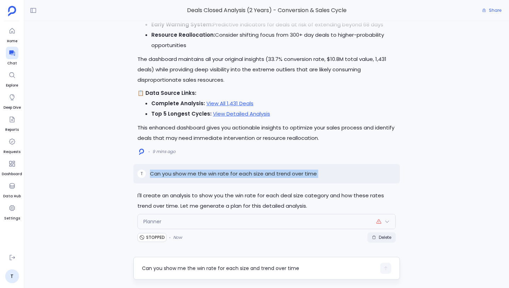
click at [381, 235] on span "Delete" at bounding box center [385, 238] width 12 height 6
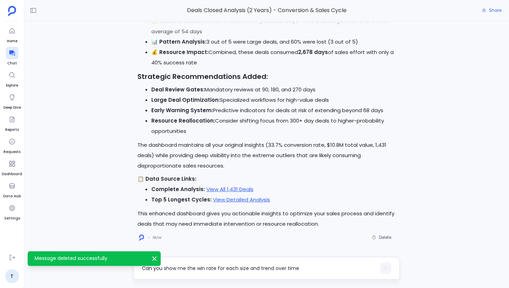
click at [217, 271] on textarea "Can you show me the win rate for each size and trend over time" at bounding box center [259, 268] width 234 height 7
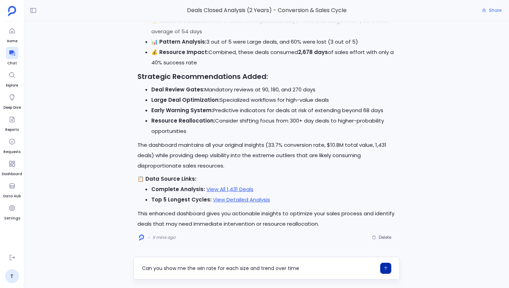
click at [193, 268] on textarea "Can you show me the win rate for each size and trend over time" at bounding box center [259, 268] width 234 height 7
drag, startPoint x: 194, startPoint y: 269, endPoint x: 141, endPoint y: 270, distance: 53.3
click at [141, 270] on div "Can you show me the win rate for each size and trend over time" at bounding box center [266, 268] width 267 height 23
click at [273, 270] on textarea "Add the win rate for each size and trend over time" at bounding box center [259, 268] width 234 height 7
type textarea "Add the win rate for each size and trend over time in the dashboard"
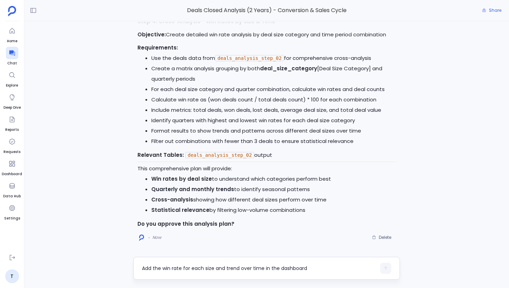
click at [197, 268] on textarea "Add the win rate for each size and trend over time in the dashboard" at bounding box center [259, 268] width 234 height 7
click at [197, 268] on textarea at bounding box center [259, 268] width 234 height 7
type textarea "Yes, go ahead"
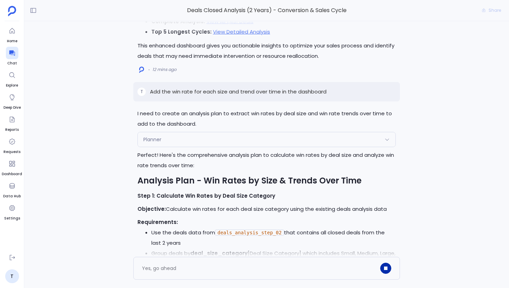
click at [181, 133] on div "Planner" at bounding box center [267, 139] width 258 height 15
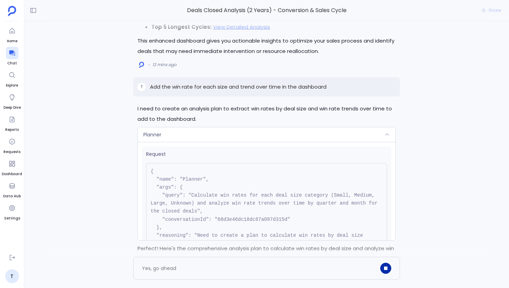
scroll to position [-852, 0]
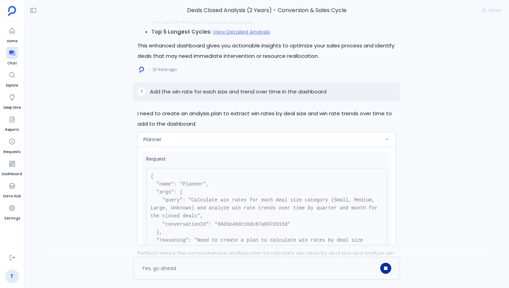
click at [193, 140] on div "Planner" at bounding box center [267, 139] width 258 height 15
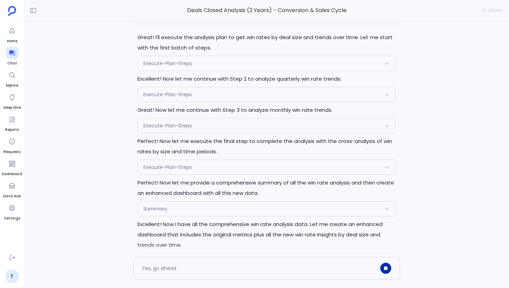
scroll to position [-61, 0]
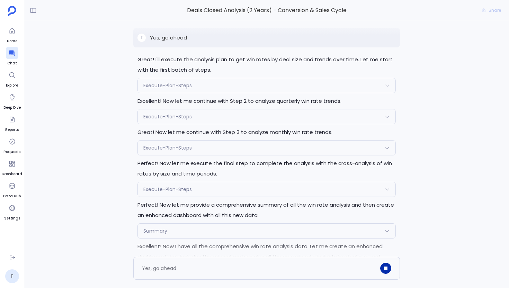
click at [173, 118] on span "Execute-Plan-Steps" at bounding box center [167, 116] width 48 height 7
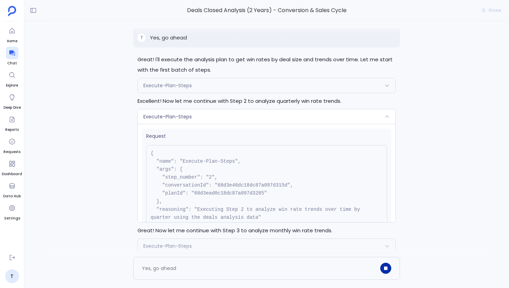
click at [173, 118] on span "Execute-Plan-Steps" at bounding box center [167, 116] width 48 height 7
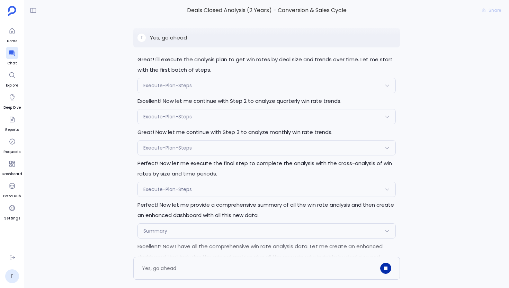
click at [174, 85] on span "Execute-Plan-Steps" at bounding box center [167, 85] width 48 height 7
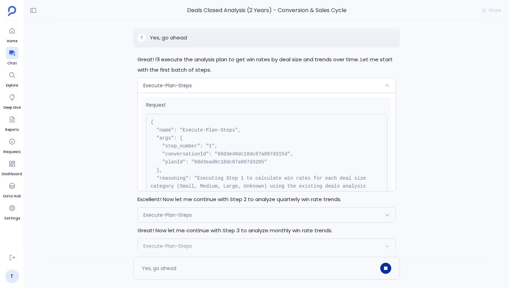
click at [174, 85] on span "Execute-Plan-Steps" at bounding box center [167, 85] width 48 height 7
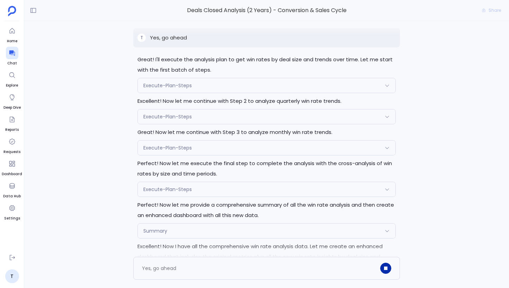
scroll to position [0, 0]
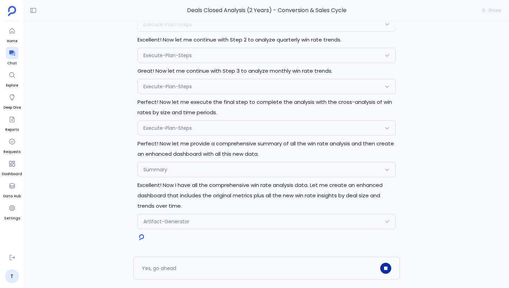
click at [165, 171] on span "Summary" at bounding box center [155, 169] width 24 height 7
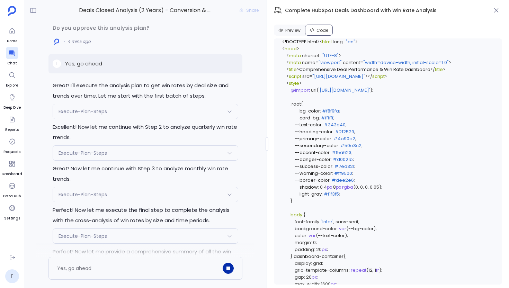
scroll to position [-268, 0]
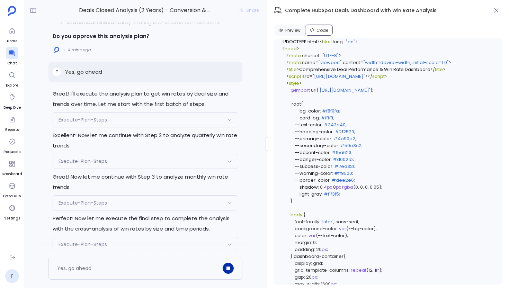
click at [160, 114] on div "Execute-Plan-Steps" at bounding box center [145, 119] width 185 height 15
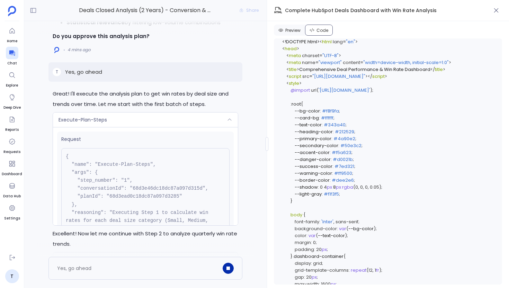
click at [160, 114] on div "Execute-Plan-Steps" at bounding box center [145, 119] width 185 height 15
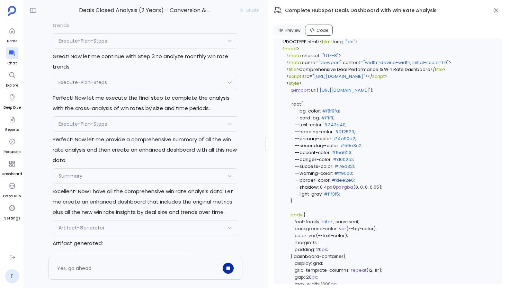
scroll to position [0, 0]
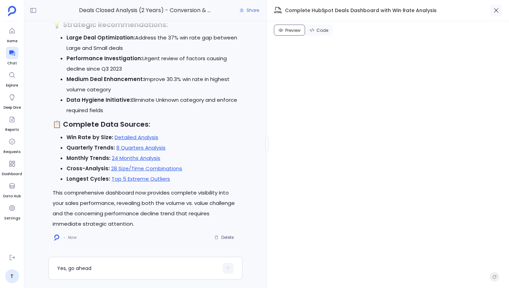
click at [497, 10] on icon "button" at bounding box center [496, 10] width 7 height 7
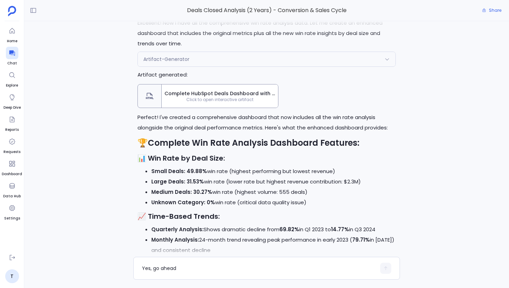
scroll to position [-362, 0]
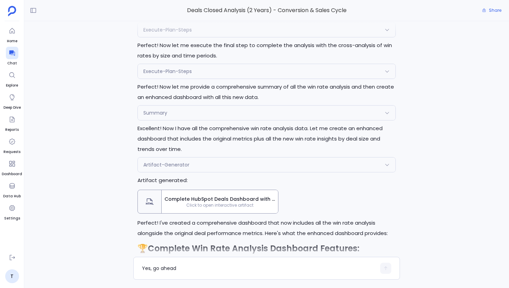
click at [191, 200] on span "Complete HubSpot Deals Dashboard with Win Rate Analysis" at bounding box center [219, 199] width 111 height 7
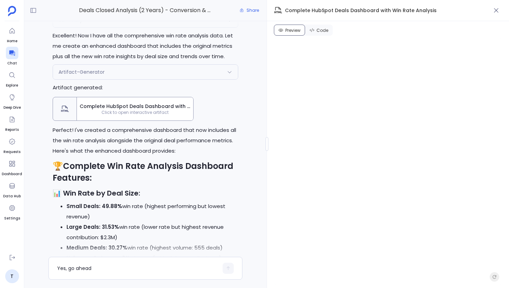
scroll to position [-333, 0]
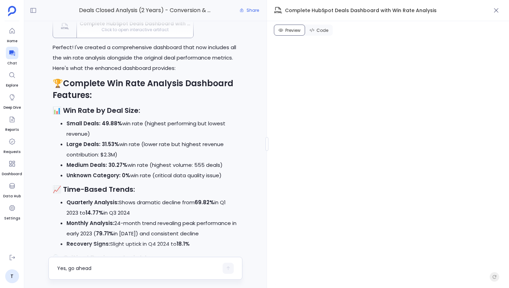
click at [114, 271] on textarea "Yes, go ahead" at bounding box center [137, 268] width 161 height 7
click at [118, 268] on textarea "Why the" at bounding box center [137, 268] width 161 height 7
click at [169, 267] on textarea "Why the Win Rate by Deal Size Category," at bounding box center [137, 268] width 161 height 7
click at [103, 273] on textarea "Why the Win Rate by Deal Size Category, Contribution to Won Revenue," at bounding box center [137, 267] width 161 height 14
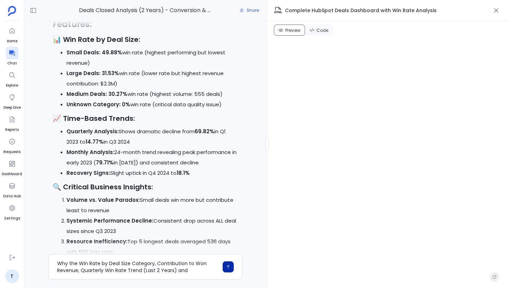
scroll to position [-251, 0]
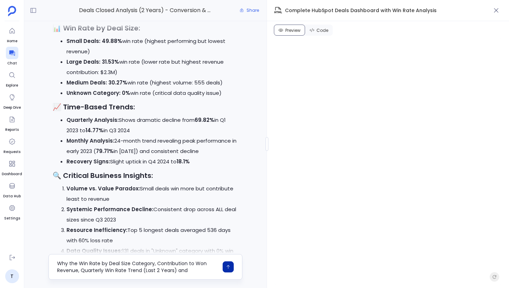
click at [197, 270] on textarea "Why the Win Rate by Deal Size Category, Contribution to Won Revenue, Quarterly …" at bounding box center [137, 267] width 161 height 14
type textarea "Why the Win Rate by Deal Size Category, Contribution to Won Revenue, Quarterly …"
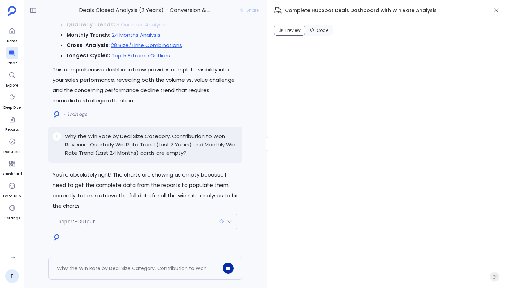
click at [133, 223] on div "Report-Output" at bounding box center [145, 221] width 185 height 15
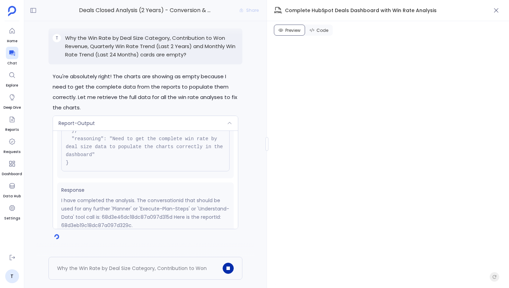
scroll to position [73, 0]
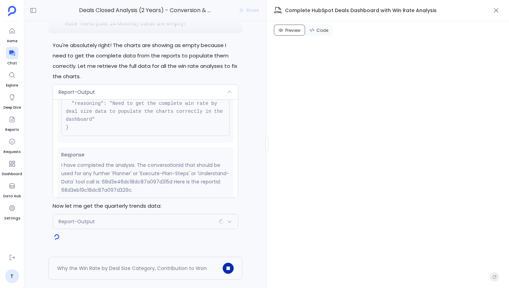
click at [133, 97] on div "Report-Output" at bounding box center [145, 92] width 185 height 15
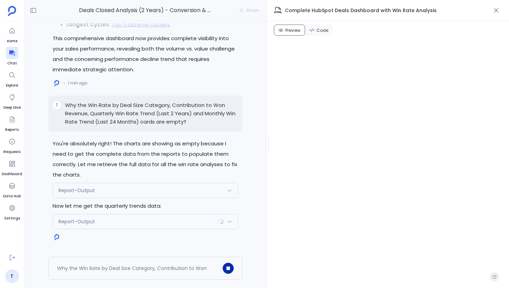
click at [127, 226] on div "Report-Output" at bounding box center [145, 221] width 185 height 15
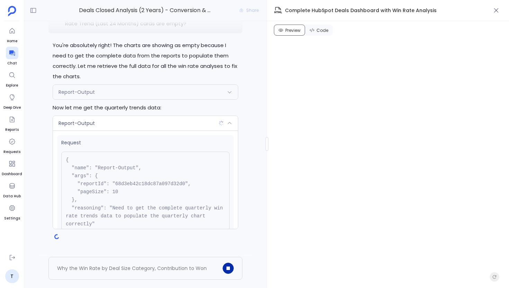
click at [128, 127] on div "Report-Output" at bounding box center [145, 123] width 185 height 15
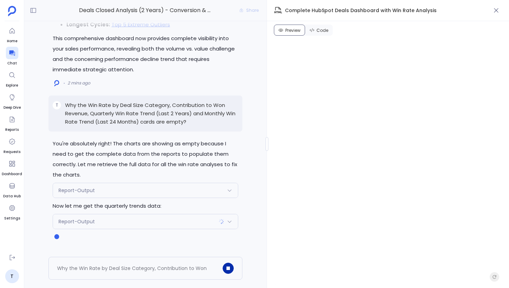
click at [135, 196] on div "Report-Output" at bounding box center [145, 190] width 185 height 15
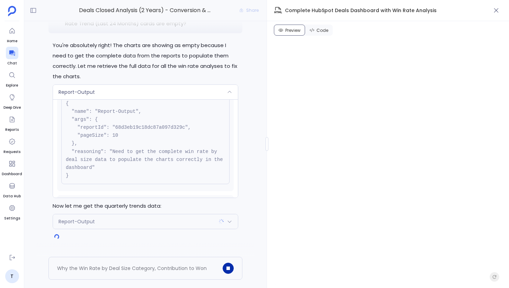
scroll to position [0, 0]
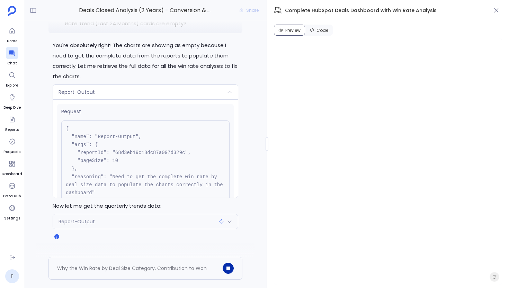
click at [140, 93] on div "Report-Output" at bounding box center [145, 92] width 185 height 15
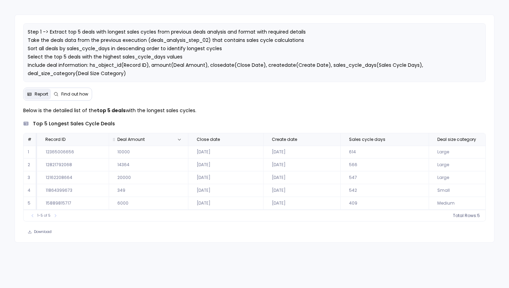
click at [133, 140] on span "Deal Amount" at bounding box center [130, 140] width 27 height 6
click at [470, 217] on span "5" at bounding box center [470, 216] width 3 height 6
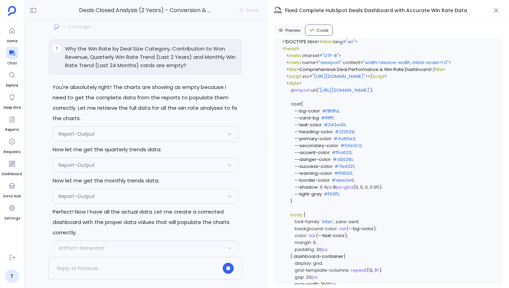
click at [123, 132] on div "Report-Output" at bounding box center [145, 134] width 185 height 15
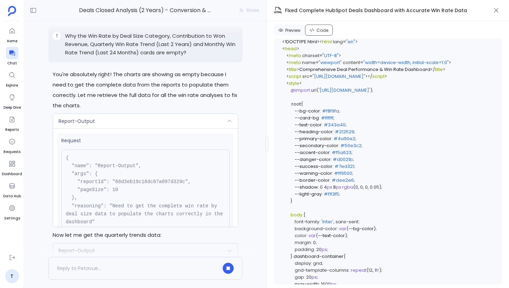
scroll to position [-112, 0]
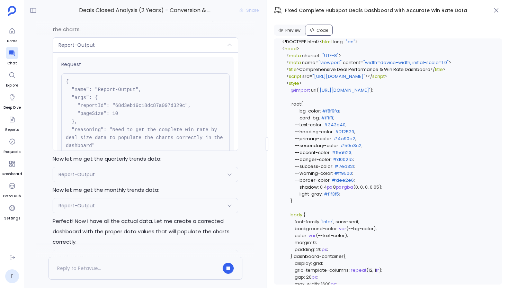
click at [120, 44] on div "Report-Output" at bounding box center [145, 45] width 185 height 15
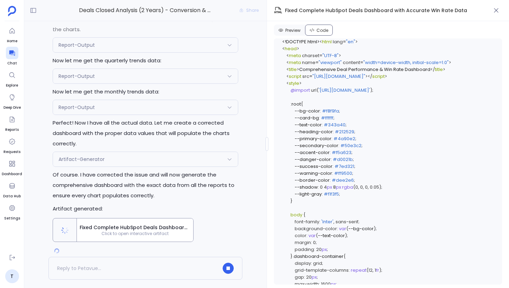
click at [120, 105] on div "Report-Output" at bounding box center [145, 107] width 185 height 15
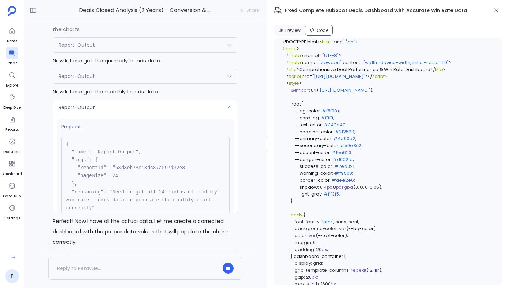
click at [119, 82] on div "Report-Output" at bounding box center [145, 76] width 185 height 15
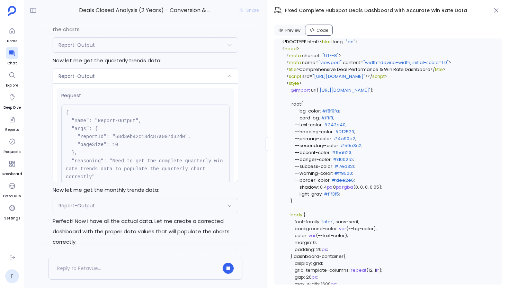
click at [124, 80] on div "Report-Output" at bounding box center [145, 76] width 185 height 15
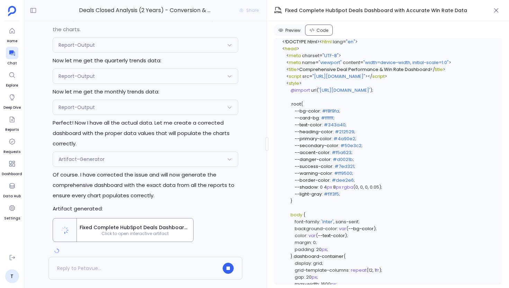
scroll to position [0, 0]
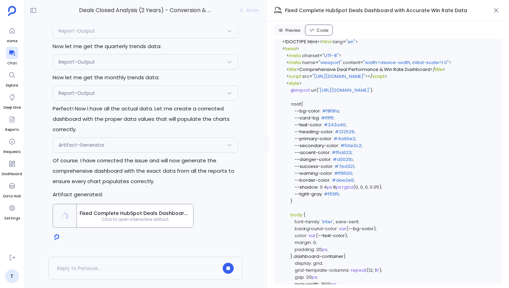
click at [132, 148] on div "Artifact-Generator" at bounding box center [145, 145] width 185 height 15
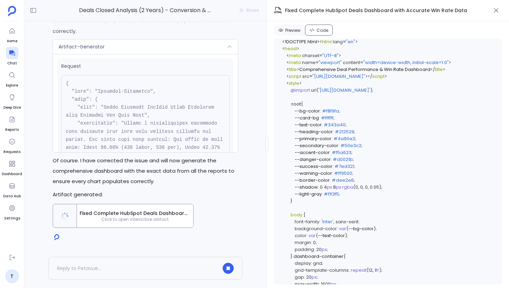
click at [148, 50] on div "Artifact-Generator" at bounding box center [145, 46] width 185 height 15
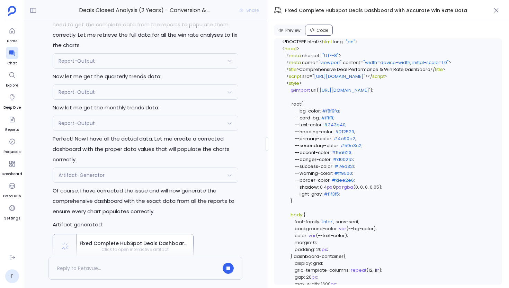
scroll to position [-50, 0]
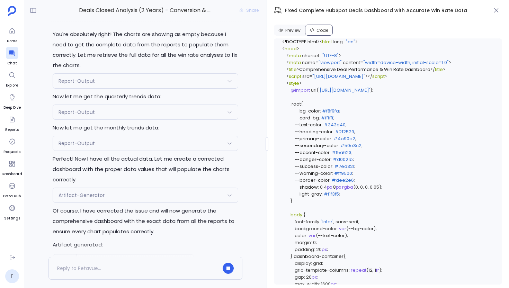
click at [132, 145] on div "Report-Output" at bounding box center [145, 143] width 185 height 15
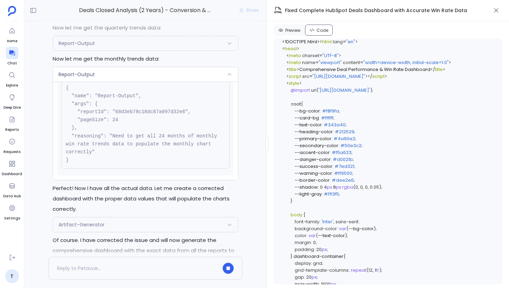
scroll to position [23, 0]
click at [128, 78] on div "Report-Output" at bounding box center [145, 74] width 185 height 15
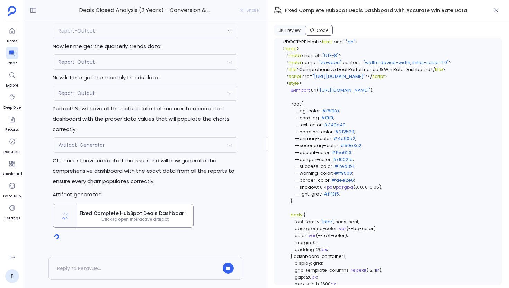
scroll to position [0, 0]
click at [139, 143] on div "Artifact-Generator" at bounding box center [145, 145] width 185 height 15
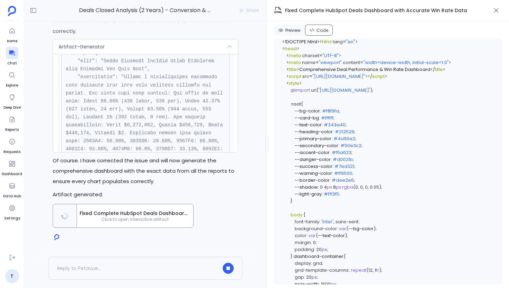
click at [135, 94] on pre at bounding box center [145, 137] width 168 height 217
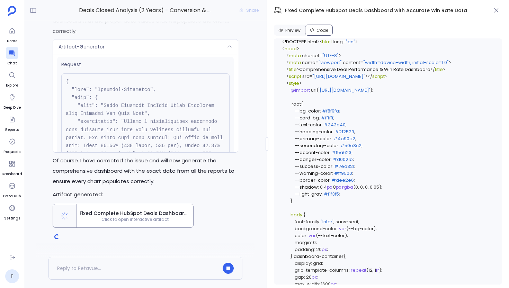
click at [129, 49] on div "Artifact-Generator" at bounding box center [145, 46] width 185 height 15
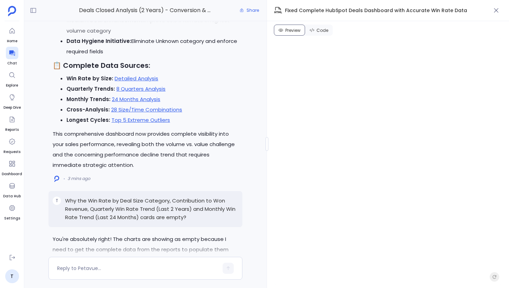
scroll to position [-708, 0]
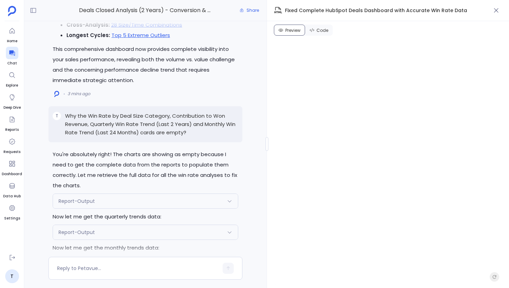
click at [119, 197] on div "Report-Output" at bounding box center [145, 201] width 185 height 15
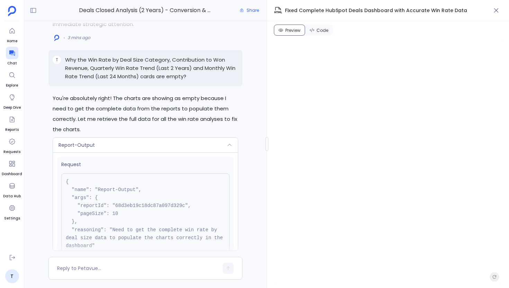
scroll to position [-646, 0]
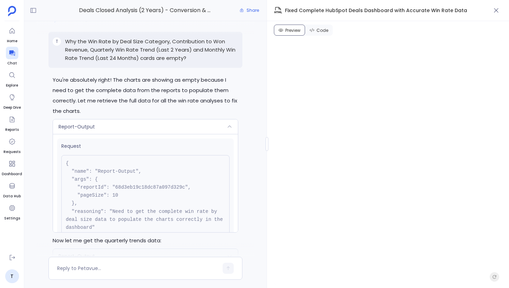
click at [128, 129] on div "Report-Output" at bounding box center [145, 126] width 185 height 15
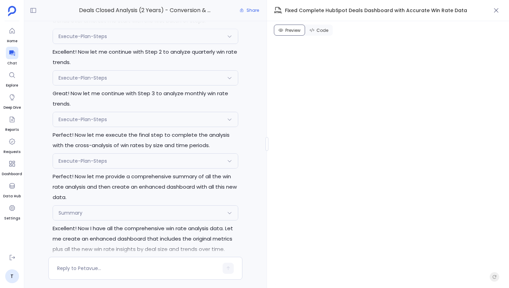
scroll to position [-1407, 0]
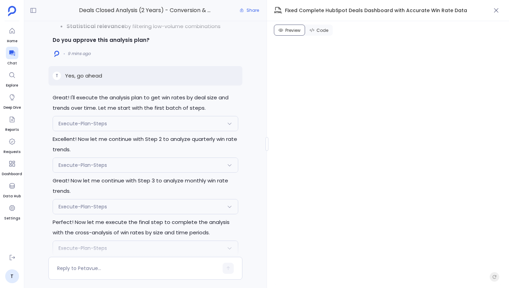
click at [120, 120] on div "Execute-Plan-Steps" at bounding box center [145, 123] width 185 height 15
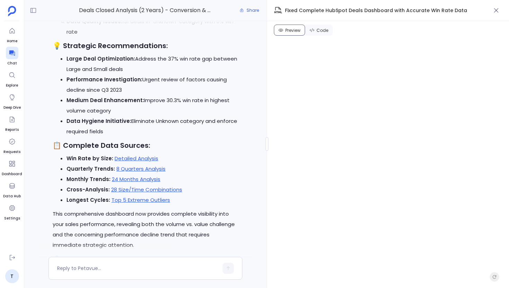
scroll to position [-787, 0]
click at [130, 159] on link "Detailed Analysis" at bounding box center [137, 157] width 44 height 7
click at [150, 168] on link "8 Quarters Analysis" at bounding box center [140, 168] width 49 height 7
click at [138, 181] on link "24 Months Analysis" at bounding box center [136, 178] width 48 height 7
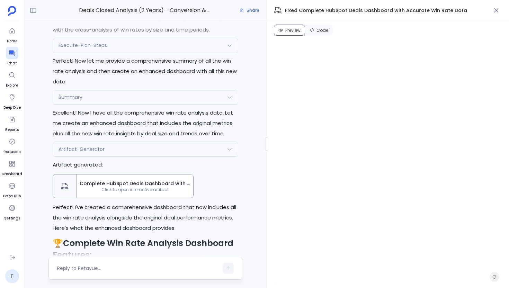
scroll to position [-1146, 0]
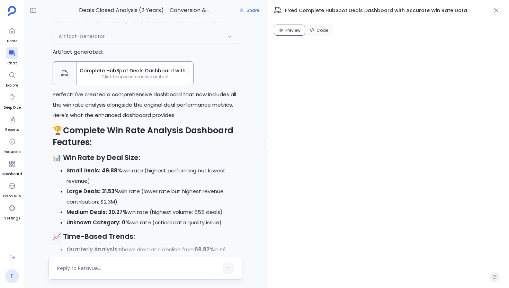
click at [102, 267] on textarea at bounding box center [137, 268] width 161 height 7
click at [172, 266] on textarea at bounding box center [137, 268] width 161 height 7
click at [150, 262] on div at bounding box center [145, 268] width 194 height 23
click at [134, 270] on textarea at bounding box center [137, 268] width 161 height 7
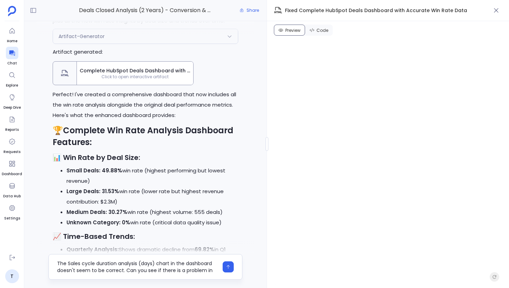
scroll to position [0, 0]
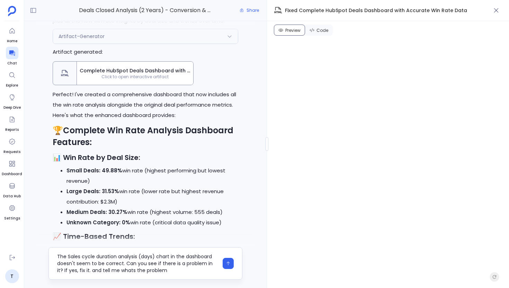
type textarea "The Sales cycle duration analysis (days) chart in the dashboard doesn't seem to…"
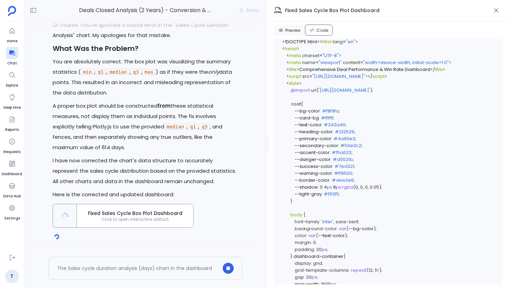
click at [137, 213] on span "Fixed Sales Cycle Box Plot Dashboard" at bounding box center [135, 213] width 111 height 7
click at [294, 36] on div "Preview Code <!DOCTYPE html> < html lang = "en" > < head > < meta charset = "UT…" at bounding box center [388, 154] width 242 height 267
click at [495, 13] on icon "button" at bounding box center [496, 10] width 7 height 7
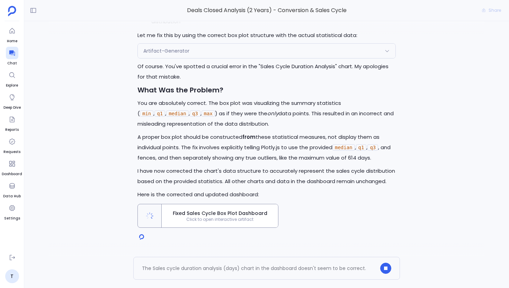
scroll to position [183, 0]
click at [220, 214] on span "Fixed Sales Cycle Box Plot Dashboard" at bounding box center [219, 213] width 111 height 7
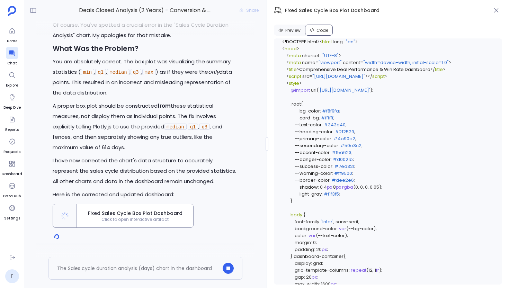
scroll to position [199, 0]
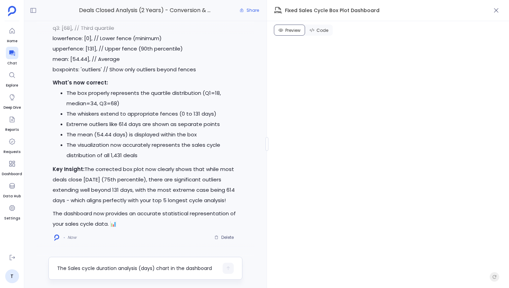
click at [127, 270] on textarea "The Sales cycle duration analysis (days) chart in the dashboard doesn't seem to…" at bounding box center [137, 268] width 161 height 7
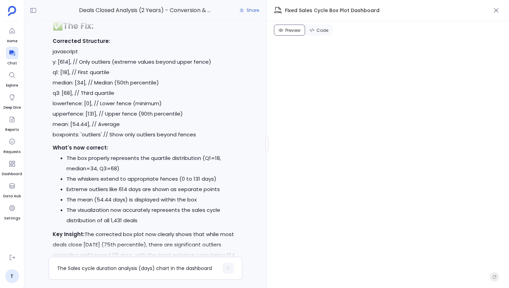
scroll to position [-68, 0]
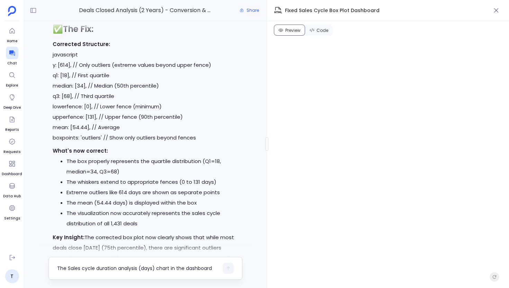
click at [111, 267] on textarea "The Sales cycle duration analysis (days) chart in the dashboard doesn't seem to…" at bounding box center [137, 268] width 161 height 7
click at [218, 270] on div "What is this 614 displayed in the y axis in that box plat?" at bounding box center [145, 268] width 194 height 23
type textarea "What is this 614 displayed in the y axis in that box plat?"
click at [223, 269] on button "button" at bounding box center [228, 268] width 11 height 11
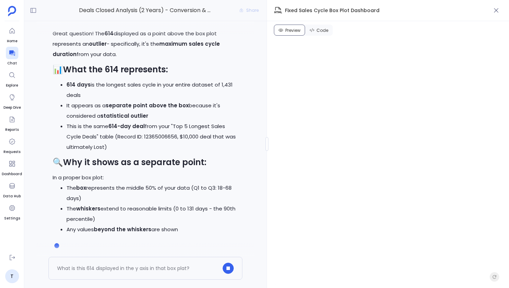
scroll to position [0, 0]
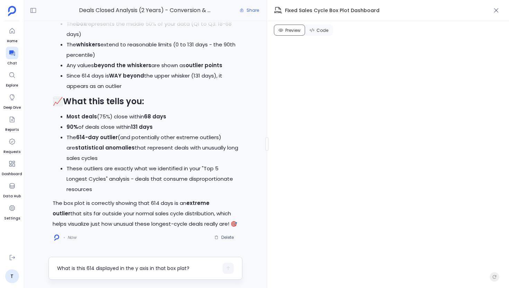
click at [131, 271] on textarea "What is this 614 displayed in the y axis in that box plat?" at bounding box center [137, 268] width 161 height 7
click at [121, 270] on textarea "What is this 614 displayed in the y axis in that box plat?" at bounding box center [137, 268] width 161 height 7
type textarea "So why is it in y axis?"
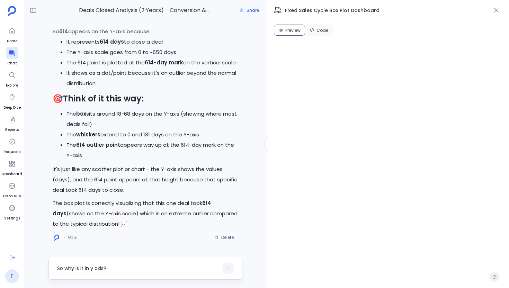
click at [147, 267] on textarea "So why is it in y axis?" at bounding box center [137, 268] width 161 height 7
type textarea "No this is not right.. if 614 is an outlier.. it should be an outlier point on …"
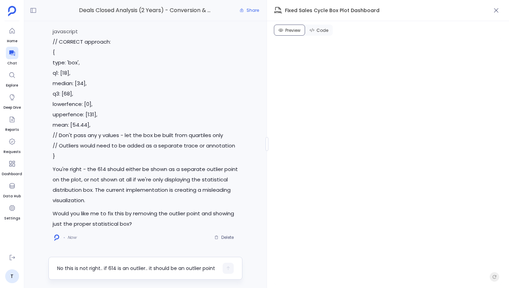
click at [116, 267] on textarea "No this is not right.. if 614 is an outlier.. it should be an outlier point on …" at bounding box center [137, 268] width 161 height 7
type textarea "Fix the graph again"
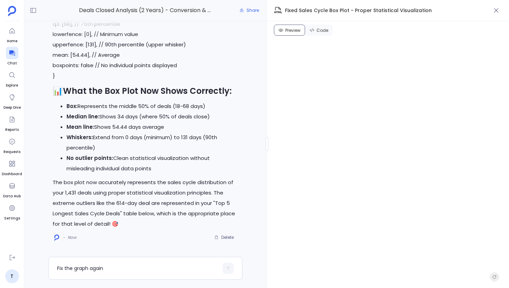
click at [132, 255] on div at bounding box center [145, 250] width 218 height 14
click at [127, 264] on div "Fix the graph again" at bounding box center [137, 268] width 161 height 11
click at [119, 268] on textarea "Fix the graph again" at bounding box center [137, 268] width 161 height 7
type textarea "Can you also add following data to the dashboard:"
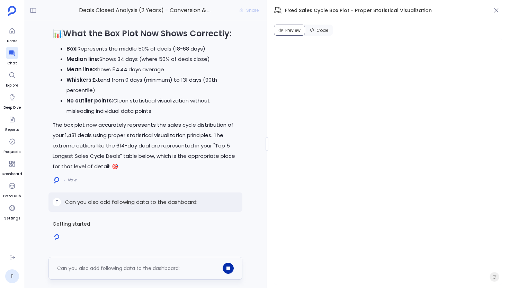
click at [226, 263] on button "button" at bounding box center [228, 268] width 11 height 11
click at [134, 204] on p "Can you also add following data to the dashboard:" at bounding box center [131, 202] width 132 height 8
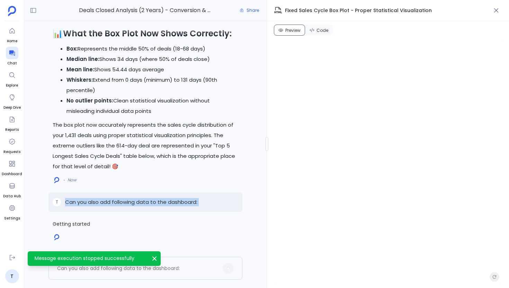
copy p "Can you also add following data to the dashboard:"
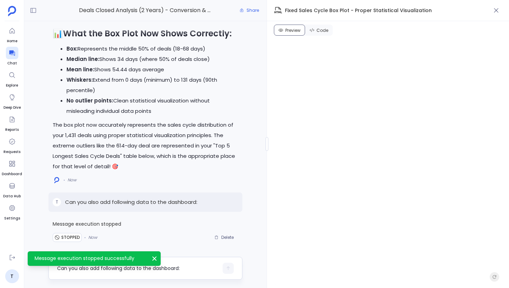
click at [224, 269] on div at bounding box center [228, 268] width 11 height 11
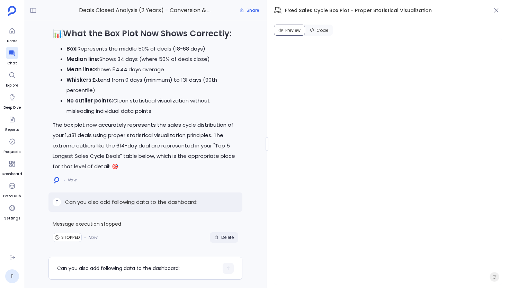
click at [216, 234] on button "Delete" at bounding box center [224, 237] width 28 height 10
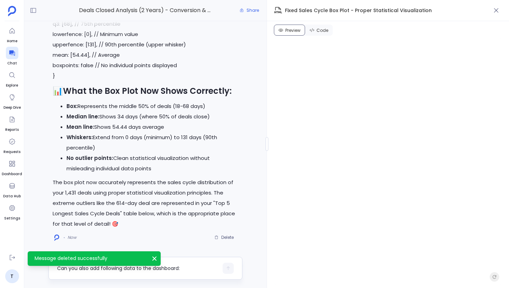
click at [123, 269] on textarea "Can you also add following data to the dashboard:" at bounding box center [137, 268] width 161 height 7
type textarea "Can you also add following data to the dashboard: 1."
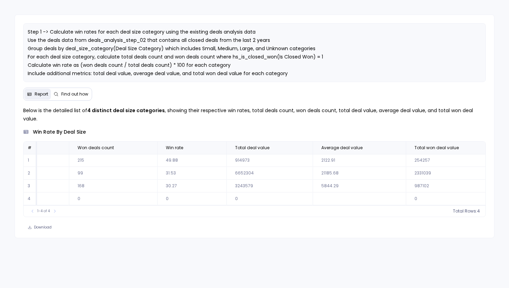
scroll to position [0, 156]
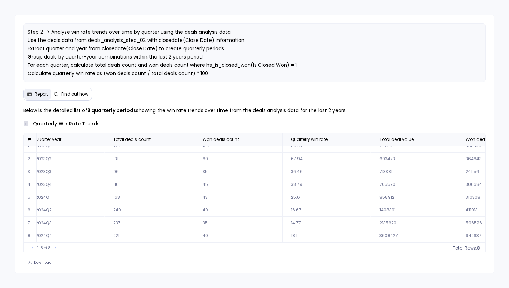
scroll to position [1, 0]
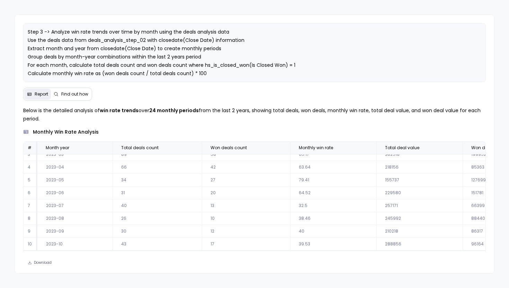
scroll to position [10, 0]
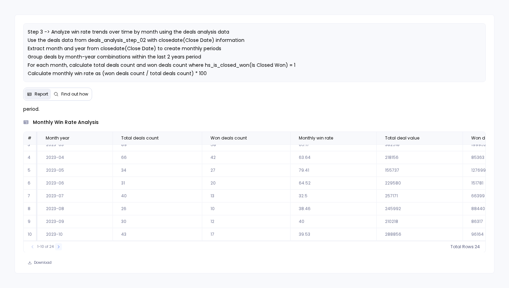
click at [59, 245] on icon at bounding box center [58, 247] width 4 height 4
click at [60, 245] on icon at bounding box center [61, 246] width 2 height 3
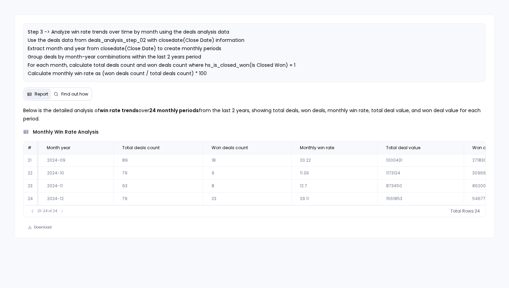
scroll to position [0, 0]
click at [32, 212] on icon at bounding box center [32, 210] width 2 height 3
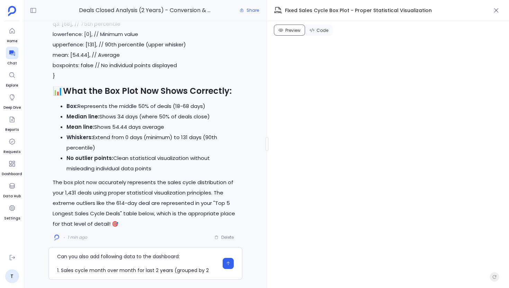
scroll to position [7, 0]
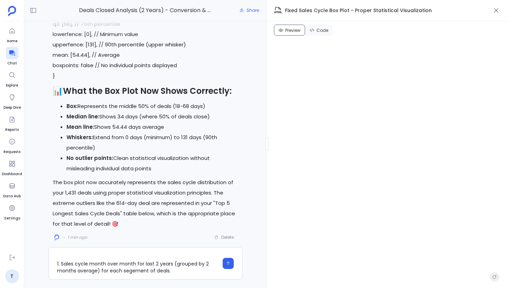
type textarea "Can you also add following data to the dashboard: 1. Sales cycle month over mon…"
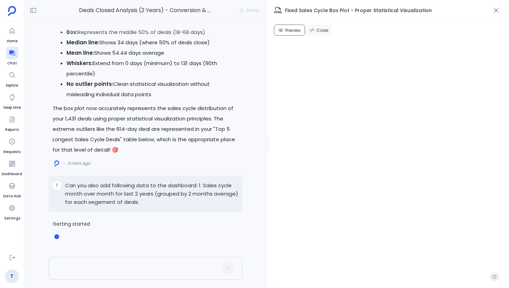
scroll to position [0, 0]
click at [233, 269] on button "button" at bounding box center [228, 268] width 11 height 11
click at [183, 203] on p "Can you also add following data to the dashboard: 1. Sales cycle month over mon…" at bounding box center [151, 193] width 173 height 25
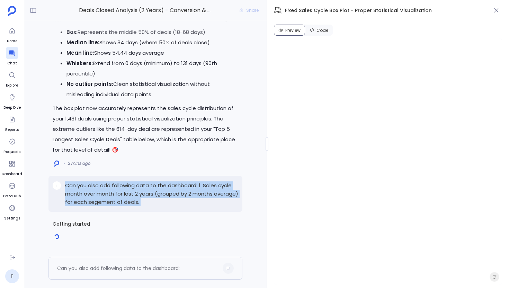
click at [183, 203] on p "Can you also add following data to the dashboard: 1. Sales cycle month over mon…" at bounding box center [151, 193] width 173 height 25
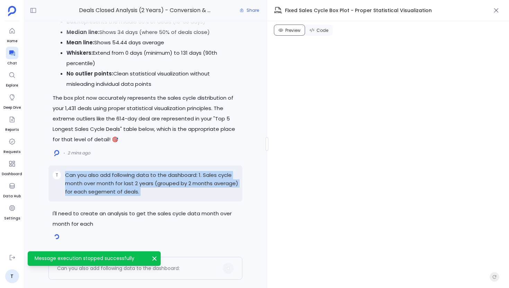
click at [179, 196] on div "T Can you also add following data to the dashboard: 1. Sales cycle month over m…" at bounding box center [145, 183] width 194 height 36
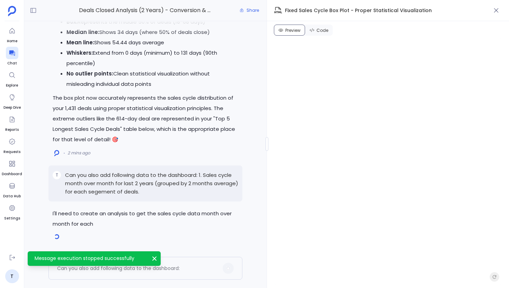
click at [179, 196] on div "T Can you also add following data to the dashboard: 1. Sales cycle month over m…" at bounding box center [145, 183] width 194 height 36
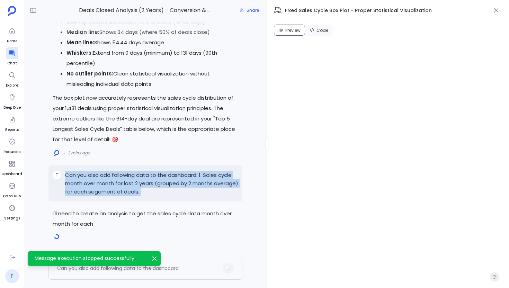
click at [179, 196] on div "T Can you also add following data to the dashboard: 1. Sales cycle month over m…" at bounding box center [145, 183] width 194 height 36
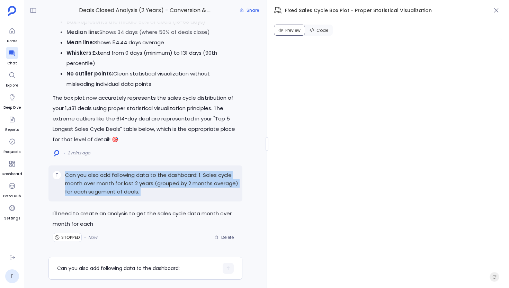
click at [200, 189] on p "Can you also add following data to the dashboard: 1. Sales cycle month over mon…" at bounding box center [151, 183] width 173 height 25
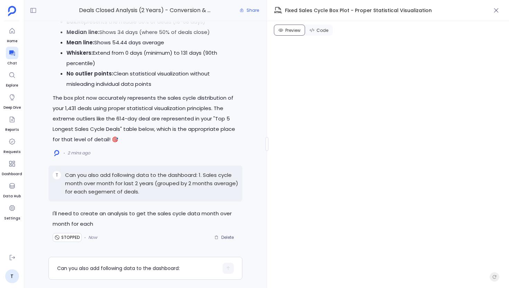
click at [200, 189] on p "Can you also add following data to the dashboard: 1. Sales cycle month over mon…" at bounding box center [151, 183] width 173 height 25
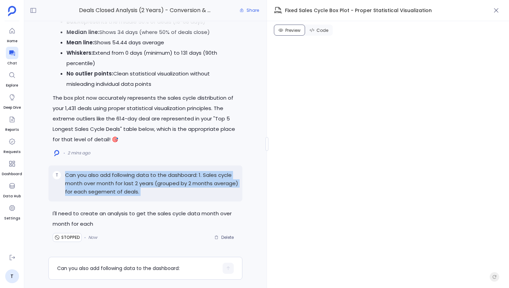
click at [200, 189] on p "Can you also add following data to the dashboard: 1. Sales cycle month over mon…" at bounding box center [151, 183] width 173 height 25
click at [223, 236] on span "Delete" at bounding box center [227, 238] width 12 height 6
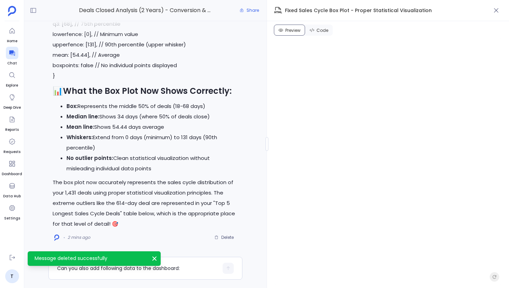
click at [137, 265] on div "Message deleted successfully Close" at bounding box center [94, 258] width 133 height 15
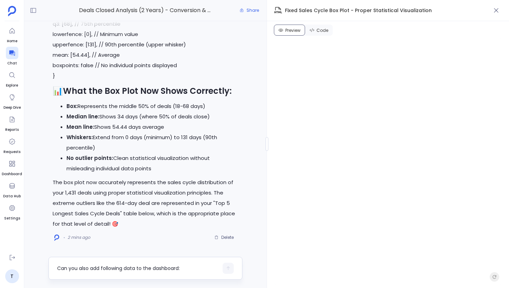
click at [127, 271] on textarea "Can you also add following data to the dashboard: 1. Sales cycle month over mon…" at bounding box center [137, 268] width 161 height 7
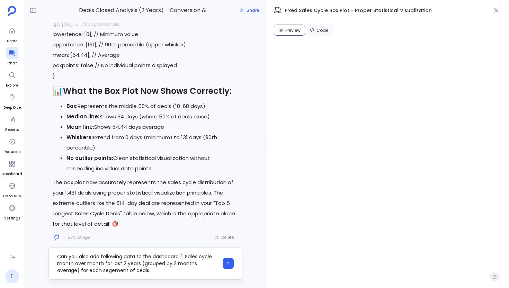
click at [160, 270] on textarea "Can you also add following data to the dashboard: 1. Sales cycle month over mon…" at bounding box center [137, 263] width 161 height 21
type textarea "Can you also add following data to the dashboard: 1. Sales cycle month over mon…"
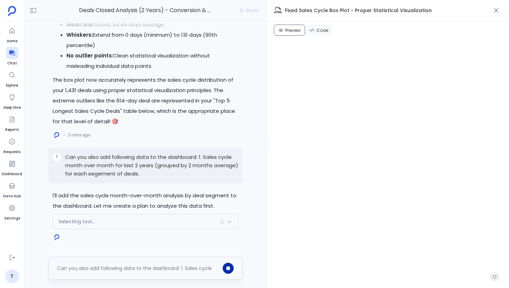
click at [228, 263] on button "button" at bounding box center [228, 268] width 11 height 11
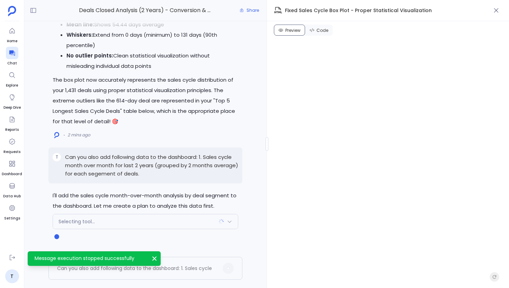
scroll to position [-45, 0]
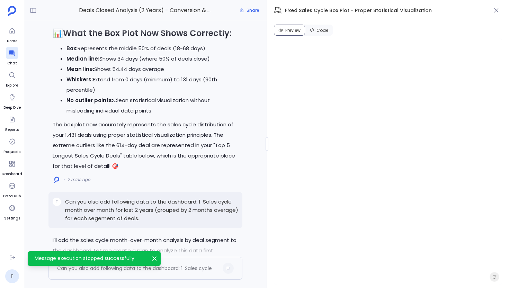
click at [156, 257] on icon "Message execution stopped successfully" at bounding box center [154, 258] width 7 height 7
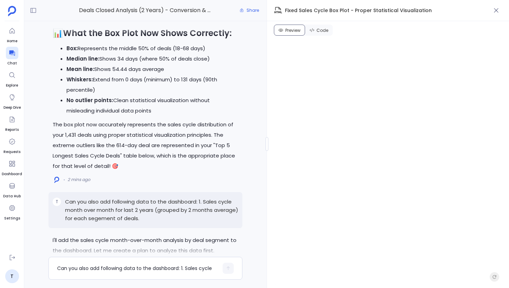
scroll to position [0, 0]
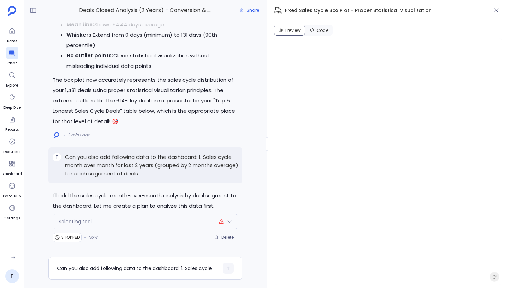
click at [181, 171] on p "Can you also add following data to the dashboard: 1. Sales cycle month over mon…" at bounding box center [151, 165] width 173 height 25
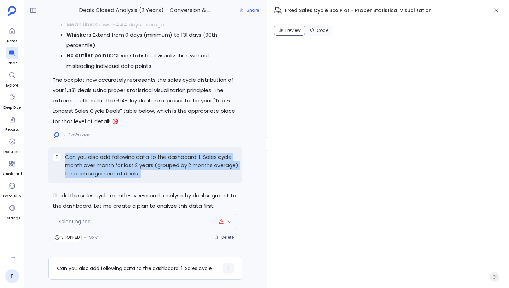
click at [181, 171] on p "Can you also add following data to the dashboard: 1. Sales cycle month over mon…" at bounding box center [151, 165] width 173 height 25
copy p "Can you also add following data to the dashboard: 1. Sales cycle month over mon…"
click at [223, 238] on span "Delete" at bounding box center [227, 238] width 12 height 6
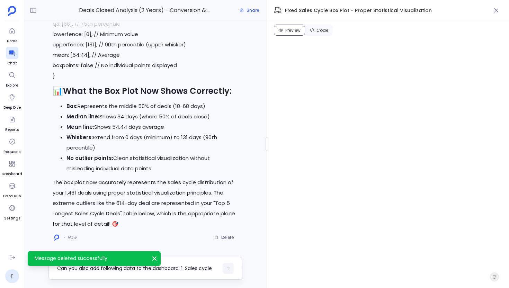
click at [106, 267] on textarea "Can you also add following data to the dashboard: 1. Sales cycle month over mon…" at bounding box center [137, 268] width 161 height 7
click at [160, 256] on div "Message deleted successfully Close" at bounding box center [94, 258] width 133 height 15
click at [151, 258] on icon "Message deleted successfully" at bounding box center [154, 258] width 7 height 7
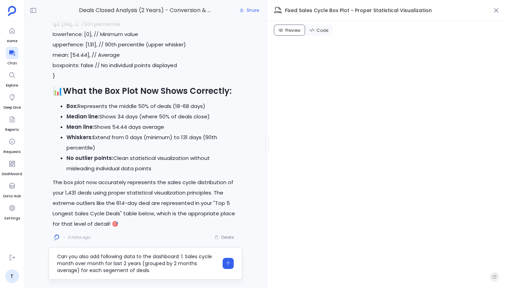
scroll to position [0, 0]
click at [168, 270] on textarea "Can you also add following data to the dashboard: 1. Sales cycle month over mon…" at bounding box center [137, 263] width 161 height 21
type textarea "Can you also add following data to the dashboard: 1. Sales cycle month over mon…"
click at [342, 8] on span "Fixed Sales Cycle Box Plot - Proper Statistical Visualization" at bounding box center [358, 10] width 147 height 7
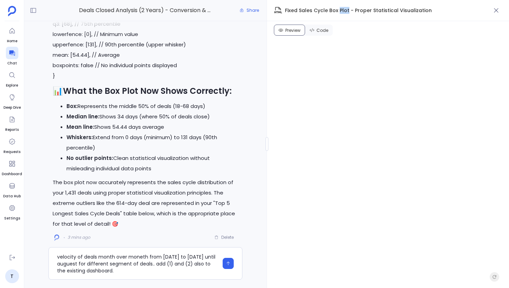
click at [342, 8] on span "Fixed Sales Cycle Box Plot - Proper Statistical Visualization" at bounding box center [358, 10] width 147 height 7
click at [122, 269] on textarea "Can you also add following data to the dashboard: 1. Sales cycle month over mon…" at bounding box center [137, 263] width 161 height 21
click at [229, 262] on icon "button" at bounding box center [228, 263] width 5 height 5
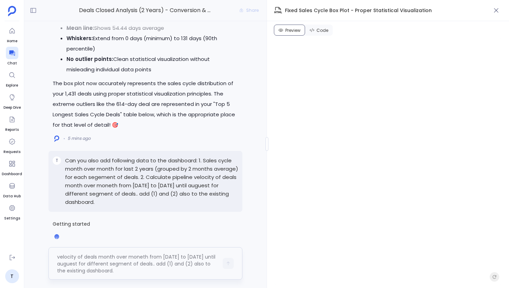
scroll to position [0, 0]
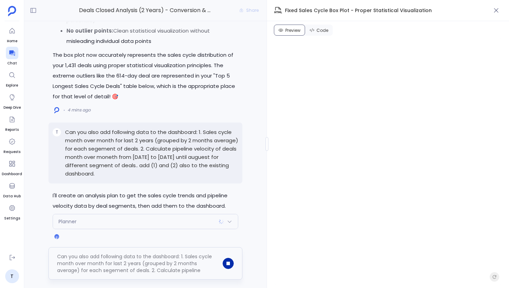
click at [196, 218] on div "Planner" at bounding box center [145, 221] width 185 height 15
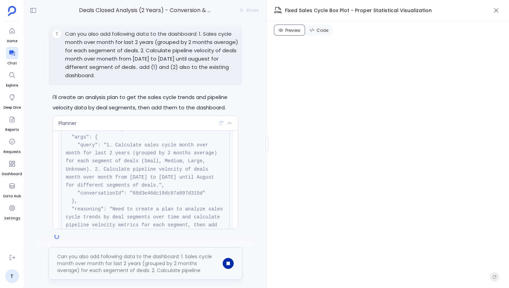
scroll to position [35, 0]
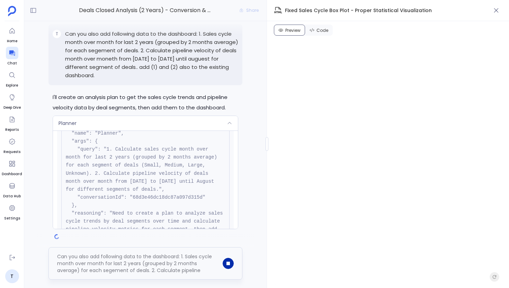
click at [188, 123] on div "Planner" at bounding box center [145, 123] width 185 height 15
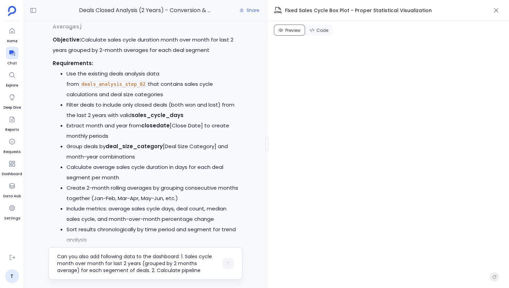
scroll to position [-486, 0]
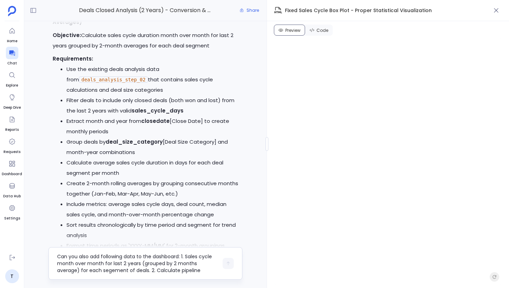
click at [106, 79] on code "deals_analysis_step_02" at bounding box center [113, 79] width 69 height 6
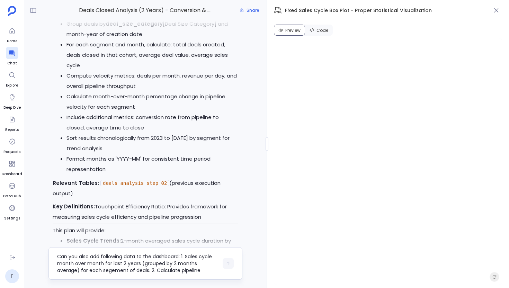
scroll to position [0, 0]
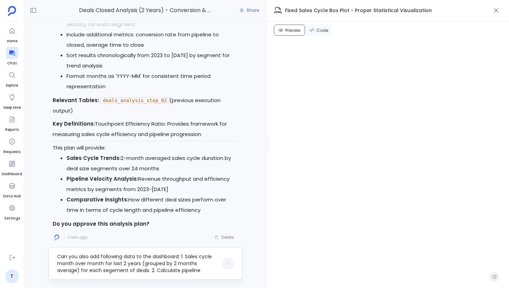
click at [120, 252] on div "Can you also add following data to the dashboard: 1. Sales cycle month over mon…" at bounding box center [145, 263] width 194 height 33
click at [114, 258] on textarea "Can you also add following data to the dashboard: 1. Sales cycle month over mon…" at bounding box center [137, 263] width 161 height 21
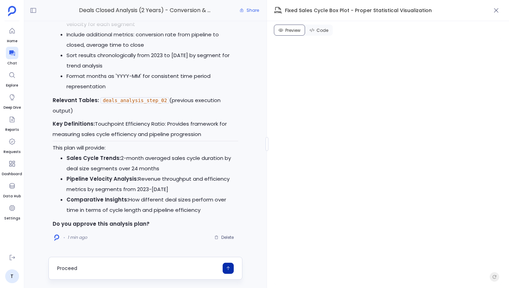
type textarea "Proceed"
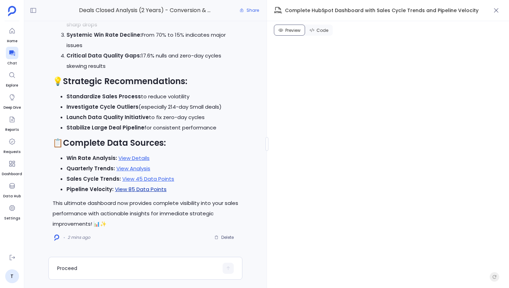
click at [142, 190] on link "View 85 Data Points" at bounding box center [141, 189] width 52 height 7
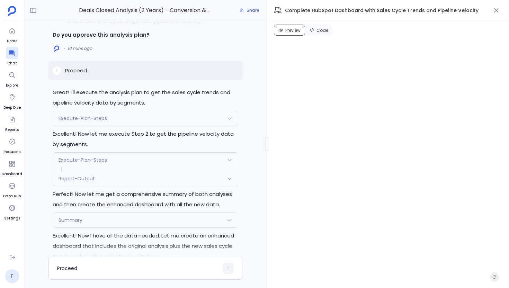
scroll to position [-692, 0]
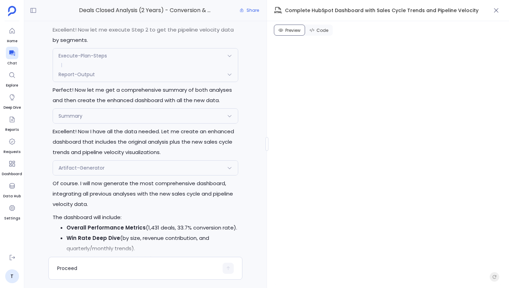
click at [139, 75] on div "Report-Output" at bounding box center [145, 74] width 185 height 15
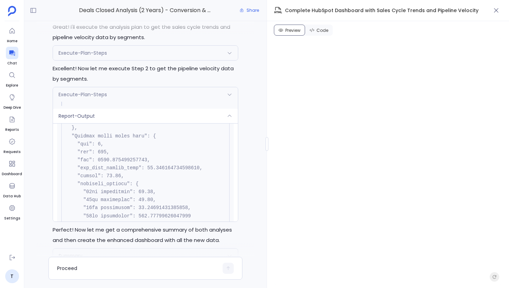
scroll to position [949, 0]
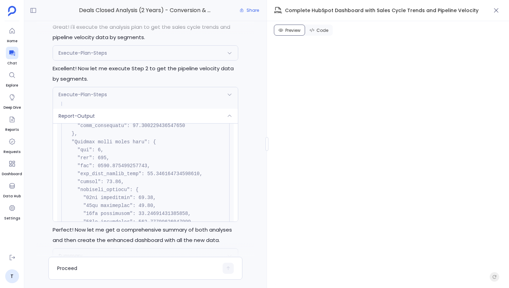
click at [145, 119] on div "Report-Output" at bounding box center [145, 116] width 185 height 15
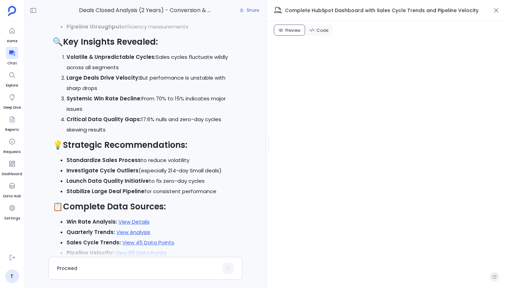
scroll to position [0, 0]
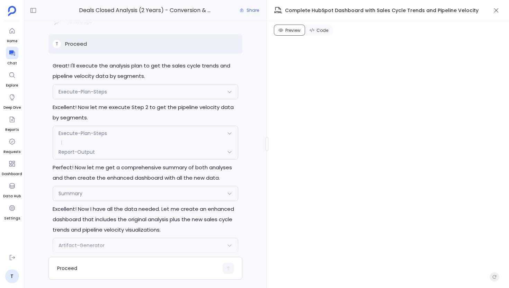
click at [121, 93] on div "Execute-Plan-Steps" at bounding box center [145, 91] width 185 height 15
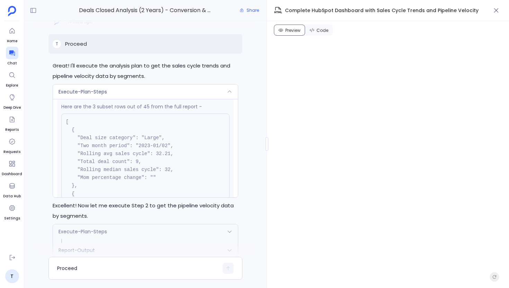
scroll to position [1123, 0]
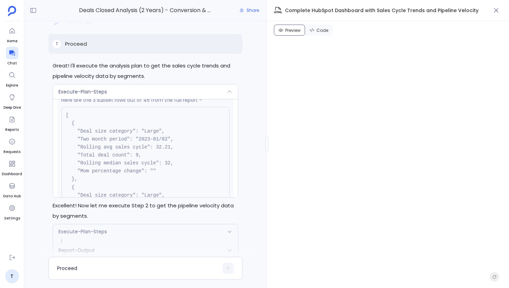
click at [137, 92] on div "Execute-Plan-Steps" at bounding box center [145, 91] width 185 height 15
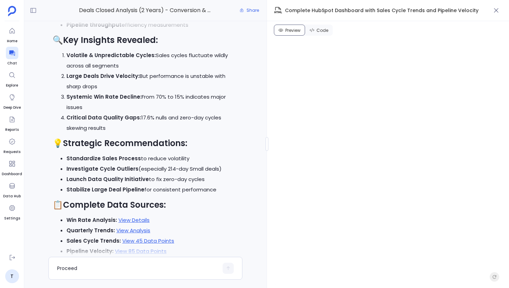
scroll to position [-18, 0]
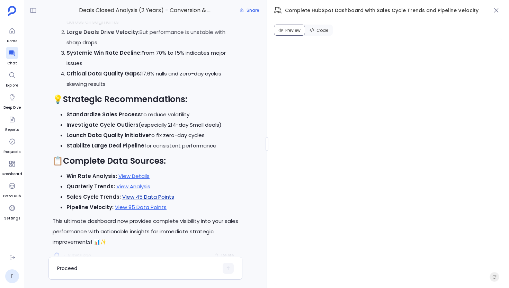
click at [139, 197] on link "View 45 Data Points" at bounding box center [148, 196] width 52 height 7
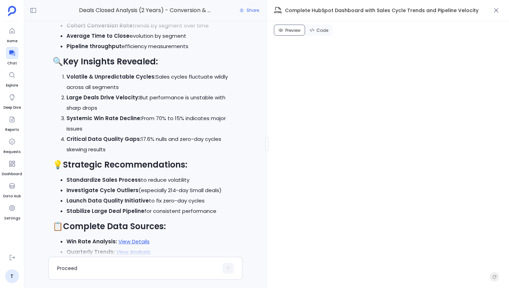
scroll to position [0, 0]
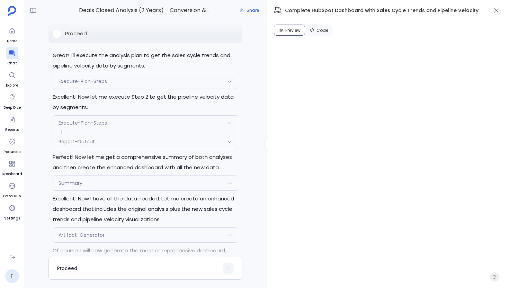
click at [148, 144] on div "Report-Output" at bounding box center [145, 141] width 185 height 15
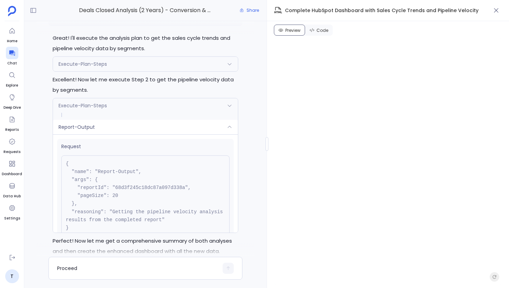
scroll to position [2, 0]
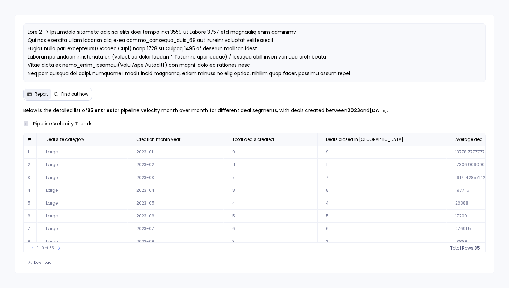
scroll to position [33, 0]
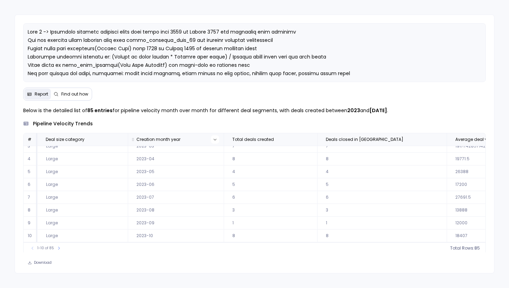
click at [213, 141] on icon at bounding box center [215, 139] width 4 height 4
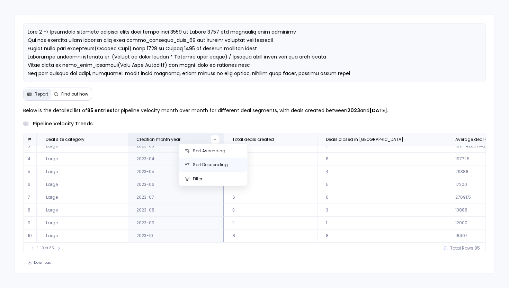
click at [211, 167] on button "Sort Descending" at bounding box center [213, 165] width 69 height 14
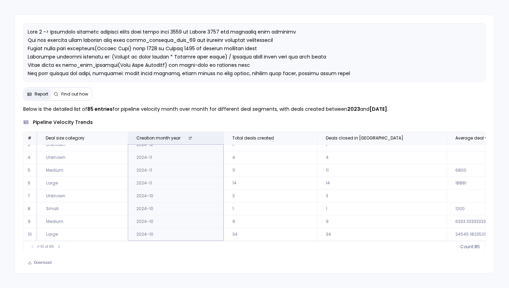
scroll to position [0, 0]
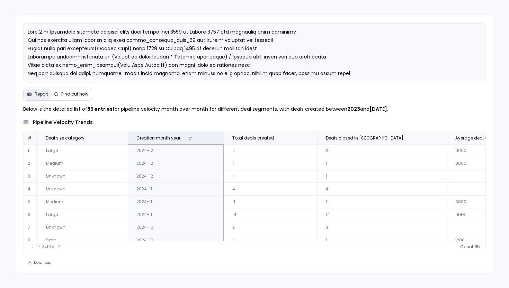
click at [74, 91] on span "Find out how" at bounding box center [74, 94] width 27 height 6
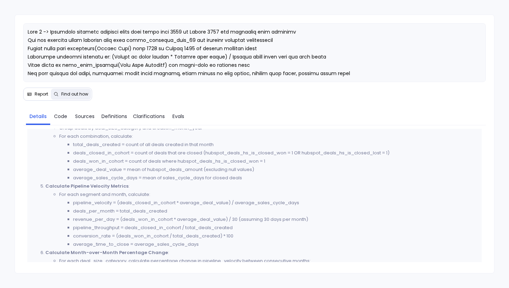
scroll to position [301, 0]
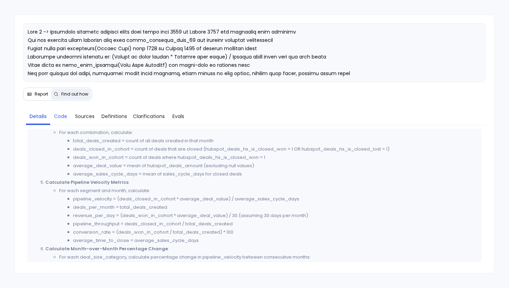
click at [63, 118] on span "Code" at bounding box center [60, 116] width 13 height 8
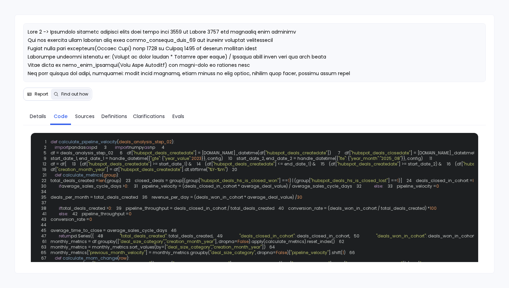
scroll to position [7, 0]
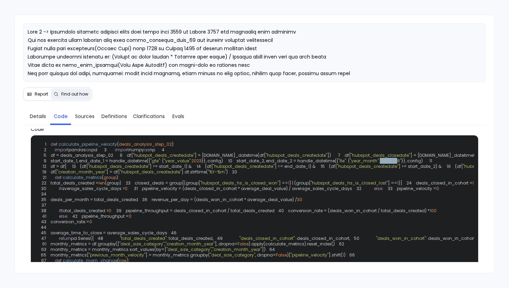
drag, startPoint x: 199, startPoint y: 193, endPoint x: 217, endPoint y: 194, distance: 18.0
click at [380, 164] on span ""2025_08"" at bounding box center [390, 161] width 21 height 6
drag, startPoint x: 172, startPoint y: 196, endPoint x: 194, endPoint y: 196, distance: 21.5
click at [350, 164] on span ""year_month"" at bounding box center [364, 161] width 29 height 6
drag, startPoint x: 199, startPoint y: 195, endPoint x: 219, endPoint y: 194, distance: 19.8
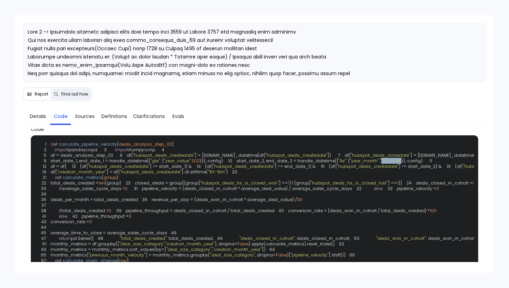
click at [215, 214] on div "1 def calculate_pipeline_velocity ( deals_analysis_step_02 ): 2 import pandas a…" at bounding box center [254, 232] width 439 height 187
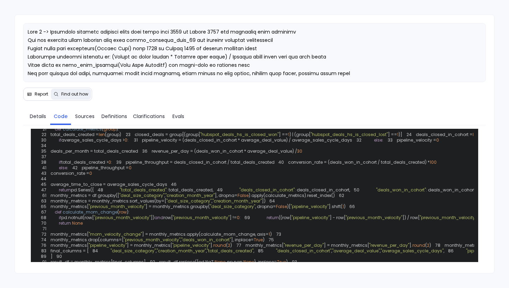
scroll to position [54, 0]
click at [34, 115] on span "Details" at bounding box center [38, 116] width 16 height 8
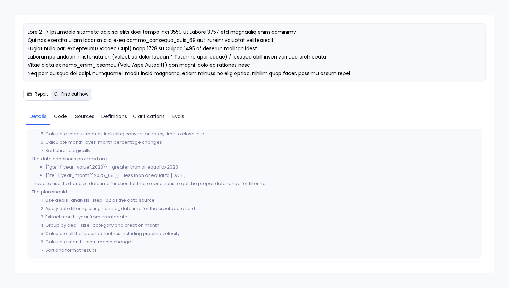
click at [38, 97] on span "Report" at bounding box center [41, 94] width 13 height 6
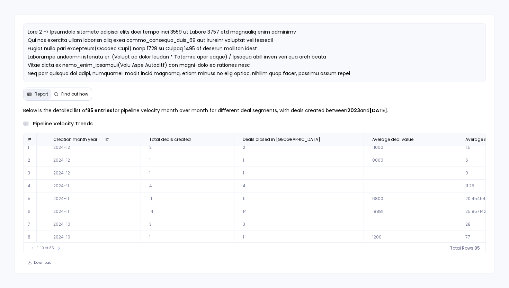
scroll to position [33, 83]
click at [57, 247] on icon at bounding box center [59, 248] width 4 height 4
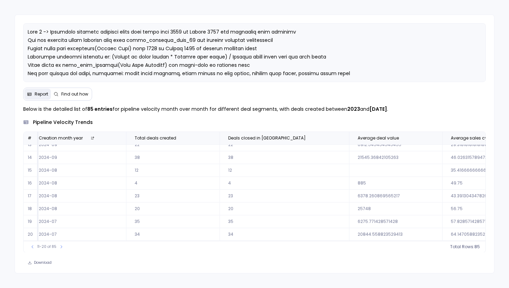
scroll to position [33, 0]
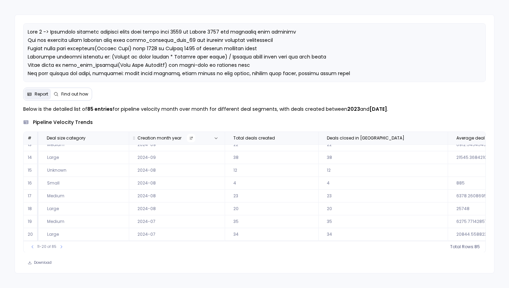
click at [190, 137] on icon at bounding box center [190, 137] width 3 height 3
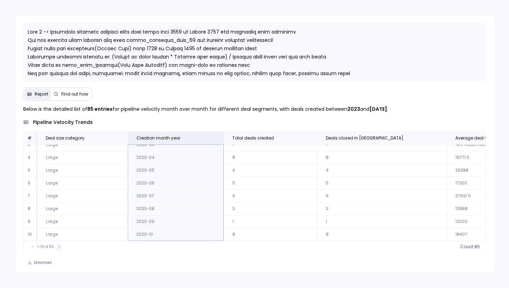
click at [61, 247] on button at bounding box center [58, 246] width 7 height 7
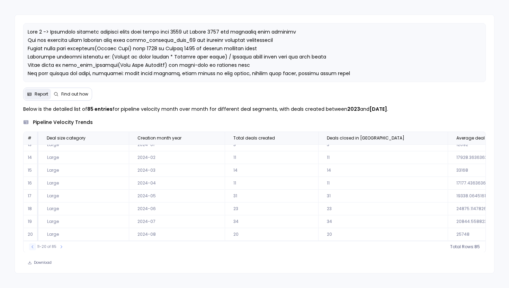
click at [33, 246] on icon at bounding box center [32, 247] width 4 height 4
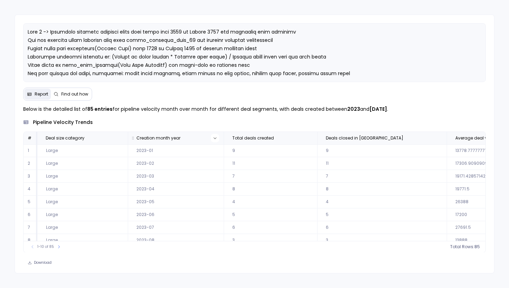
click at [214, 138] on icon at bounding box center [215, 138] width 4 height 4
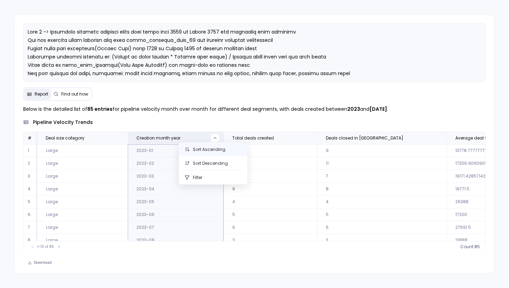
click at [213, 152] on button "Sort Ascending" at bounding box center [213, 150] width 69 height 14
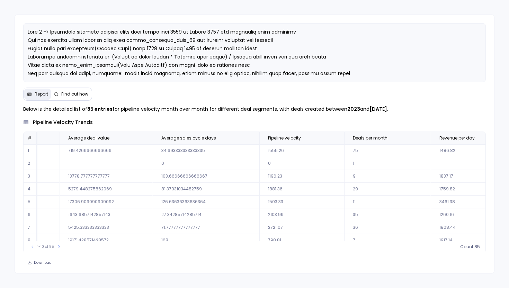
scroll to position [0, 389]
click at [281, 63] on p at bounding box center [255, 73] width 454 height 91
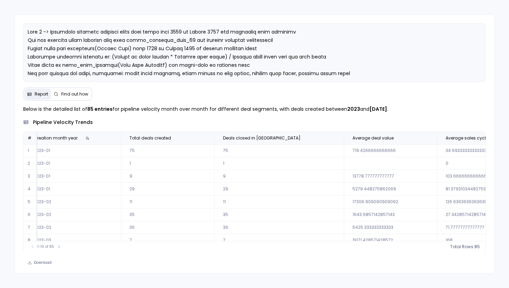
scroll to position [0, 0]
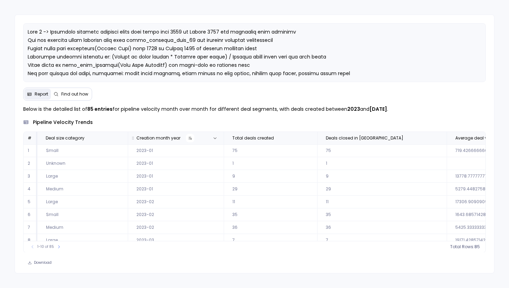
click at [189, 137] on icon at bounding box center [190, 138] width 4 height 4
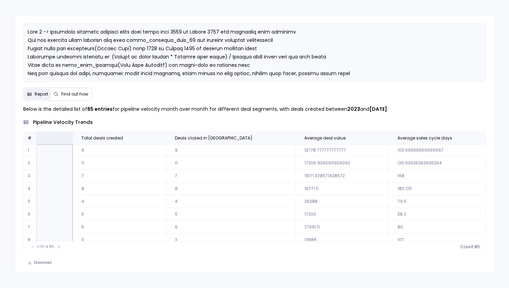
scroll to position [0, 0]
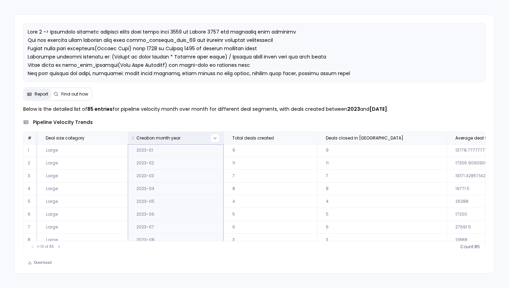
click at [215, 137] on button at bounding box center [215, 138] width 8 height 8
click at [212, 162] on button "Sort Descending" at bounding box center [213, 163] width 69 height 14
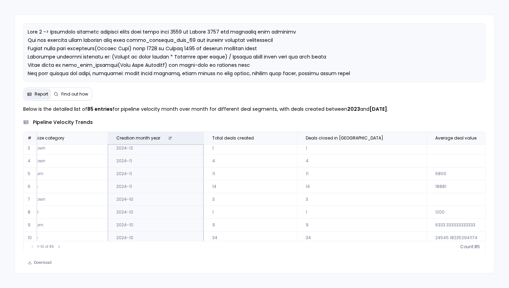
scroll to position [28, 0]
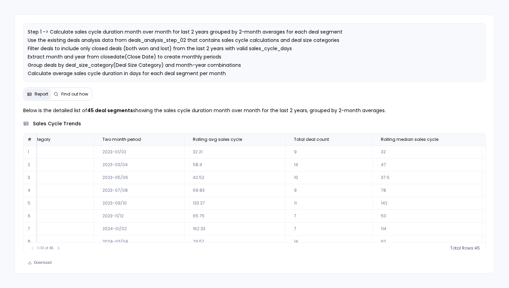
scroll to position [0, 36]
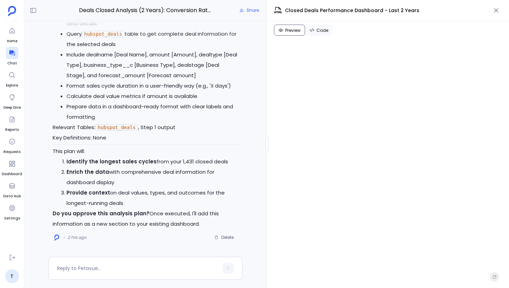
scroll to position [-442, 0]
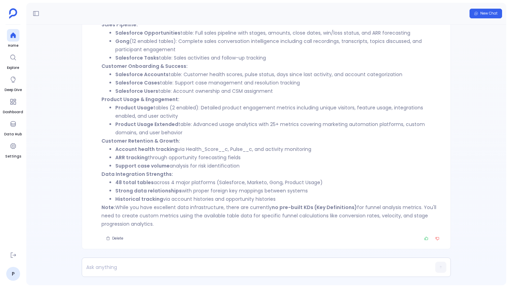
scroll to position [-276, 0]
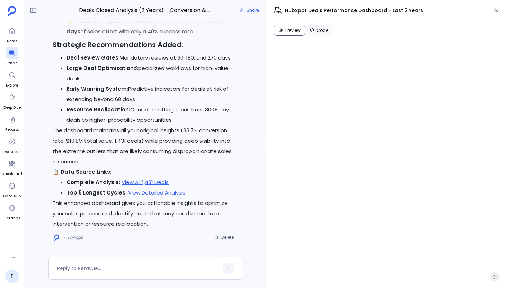
scroll to position [-1761, 0]
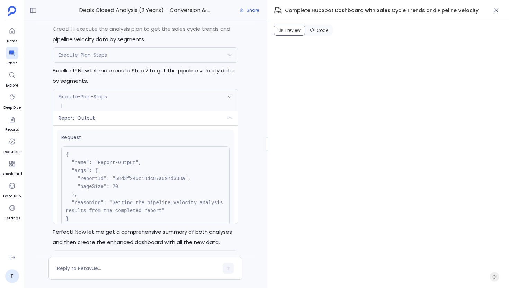
click at [131, 61] on div "Execute-Plan-Steps" at bounding box center [145, 55] width 185 height 15
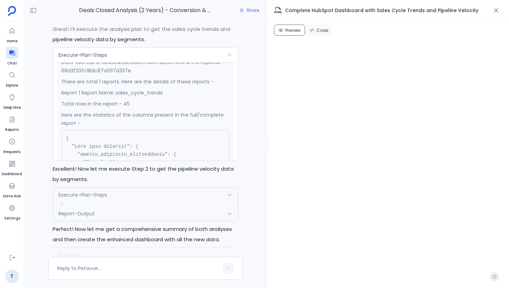
scroll to position [164, 0]
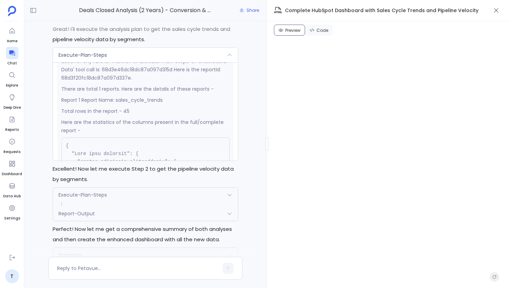
click at [153, 58] on div "Execute-Plan-Steps" at bounding box center [145, 55] width 185 height 15
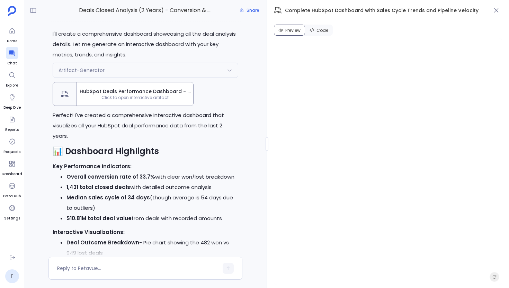
scroll to position [-9201, 0]
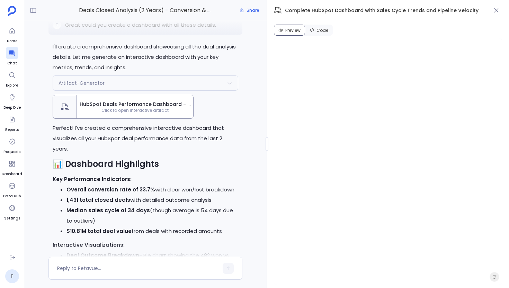
click at [165, 108] on span "HubSpot Deals Performance Dashboard - Last 2 Years" at bounding box center [135, 104] width 111 height 7
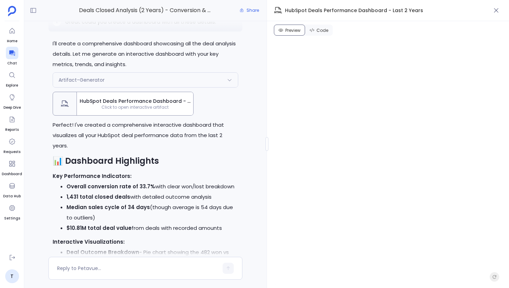
click at [139, 110] on span "Click to open interactive artifact" at bounding box center [135, 108] width 116 height 6
click at [153, 105] on span "HubSpot Deals Performance Dashboard - Last 2 Years" at bounding box center [135, 101] width 111 height 7
click at [497, 14] on button "button" at bounding box center [496, 10] width 12 height 12
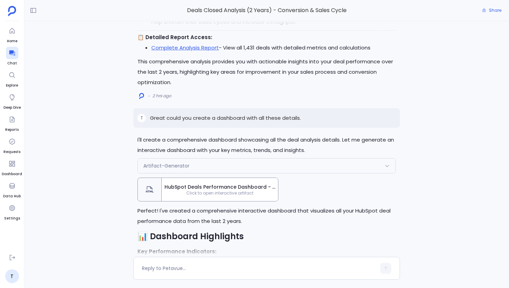
scroll to position [-7492, 0]
click at [231, 183] on span "HubSpot Deals Performance Dashboard - Last 2 Years" at bounding box center [219, 186] width 111 height 7
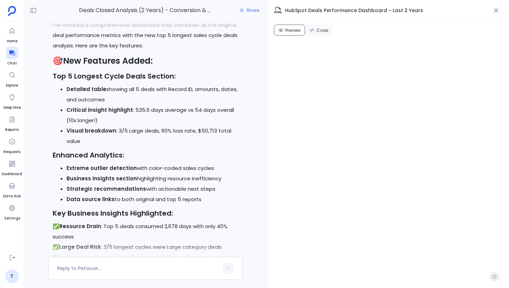
scroll to position [-7980, 0]
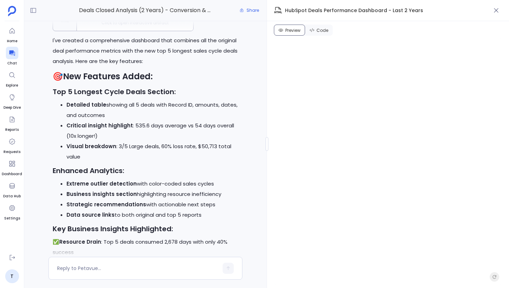
click at [116, 20] on span "Enhanced HubSpot Deals Dashboard with Top 5 Longest Sales Cycles" at bounding box center [135, 16] width 111 height 7
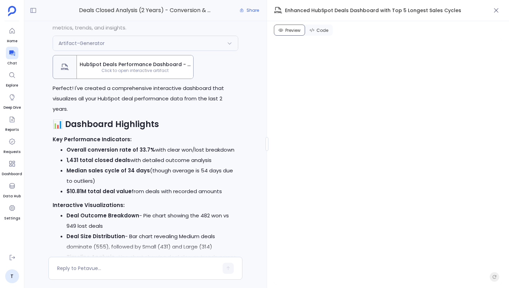
scroll to position [-9178, 0]
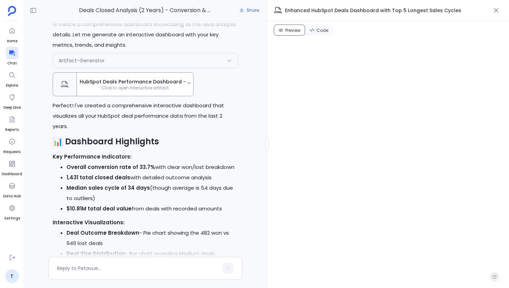
click at [110, 85] on span "HubSpot Deals Performance Dashboard - Last 2 Years" at bounding box center [135, 81] width 111 height 7
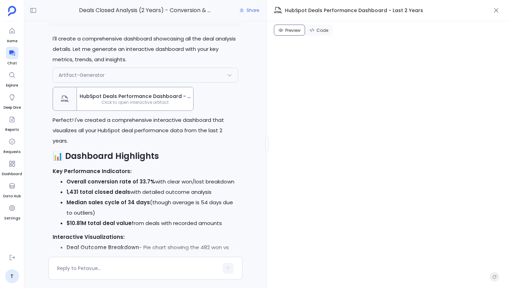
scroll to position [-9197, 0]
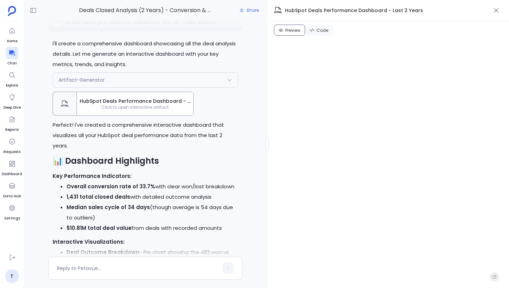
click at [117, 110] on span "Click to open interactive artifact" at bounding box center [135, 108] width 116 height 6
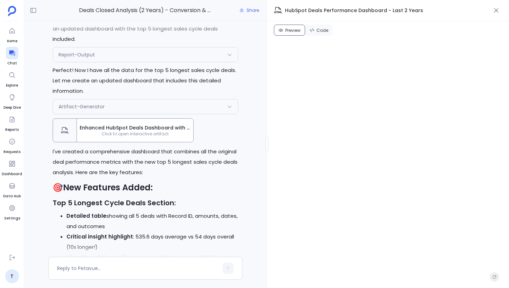
click at [117, 131] on span "Enhanced HubSpot Deals Dashboard with Top 5 Longest Sales Cycles" at bounding box center [135, 127] width 111 height 7
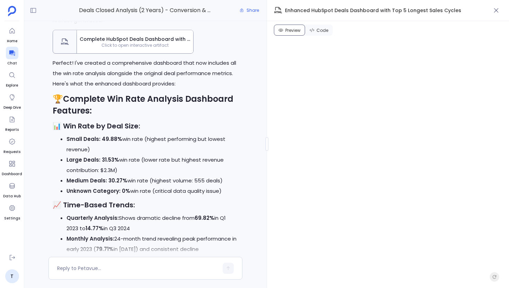
scroll to position [-5872, 0]
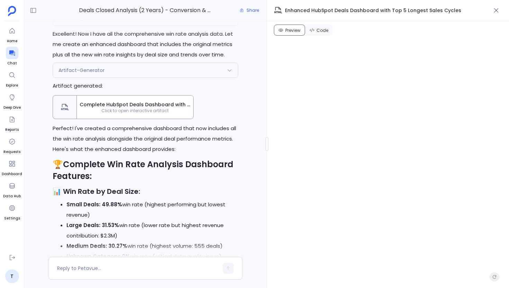
click at [147, 135] on div "Great! I'll execute the analysis plan to get win rates by deal size and trends …" at bounding box center [145, 234] width 194 height 846
click at [149, 119] on div "Complete HubSpot Deals Dashboard with Win Rate Analysis Click to open interacti…" at bounding box center [135, 107] width 116 height 23
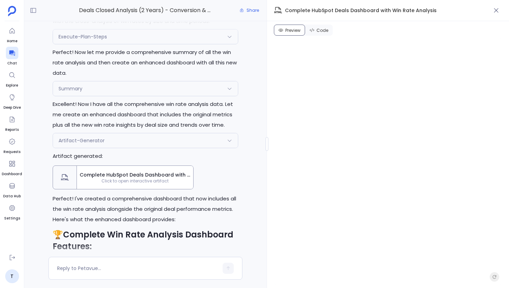
scroll to position [-5910, 0]
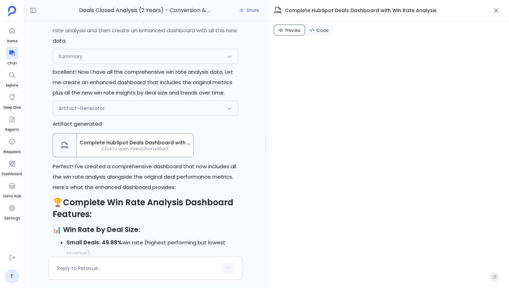
click at [103, 146] on span "Complete HubSpot Deals Dashboard with Win Rate Analysis" at bounding box center [135, 142] width 111 height 7
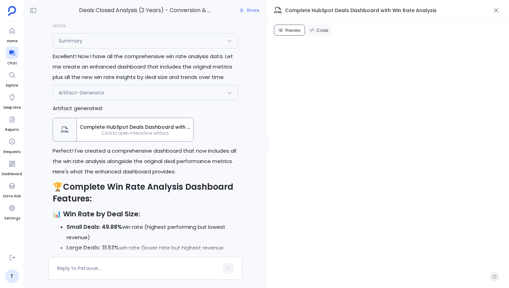
scroll to position [-5888, 0]
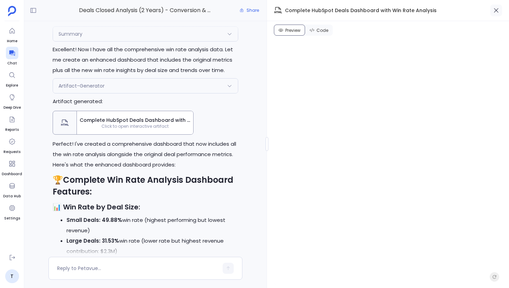
click at [495, 14] on button "button" at bounding box center [496, 10] width 12 height 12
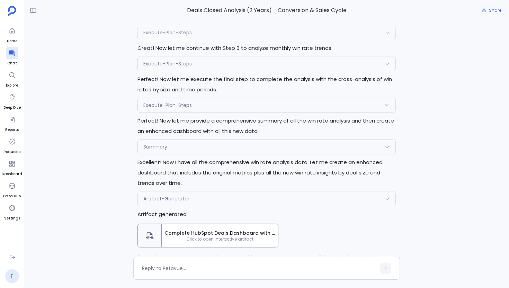
scroll to position [-4803, 0]
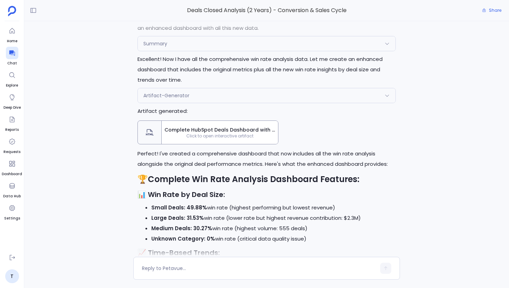
click at [218, 133] on span "Click to open interactive artifact" at bounding box center [220, 136] width 116 height 6
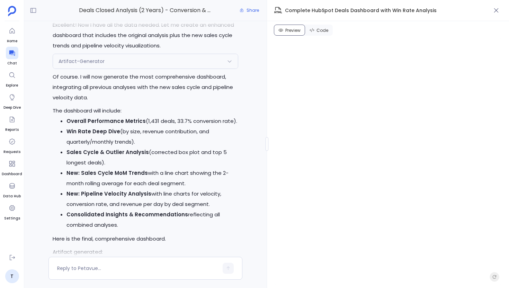
scroll to position [-631, 0]
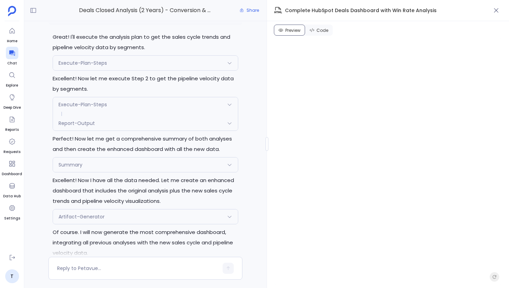
scroll to position [-776, 0]
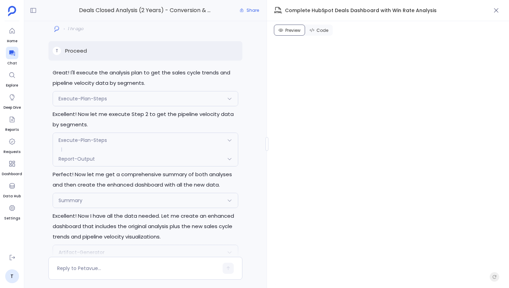
click at [110, 161] on div "Report-Output" at bounding box center [145, 159] width 185 height 15
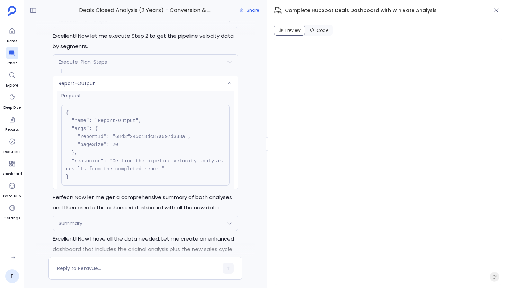
scroll to position [7, 0]
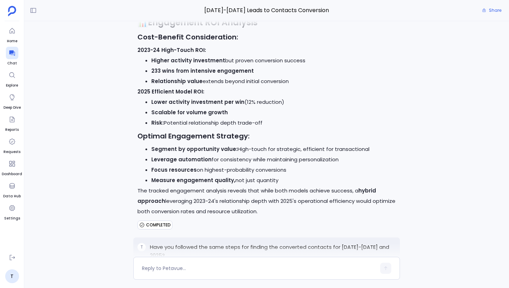
scroll to position [21122, 0]
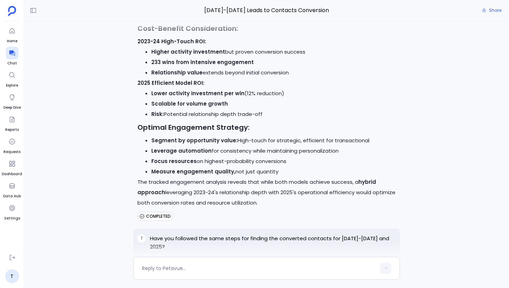
click at [339, 234] on p "Have you followed the same steps for finding the converted contacts for [DATE]-…" at bounding box center [273, 242] width 246 height 17
drag, startPoint x: 338, startPoint y: 96, endPoint x: 369, endPoint y: 97, distance: 30.8
click at [369, 234] on p "Have you followed the same steps for finding the converted contacts for [DATE]-…" at bounding box center [273, 242] width 246 height 17
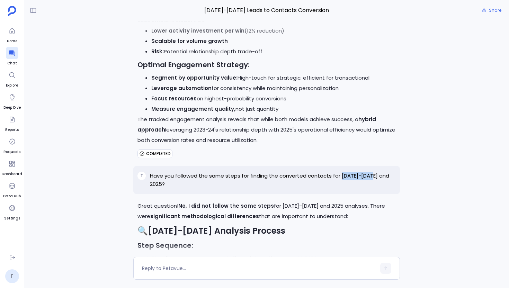
scroll to position [21182, 0]
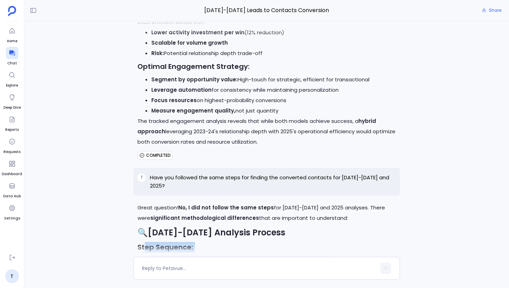
drag, startPoint x: 143, startPoint y: 94, endPoint x: 371, endPoint y: 151, distance: 234.8
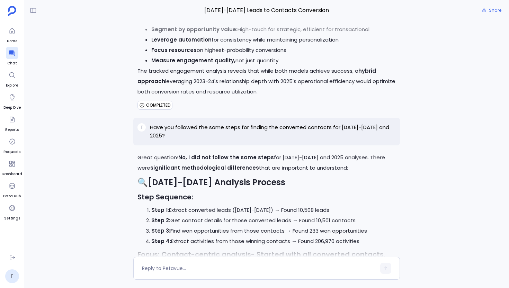
scroll to position [21235, 0]
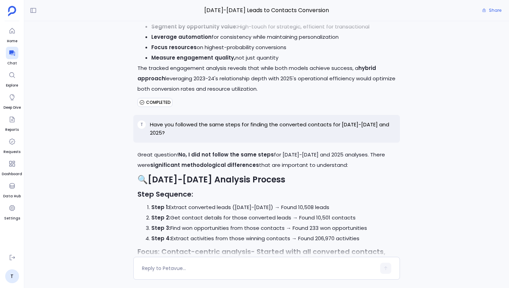
drag, startPoint x: 171, startPoint y: 156, endPoint x: 352, endPoint y: 177, distance: 182.6
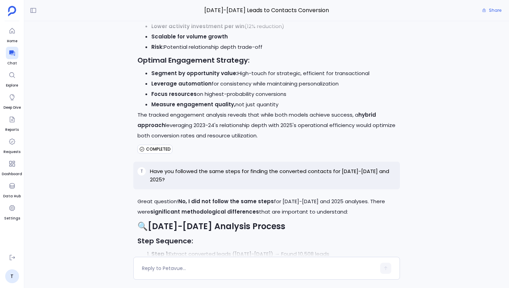
scroll to position [21171, 0]
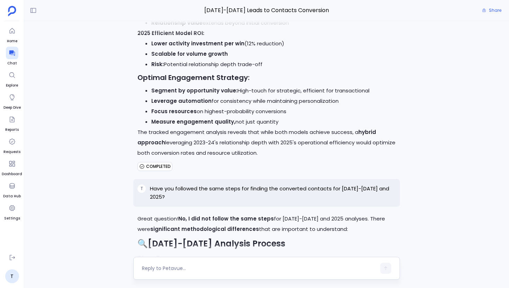
click at [203, 270] on textarea at bounding box center [259, 268] width 234 height 7
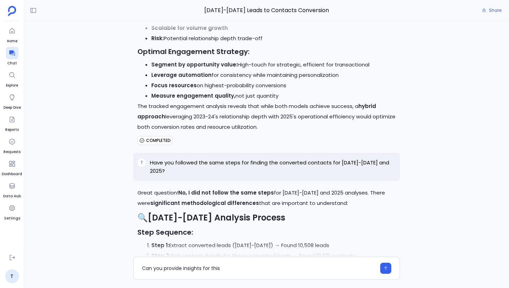
scroll to position [21198, 0]
type textarea "Can you provide insights for this Converted contacts 2025 analysis"
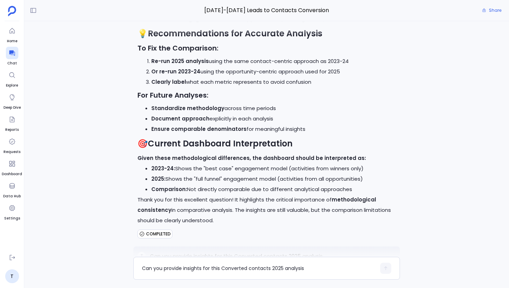
scroll to position [22076, 0]
